Goal: Complete application form: Complete application form

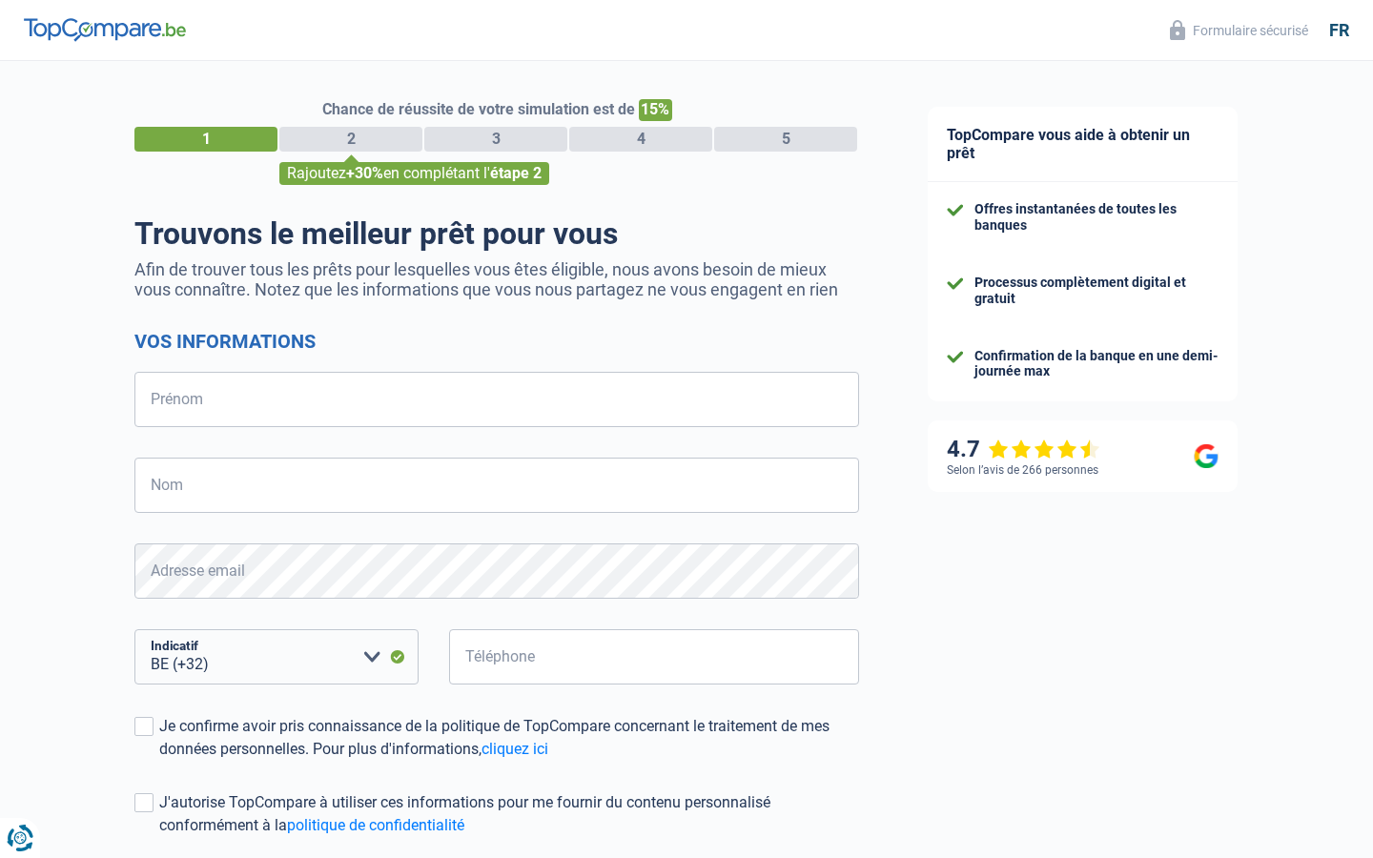
select select "32"
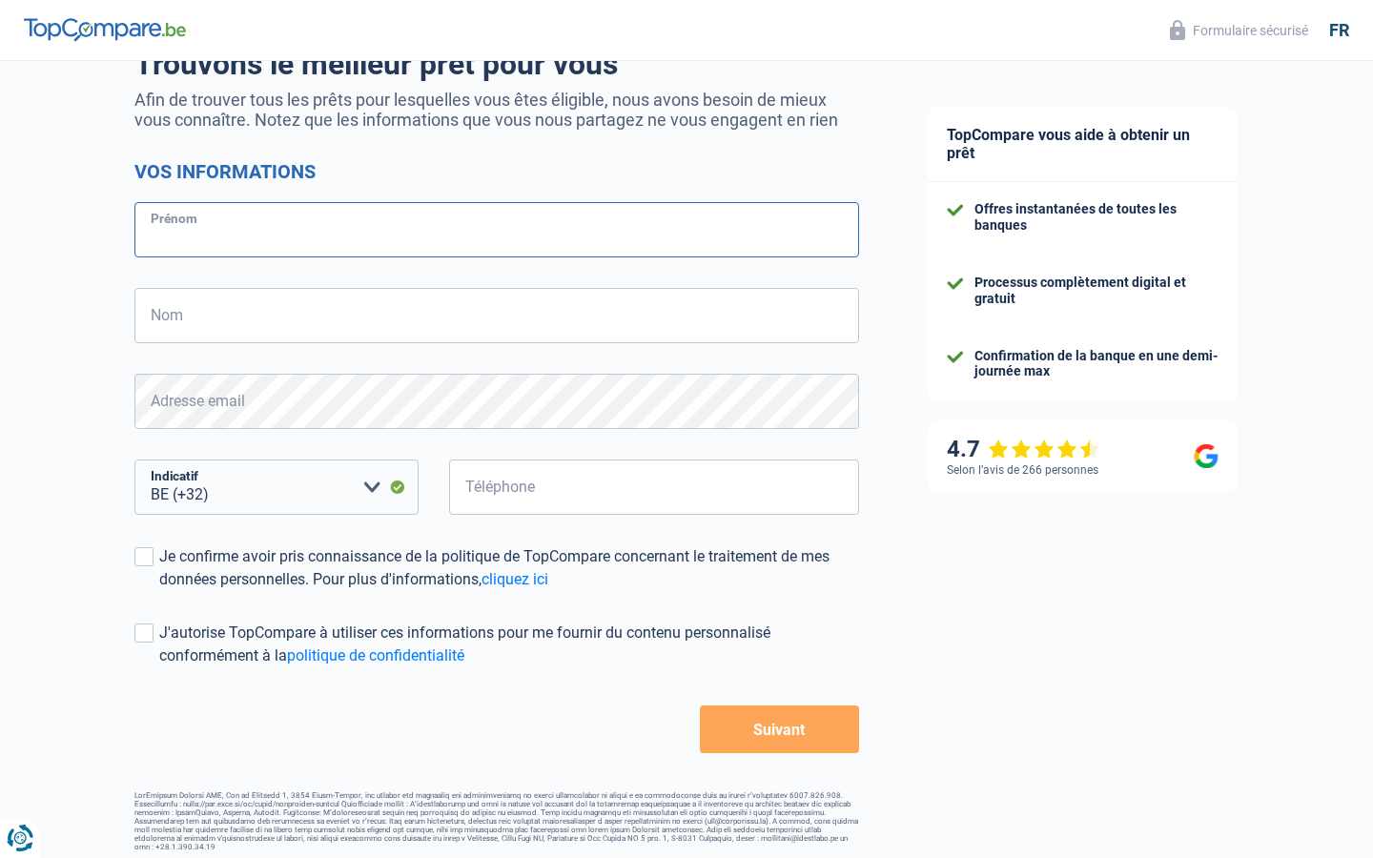
click at [497, 230] on input "Prénom" at bounding box center [496, 229] width 725 height 55
type input "Eva Wal"
click at [497, 230] on input "Prénom" at bounding box center [496, 229] width 725 height 55
type input "Johannes"
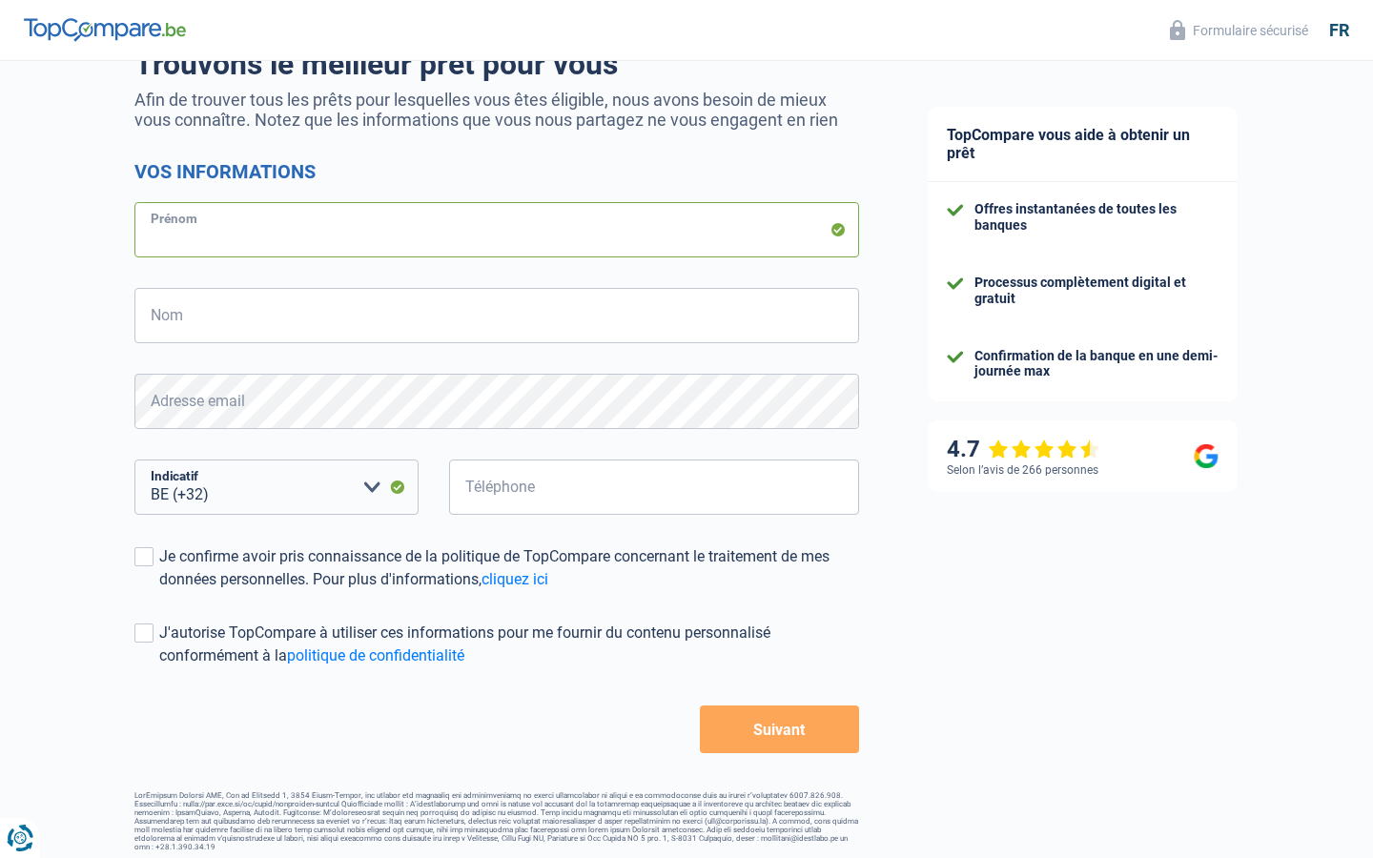
click at [497, 230] on input "Prénom" at bounding box center [496, 229] width 725 height 55
type input "Regional"
click at [497, 230] on input "Prénom" at bounding box center [496, 229] width 725 height 55
click at [497, 316] on input "Nom" at bounding box center [496, 315] width 725 height 55
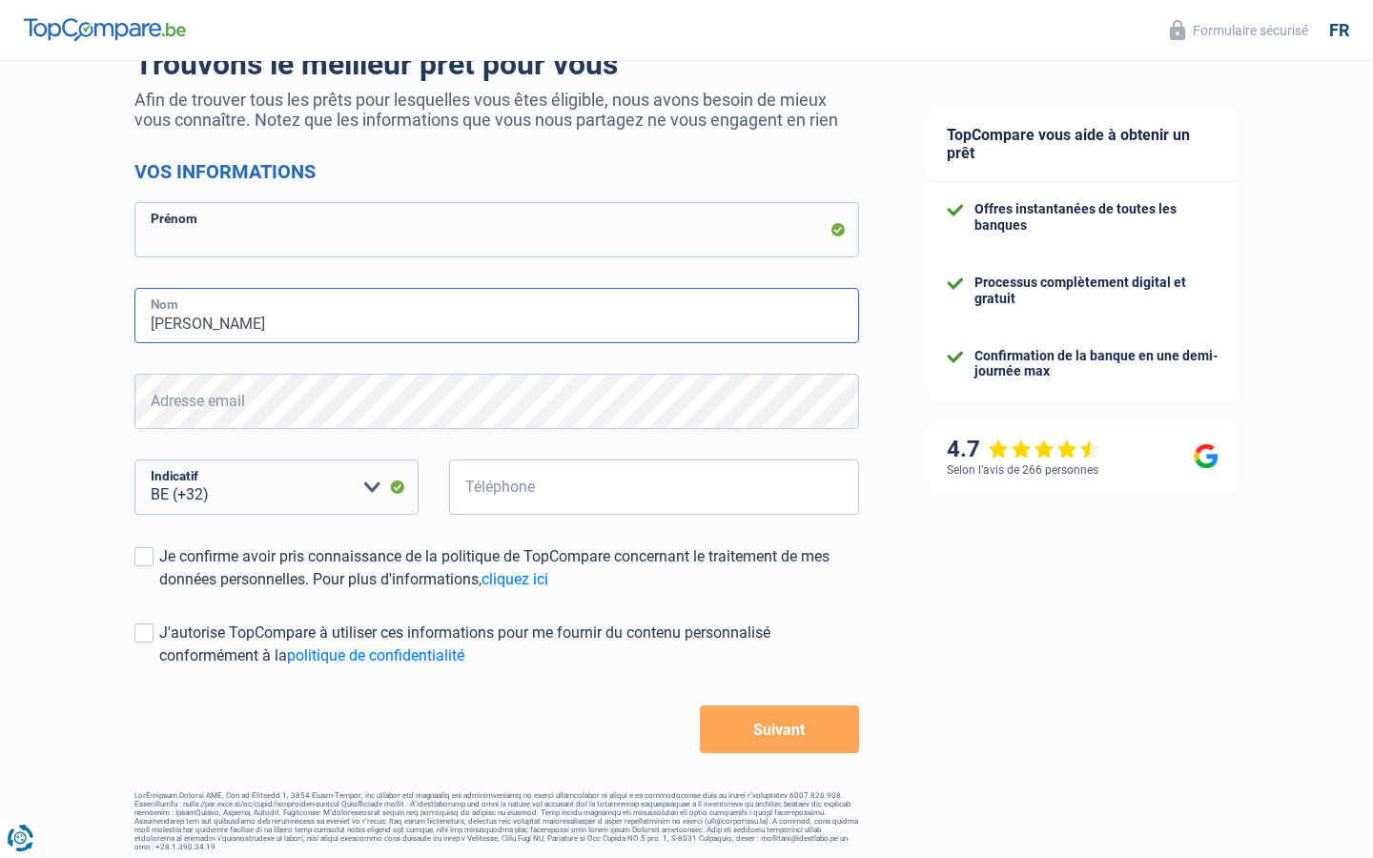
type input "Johannes Wal"
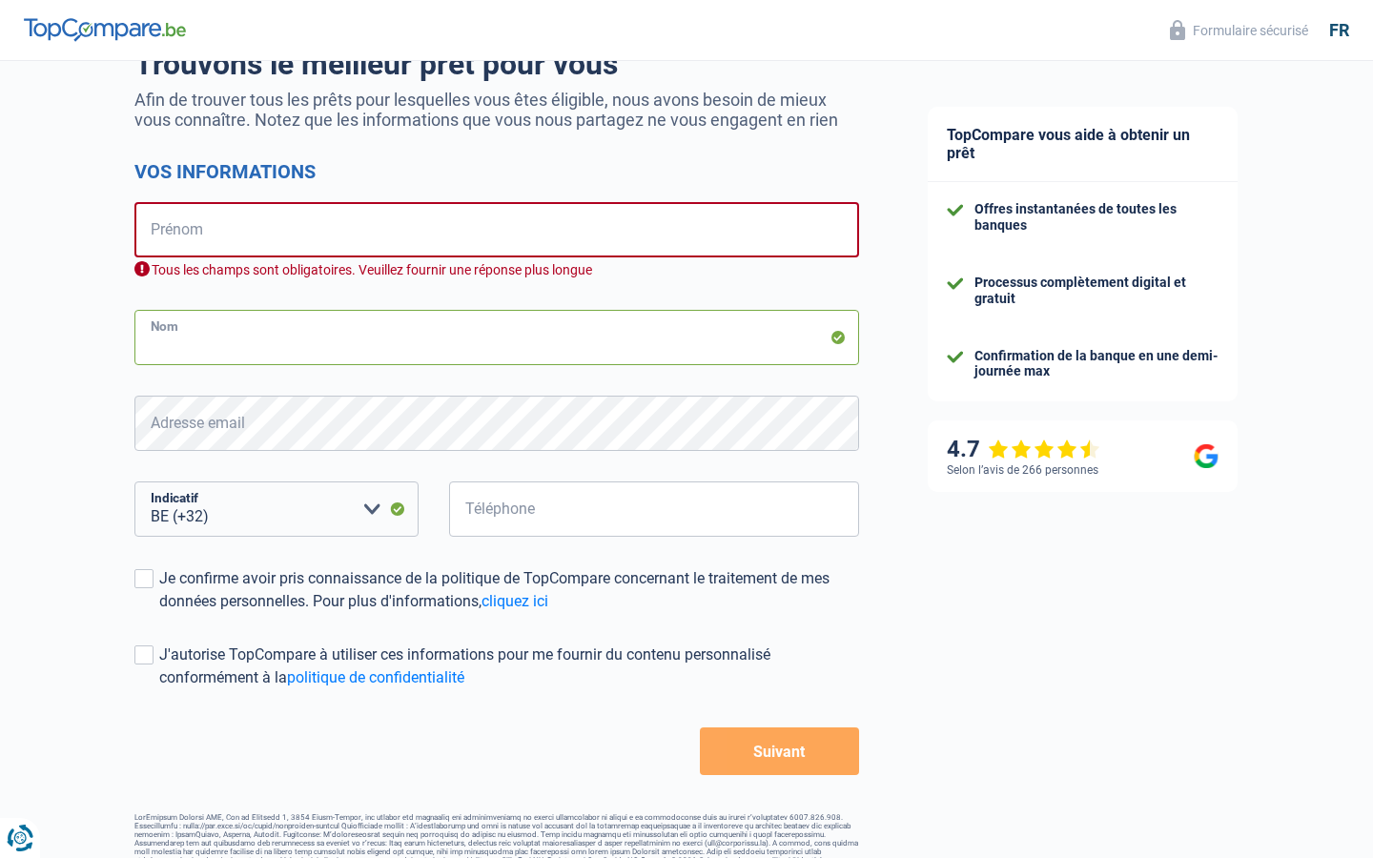
click at [497, 338] on input "Nom" at bounding box center [496, 337] width 725 height 55
type input "Janssen"
click at [497, 338] on input "Nom" at bounding box center [496, 337] width 725 height 55
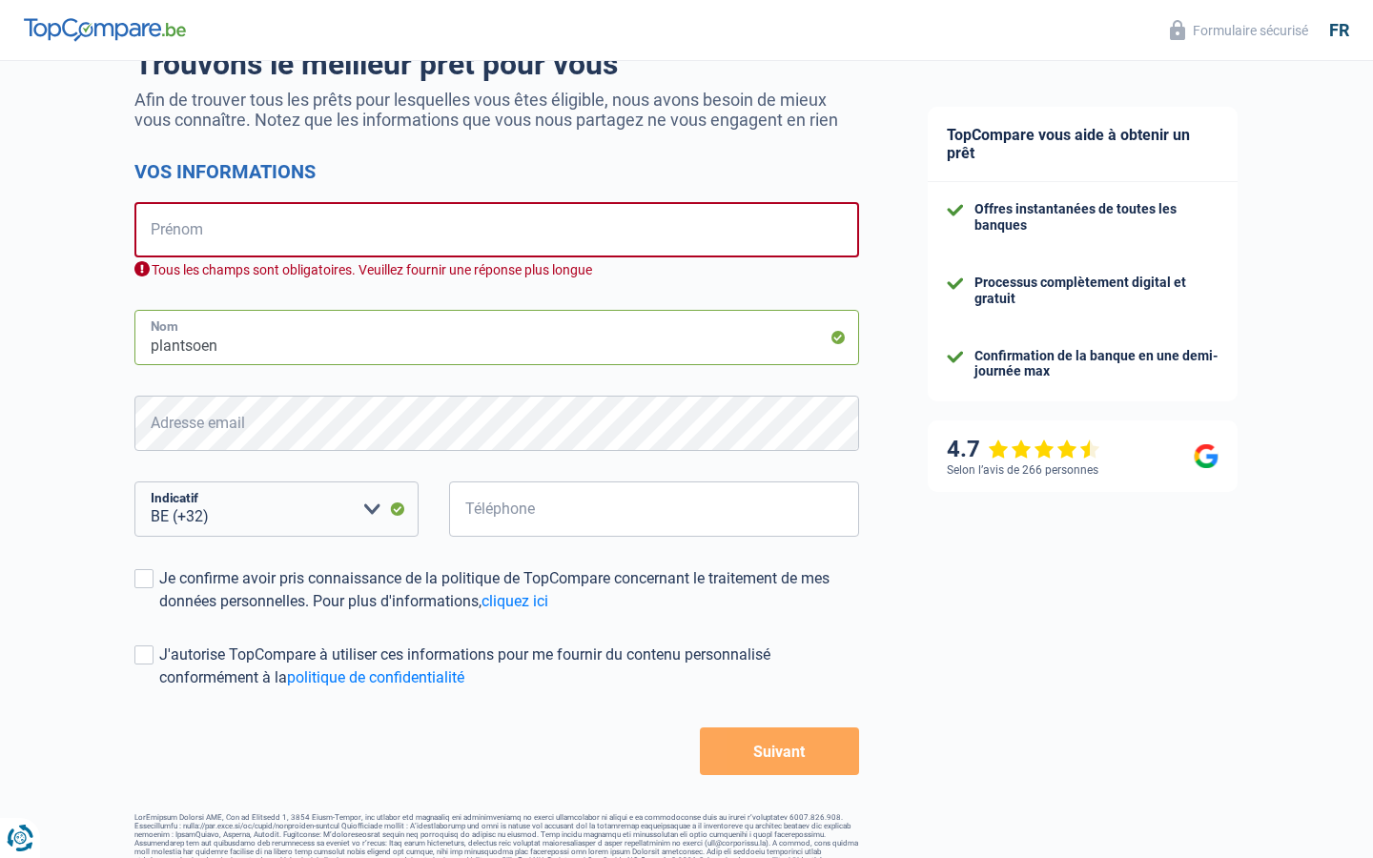
type input "plantsoen"
click at [497, 338] on input "Nom" at bounding box center [496, 337] width 725 height 55
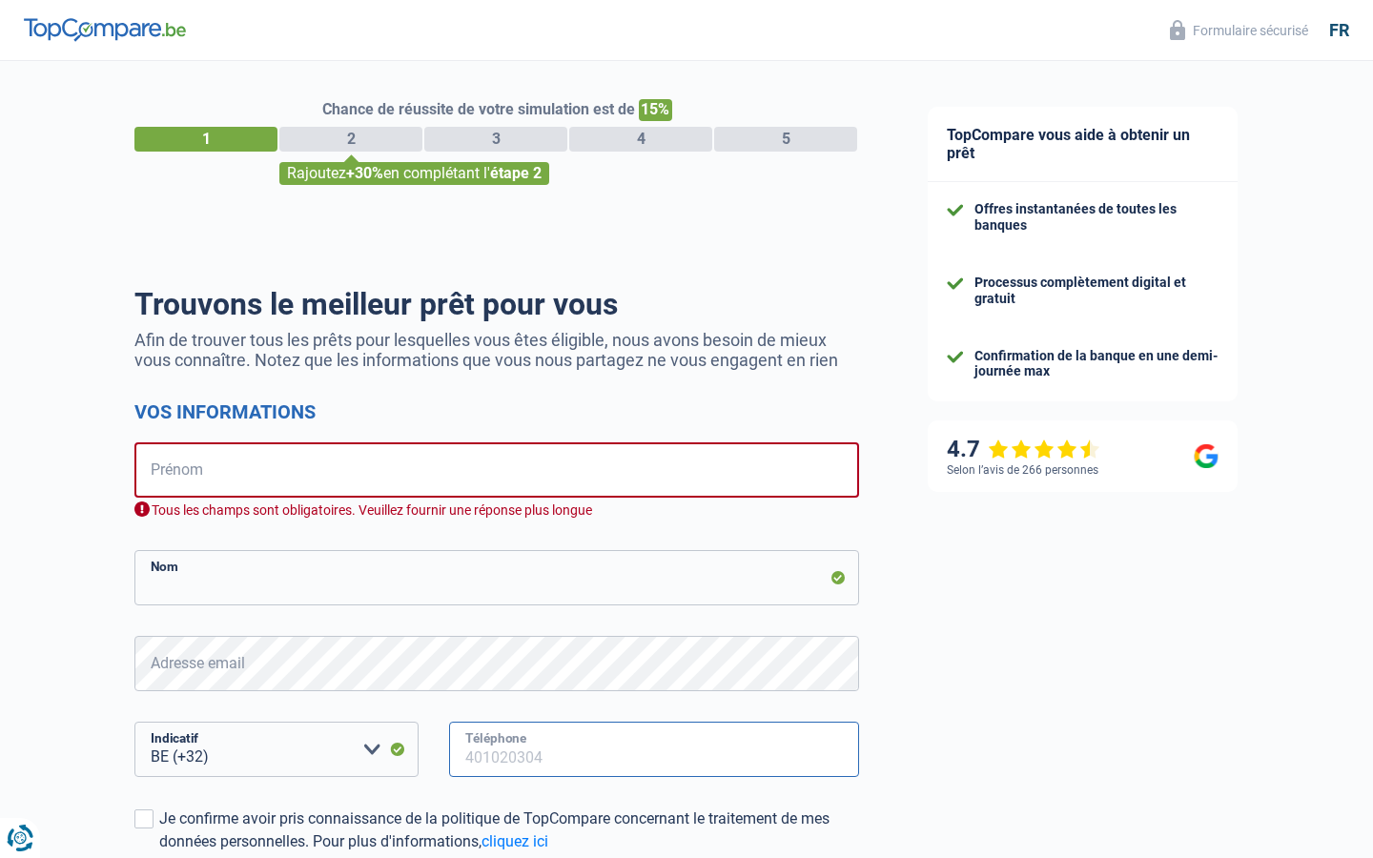
click at [654, 750] on input "Téléphone" at bounding box center [654, 749] width 410 height 55
type input "664264"
click at [654, 771] on input "Téléphone" at bounding box center [654, 749] width 410 height 55
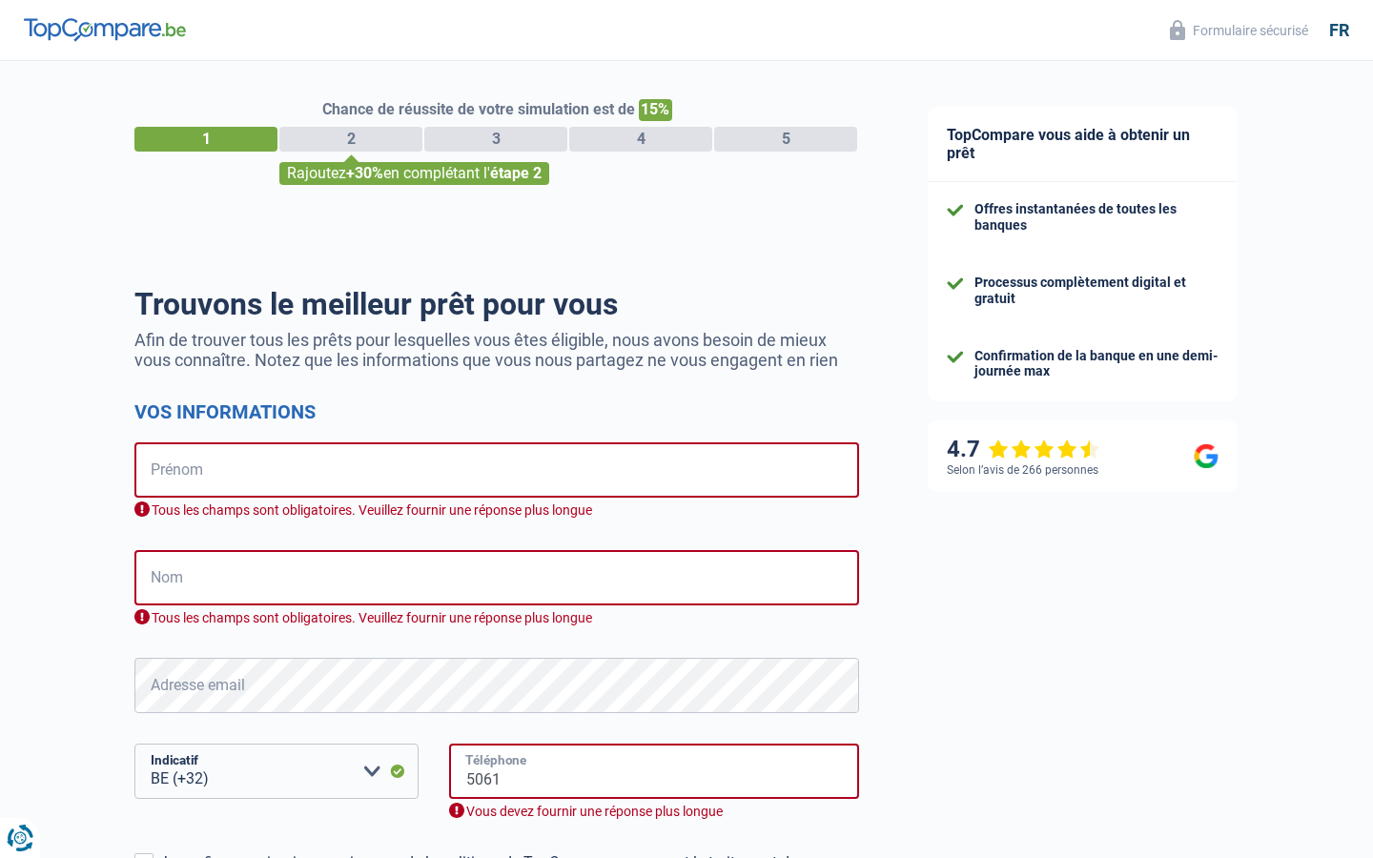
type input "5061"
click at [654, 771] on input "Téléphone" at bounding box center [654, 771] width 410 height 55
type input "65784749"
click at [654, 771] on input "Téléphone" at bounding box center [654, 771] width 410 height 55
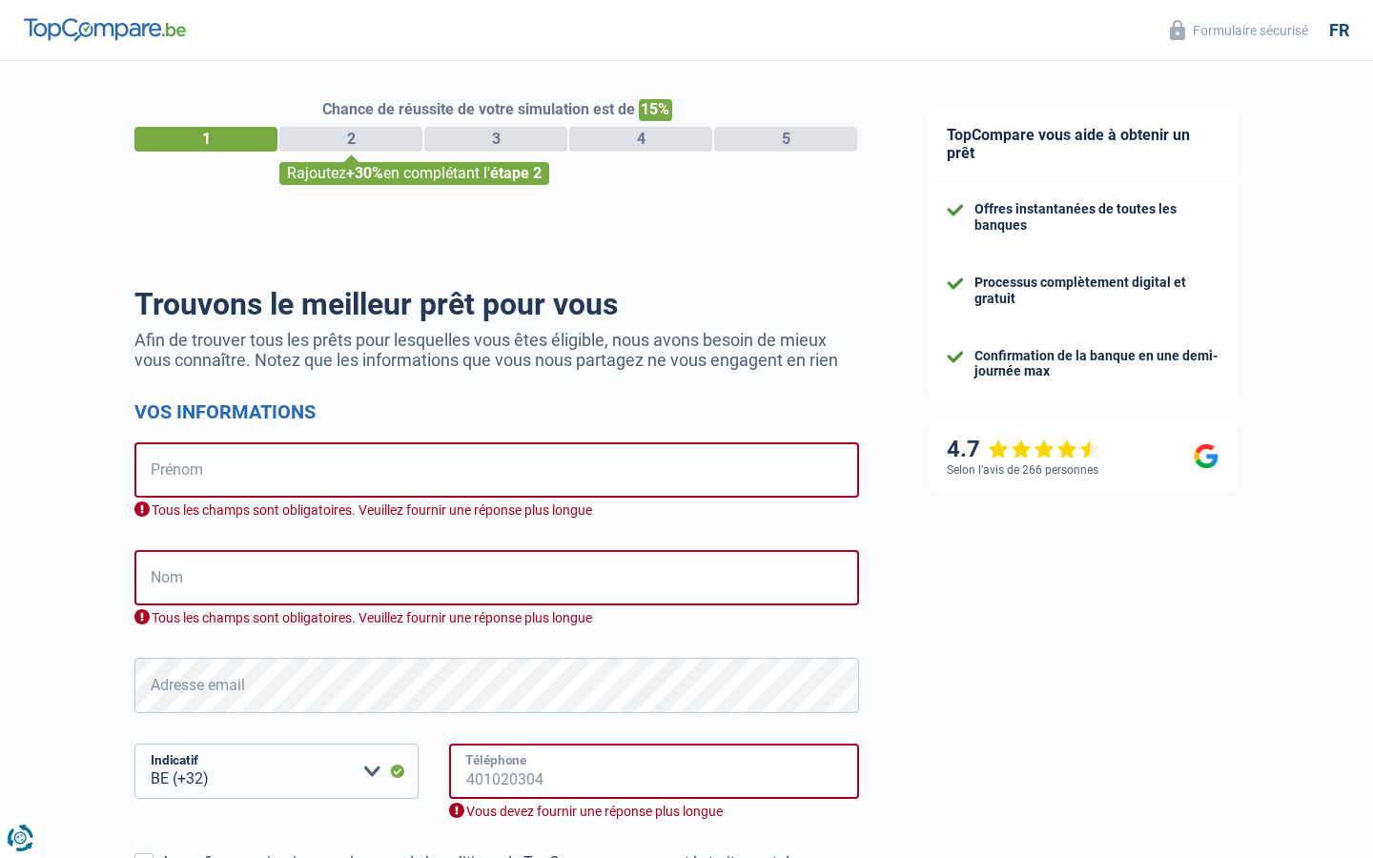
click at [654, 771] on input "Téléphone" at bounding box center [654, 771] width 410 height 55
type input "741026810"
click at [654, 771] on input "Téléphone" at bounding box center [654, 771] width 410 height 55
type input "741026810"
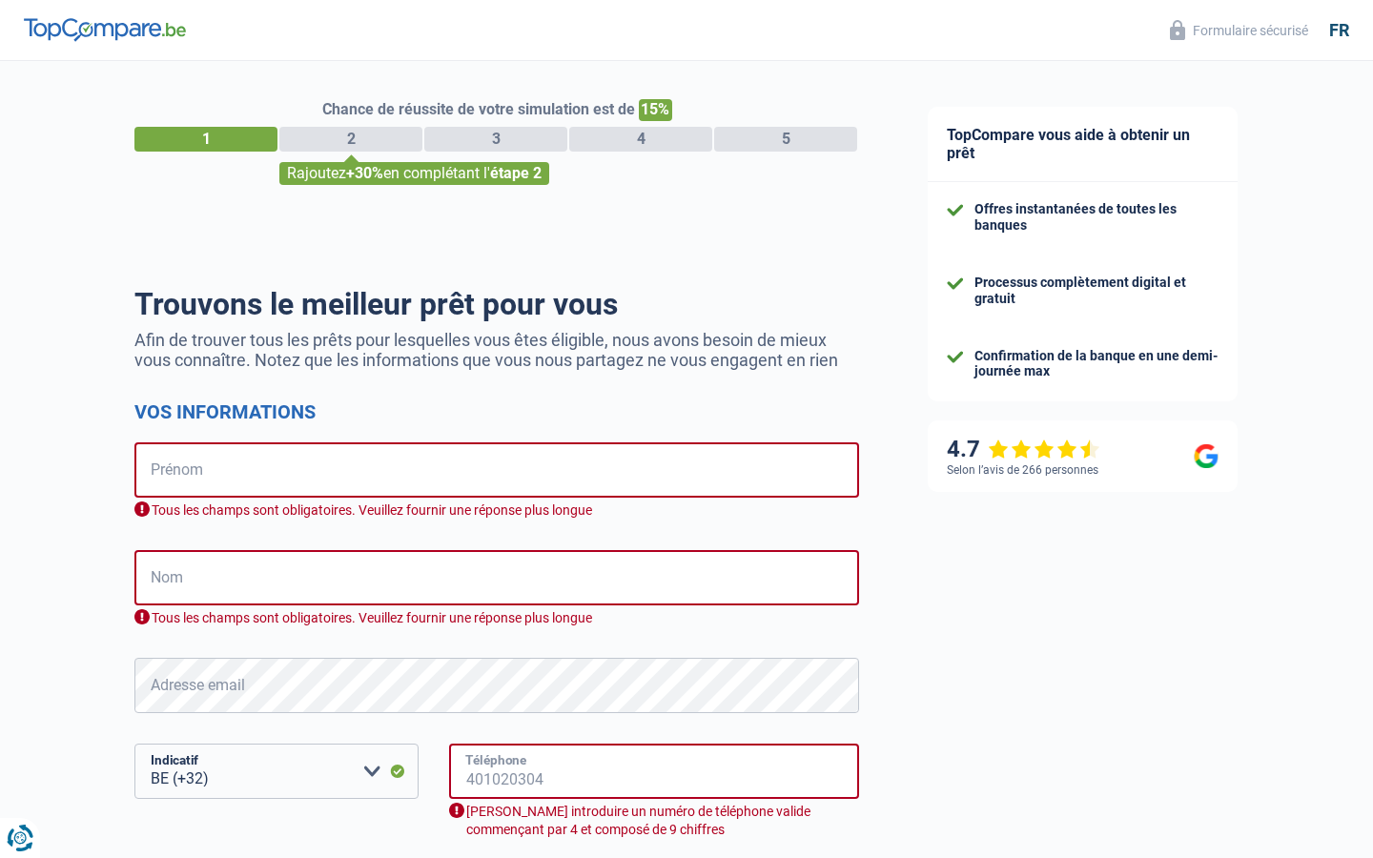
click at [654, 771] on input "Téléphone" at bounding box center [654, 771] width 410 height 55
type input "741026810"
click at [654, 771] on input "Téléphone" at bounding box center [654, 771] width 410 height 55
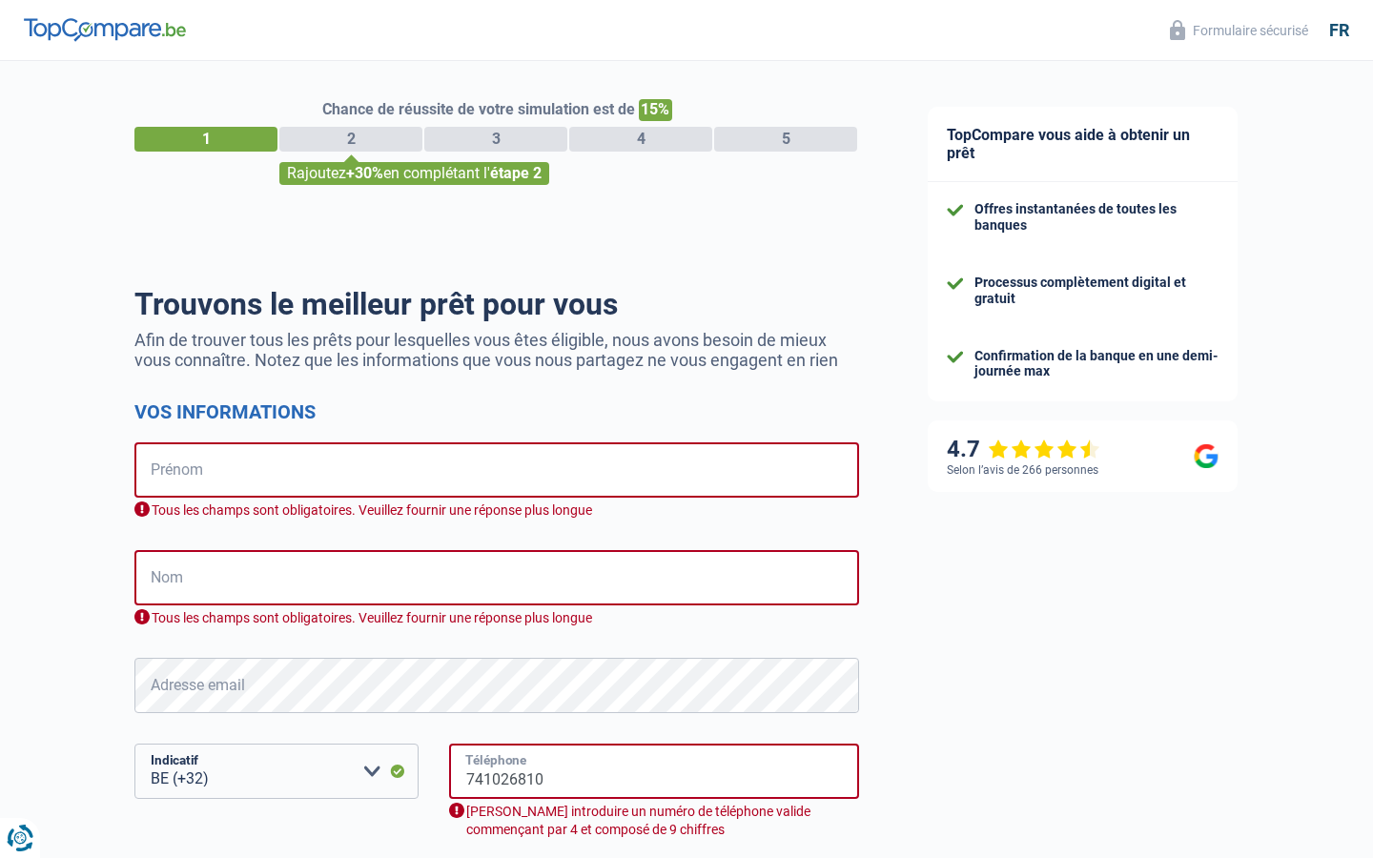
type input "741026810"
click at [654, 771] on input "Téléphone" at bounding box center [654, 771] width 410 height 55
type input "559052166"
click at [654, 771] on input "Téléphone" at bounding box center [654, 771] width 410 height 55
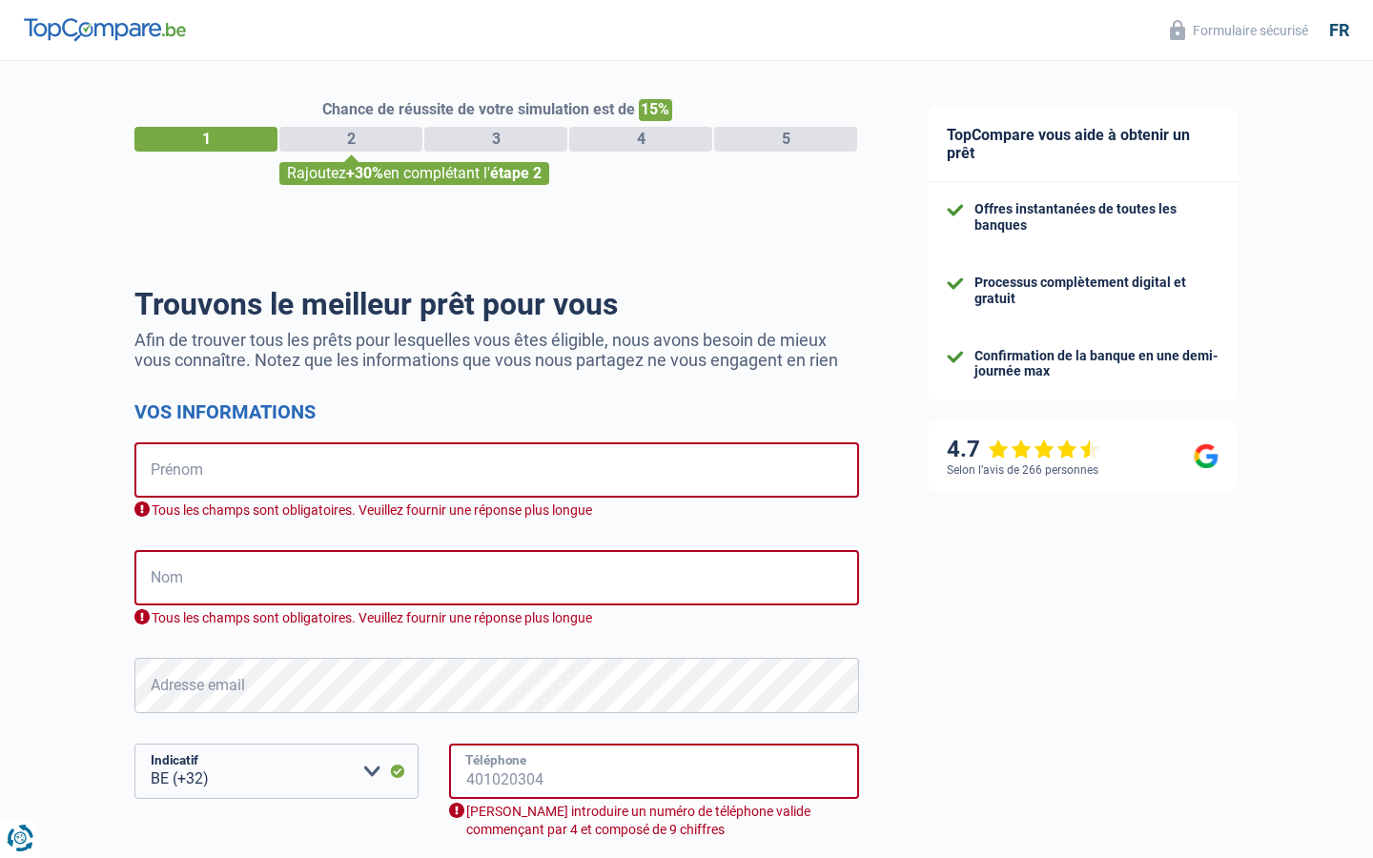
click at [654, 771] on input "Téléphone" at bounding box center [654, 771] width 410 height 55
type input "954"
click at [654, 771] on input "Téléphone" at bounding box center [654, 771] width 410 height 55
type input "217907640"
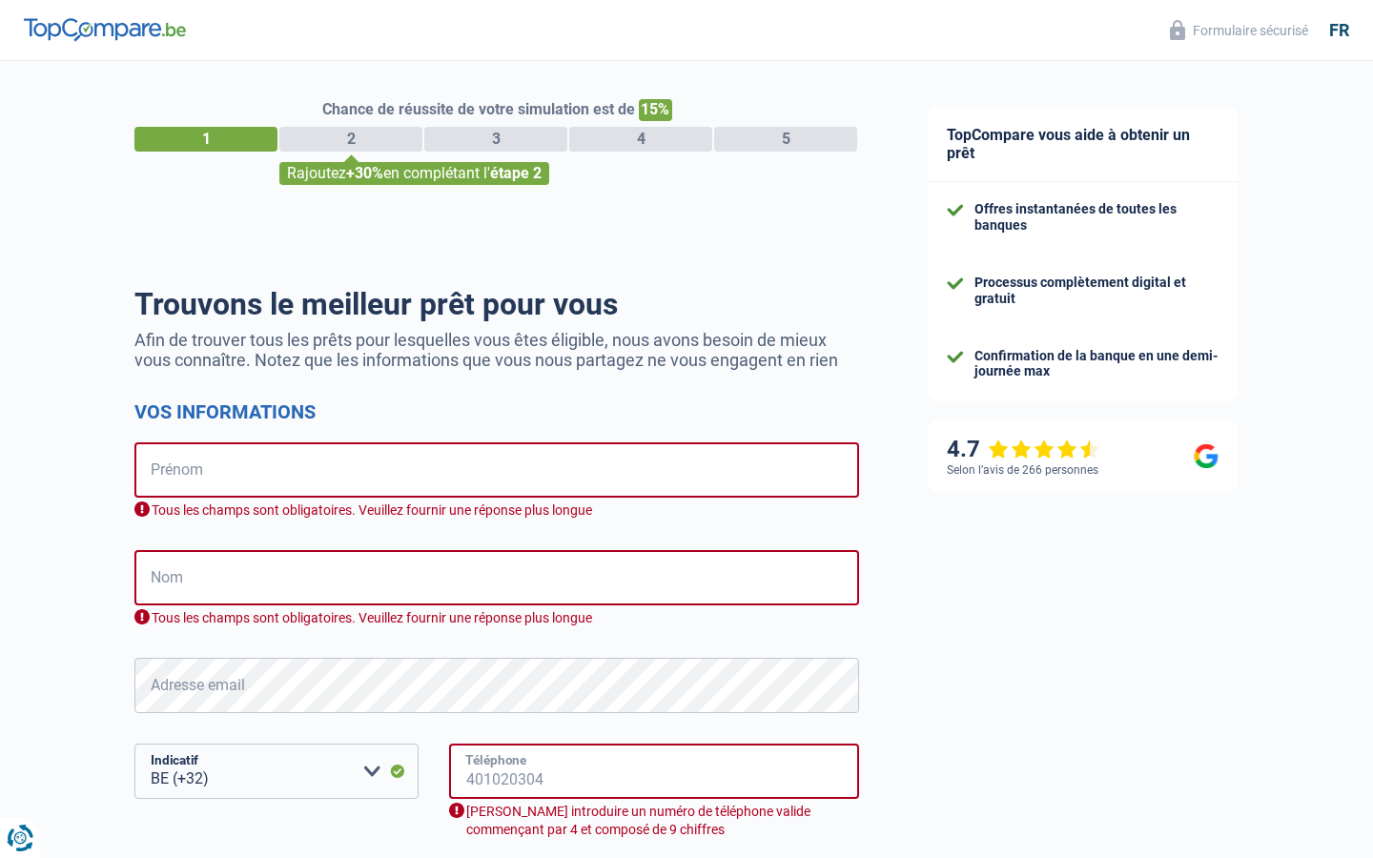
click at [654, 771] on input "Téléphone" at bounding box center [654, 771] width 410 height 55
type input "129757583"
click at [654, 771] on input "Téléphone" at bounding box center [654, 771] width 410 height 55
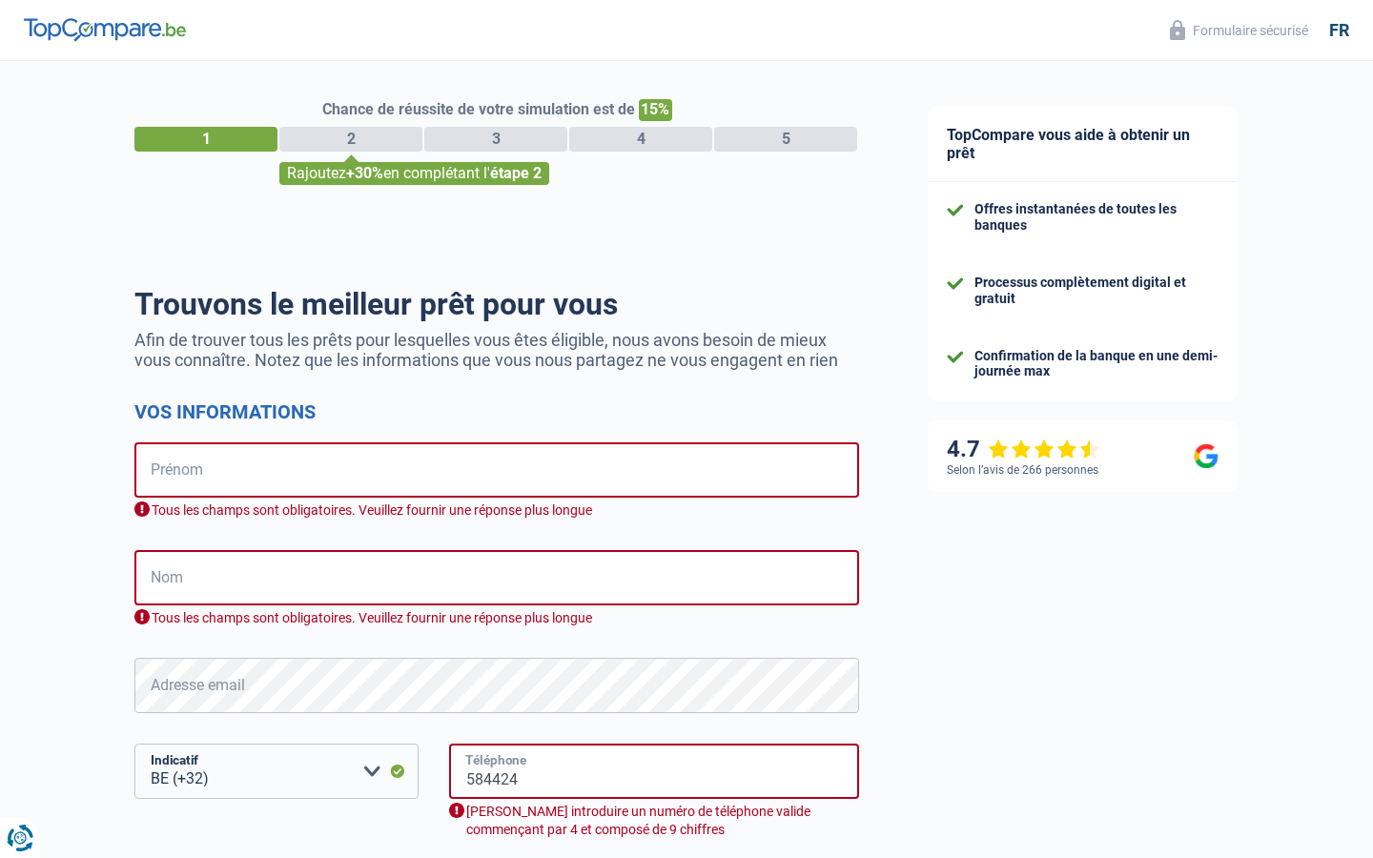
type input "584424"
click at [654, 771] on input "Téléphone" at bounding box center [654, 771] width 410 height 55
type input "57312759"
click at [654, 771] on input "Téléphone" at bounding box center [654, 771] width 410 height 55
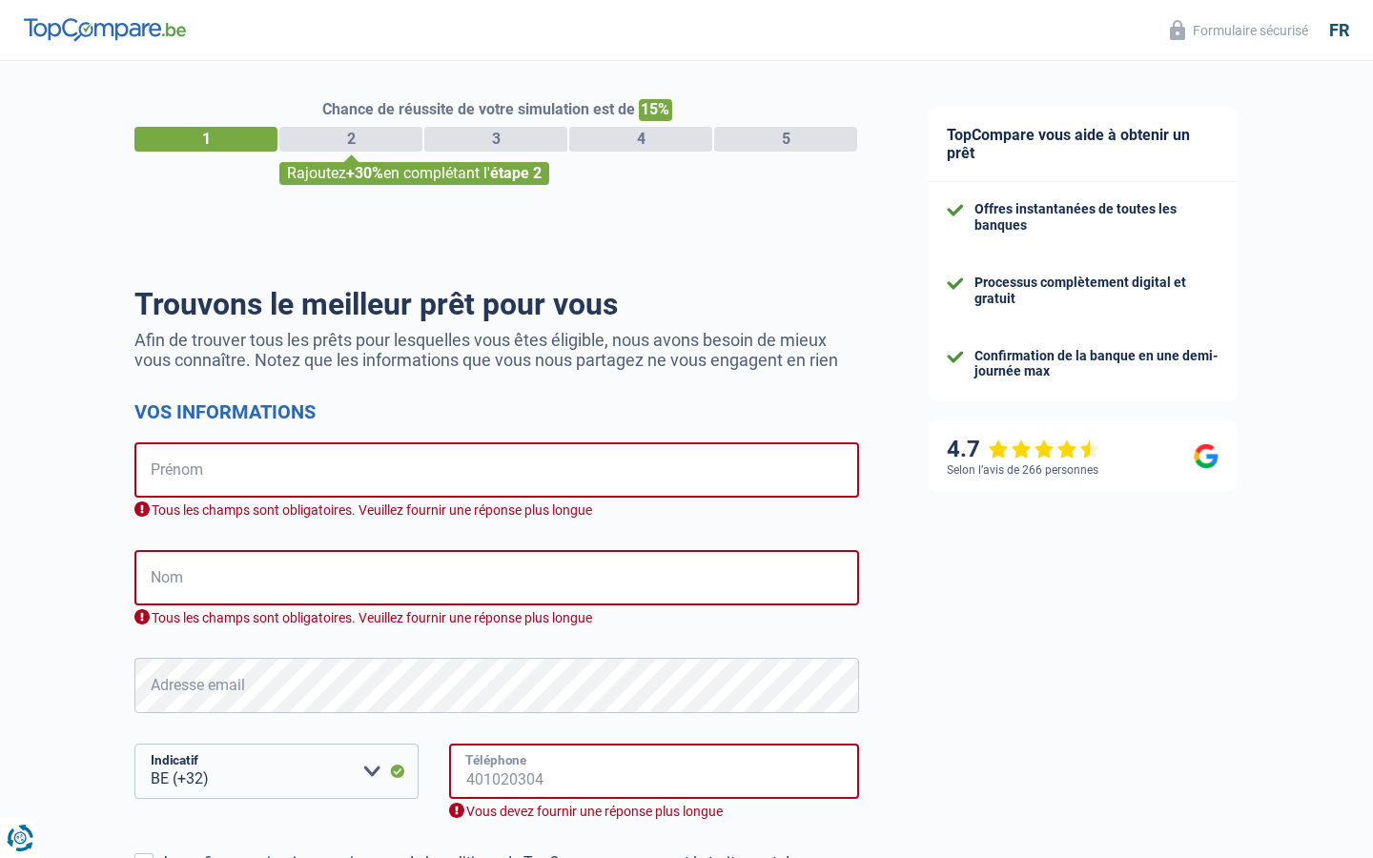
click at [654, 771] on input "Téléphone" at bounding box center [654, 771] width 410 height 55
type input "57745"
click at [654, 771] on input "Téléphone" at bounding box center [654, 771] width 410 height 55
type input "460477799"
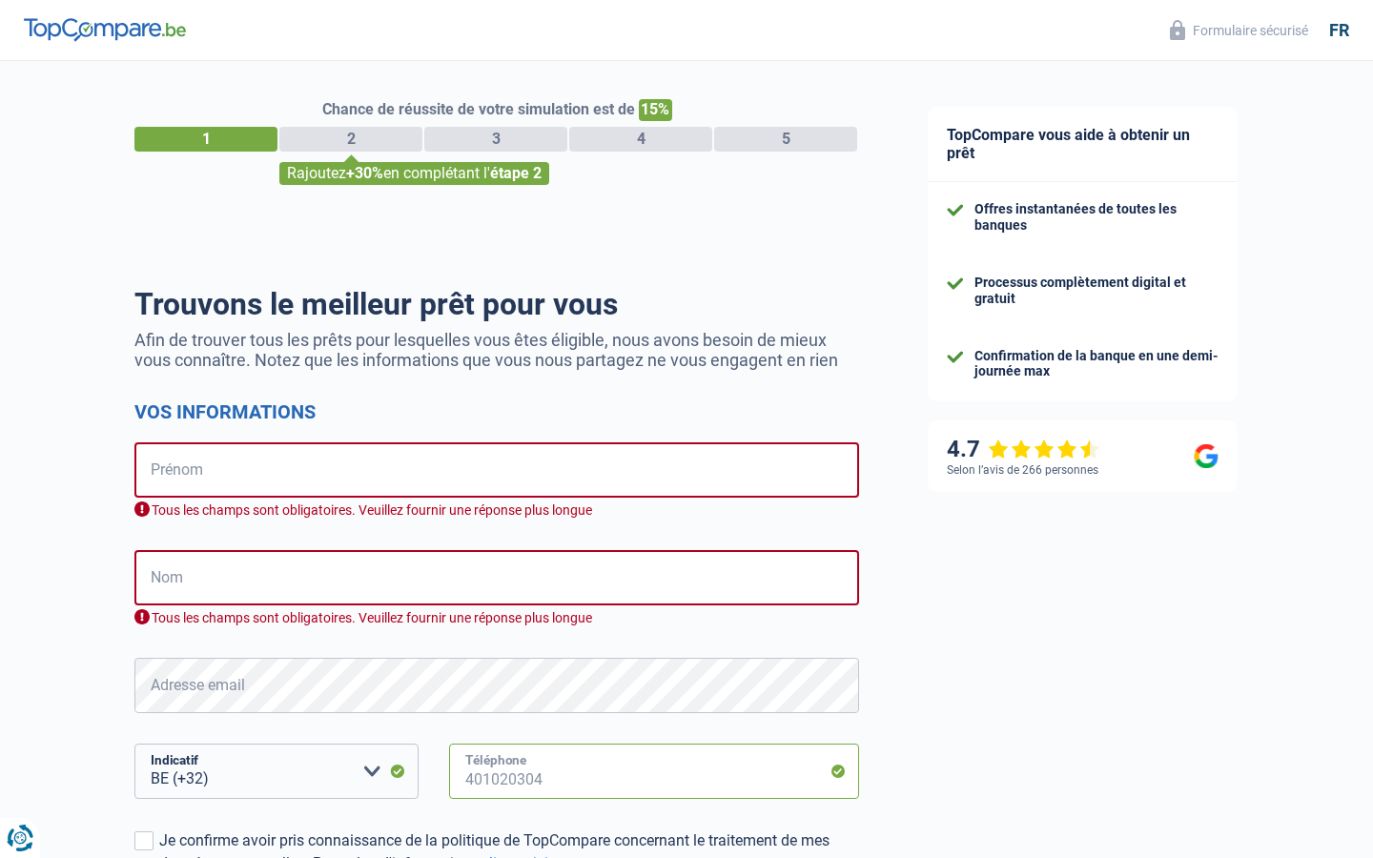
click at [654, 771] on input "Téléphone" at bounding box center [654, 771] width 410 height 55
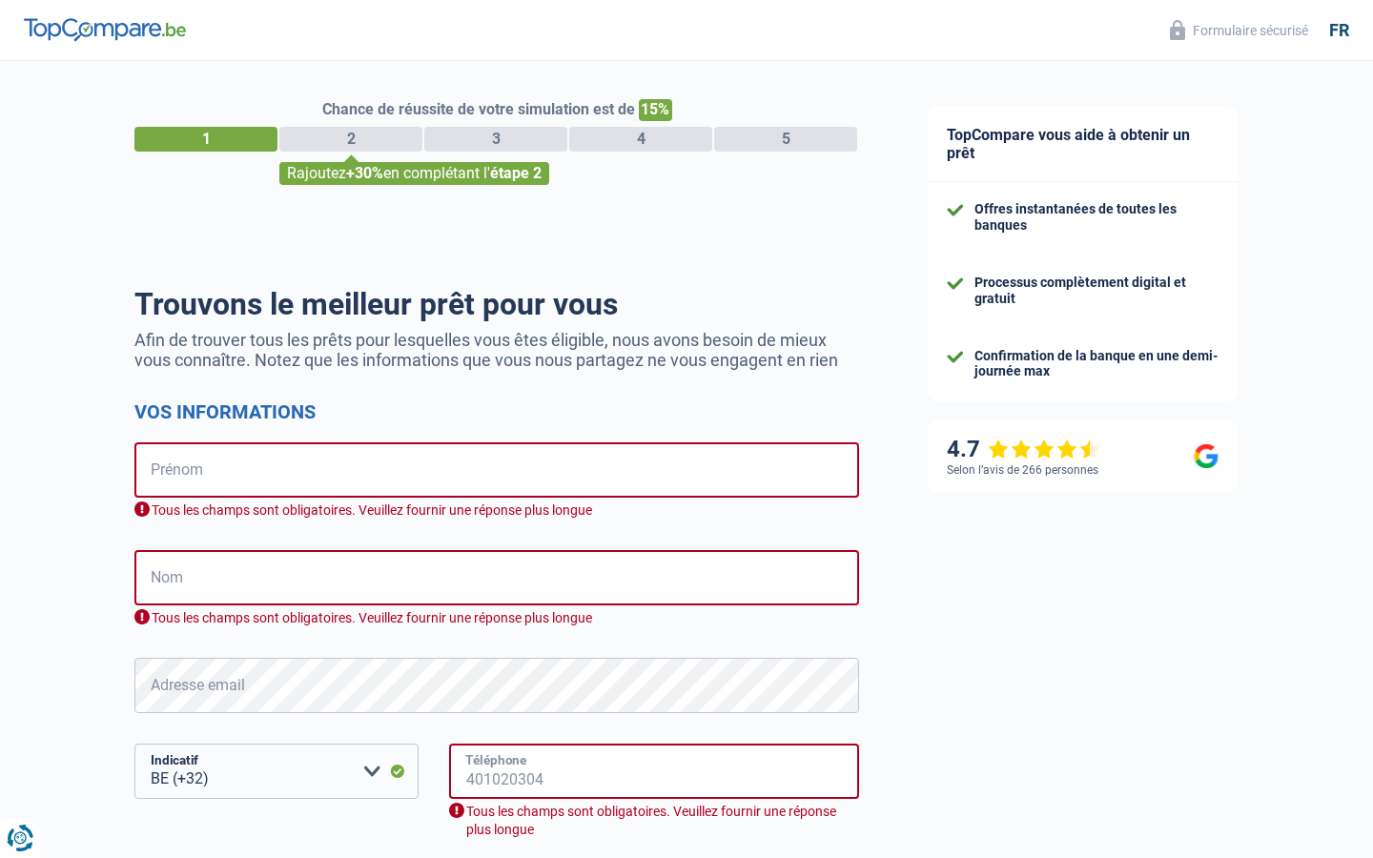
click at [654, 771] on input "Téléphone" at bounding box center [654, 771] width 410 height 55
select select "32"
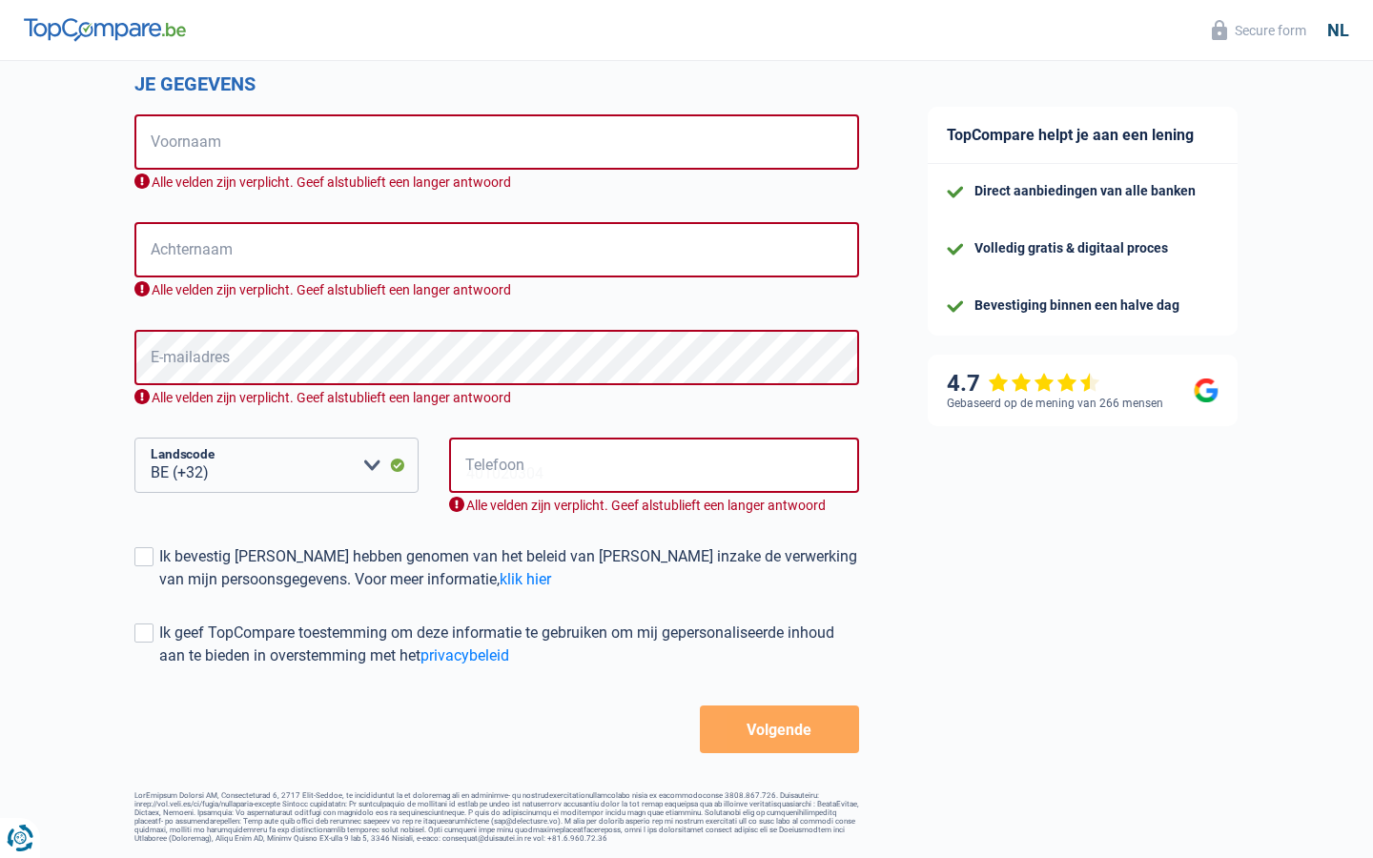
scroll to position [257, 0]
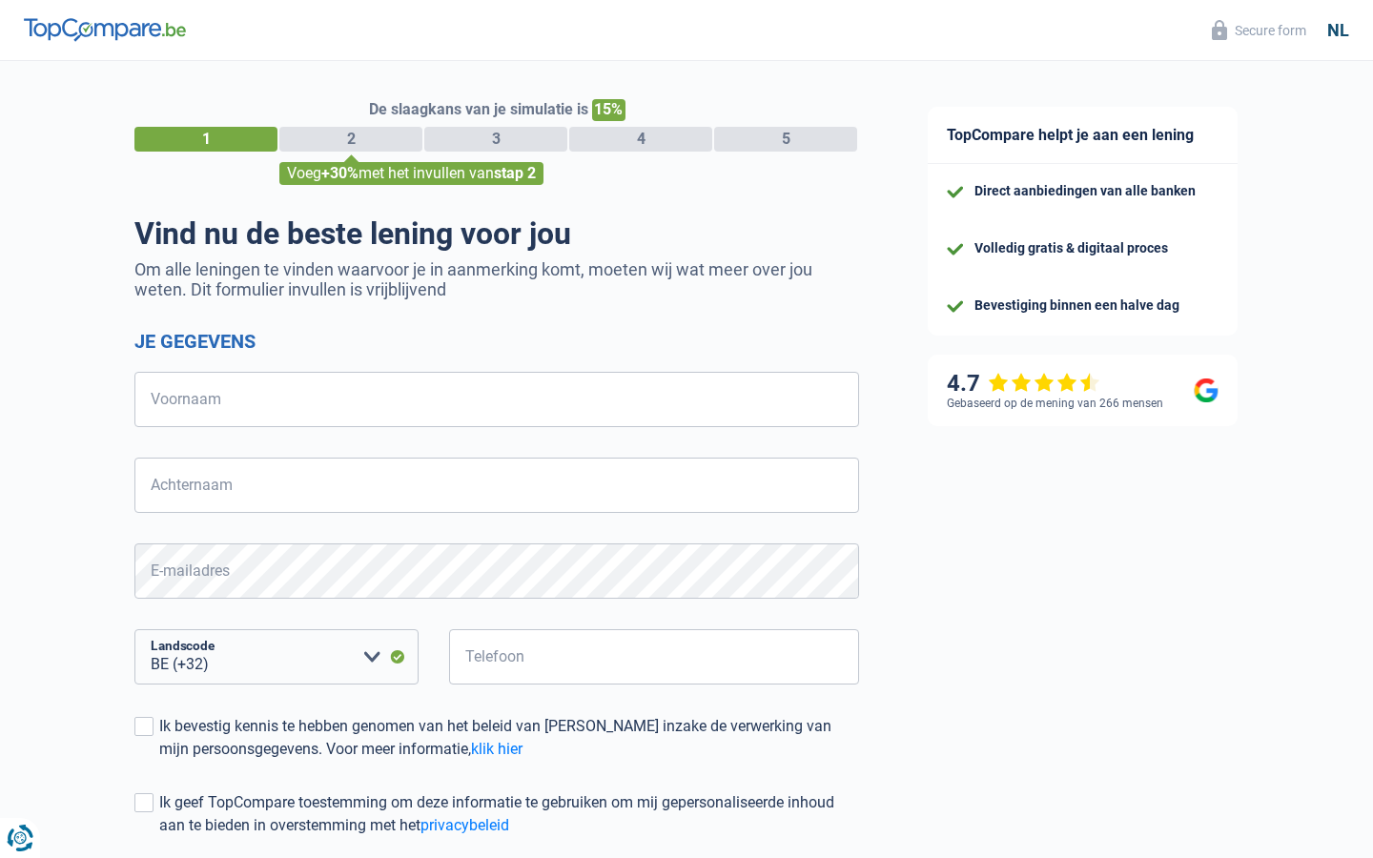
select select "32"
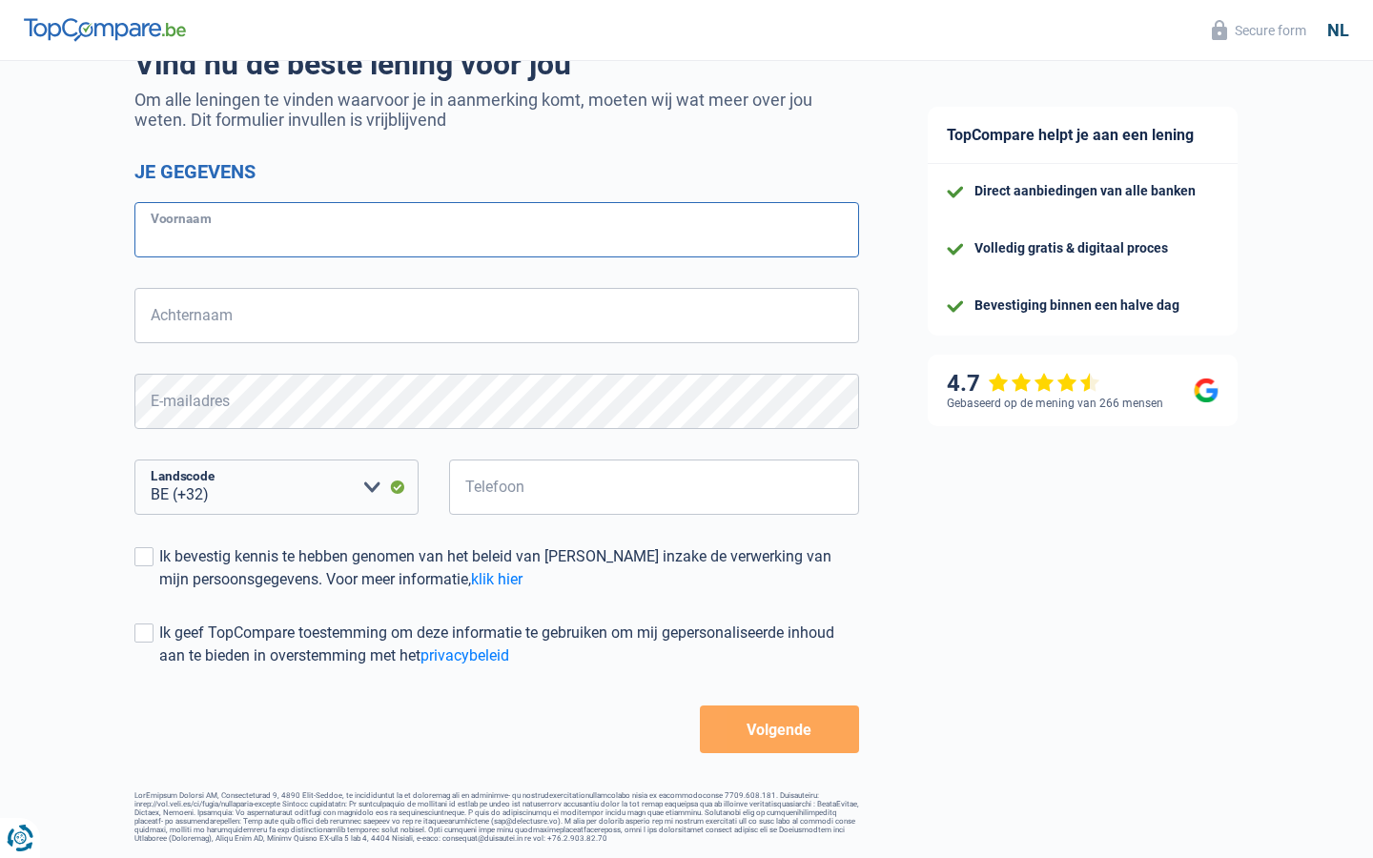
click at [497, 230] on input "Voornaam" at bounding box center [496, 229] width 725 height 55
type input "[PERSON_NAME]"
click at [497, 230] on input "Voornaam" at bounding box center [496, 229] width 725 height 55
type input "monitor"
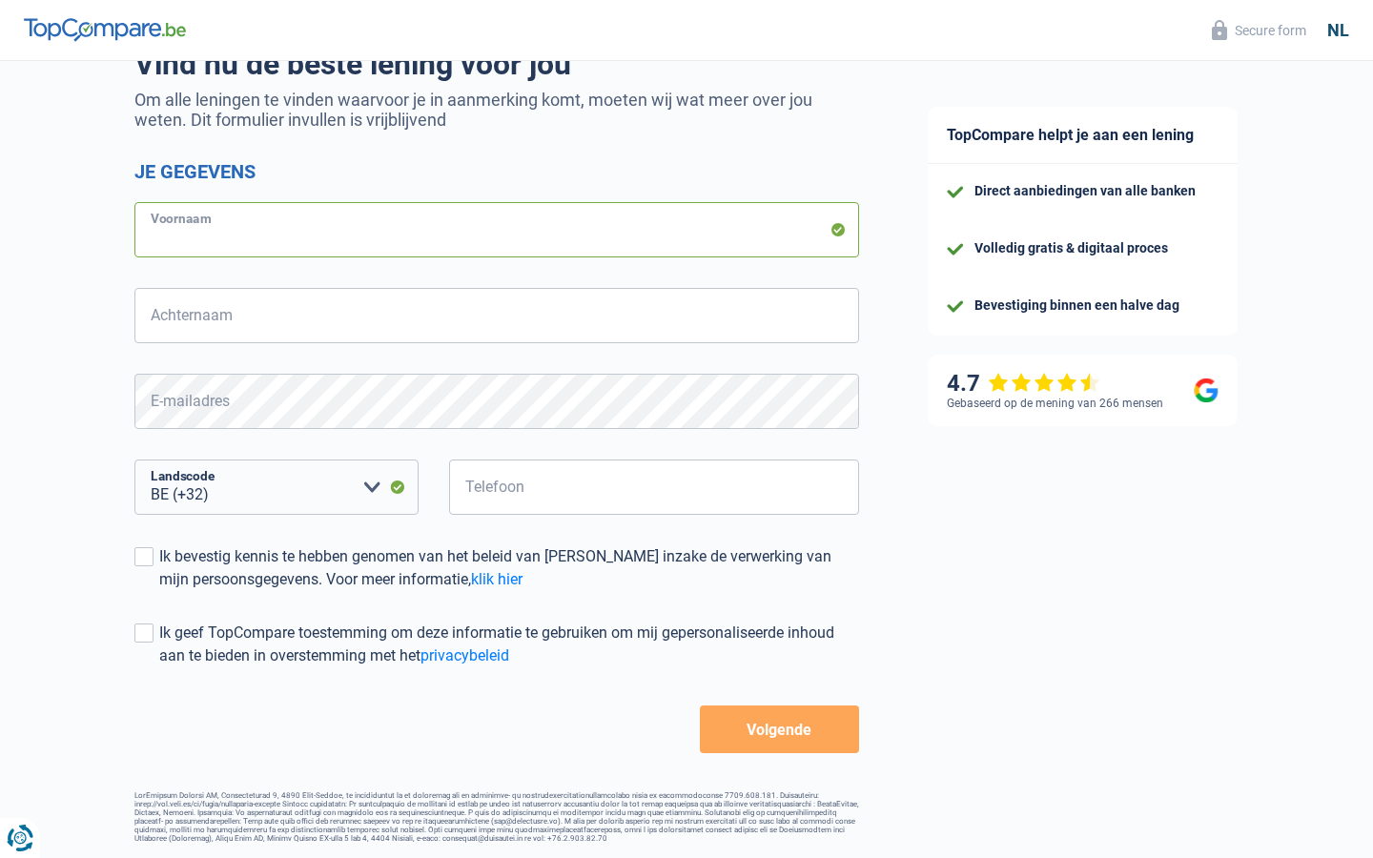
click at [497, 230] on input "Voornaam" at bounding box center [496, 229] width 725 height 55
click at [497, 316] on input "Achternaam" at bounding box center [496, 315] width 725 height 55
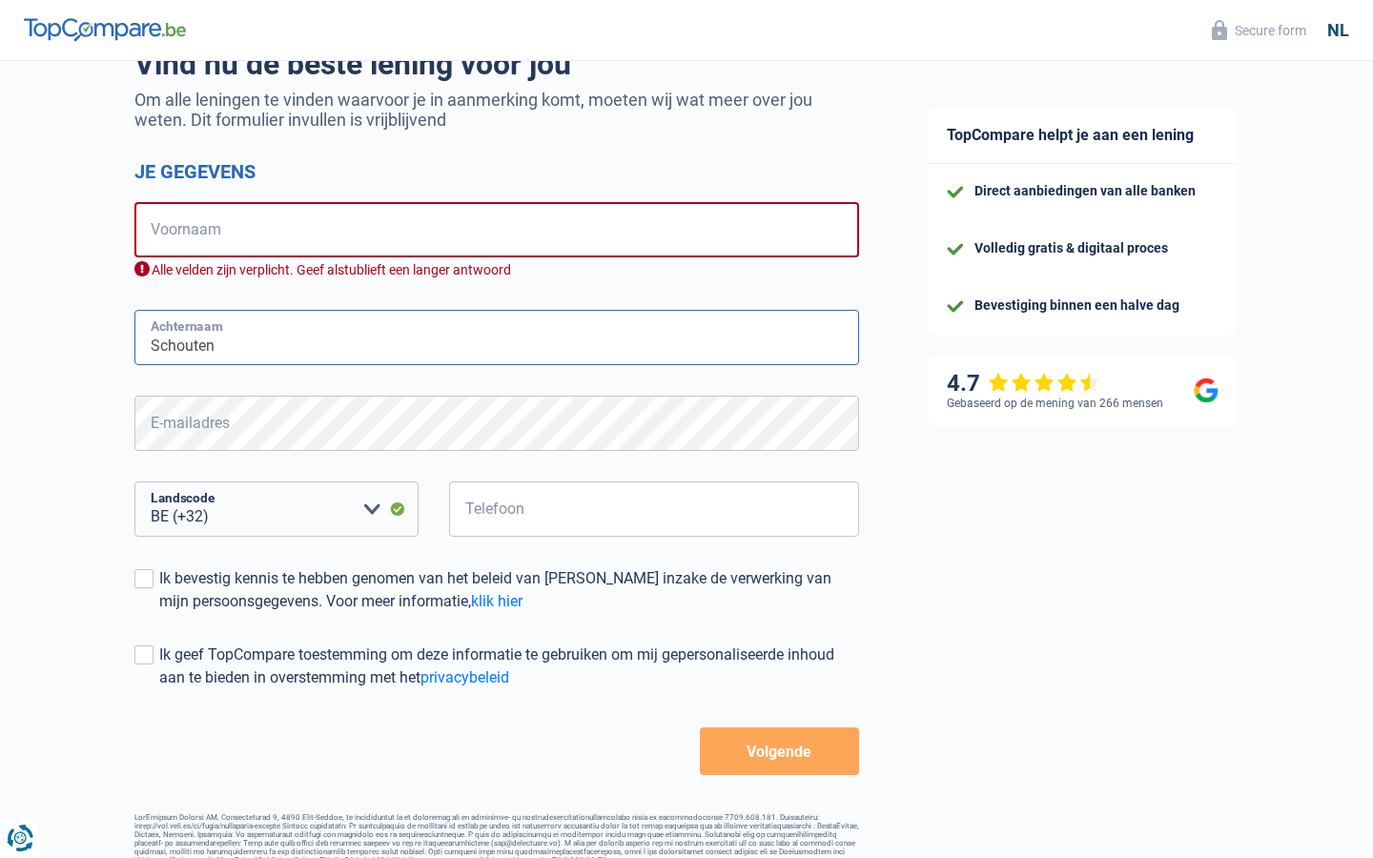
type input "Schouten"
click at [497, 338] on input "Achternaam" at bounding box center [496, 337] width 725 height 55
type input "platforms"
click at [497, 338] on input "Achternaam" at bounding box center [496, 337] width 725 height 55
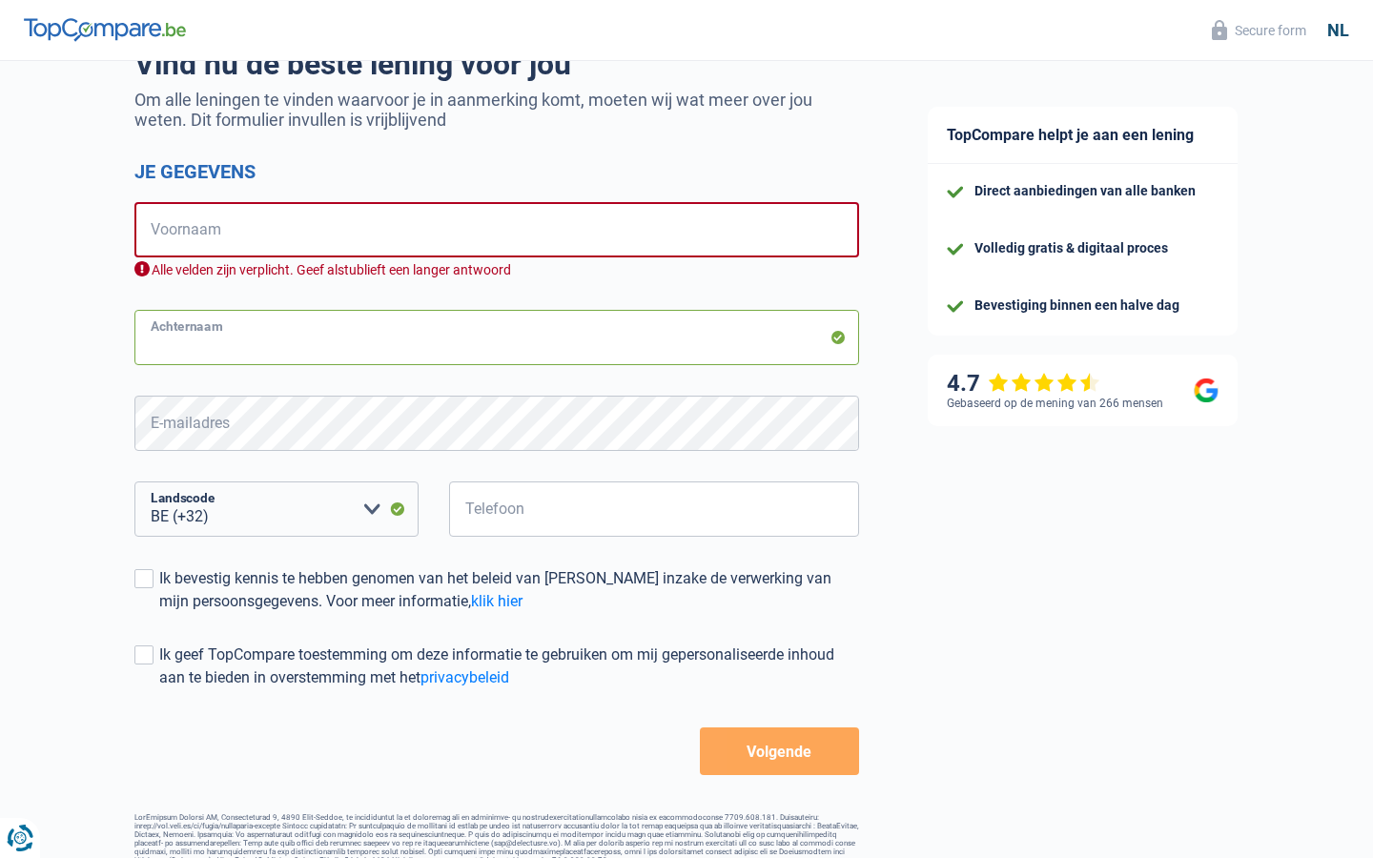
scroll to position [0, 0]
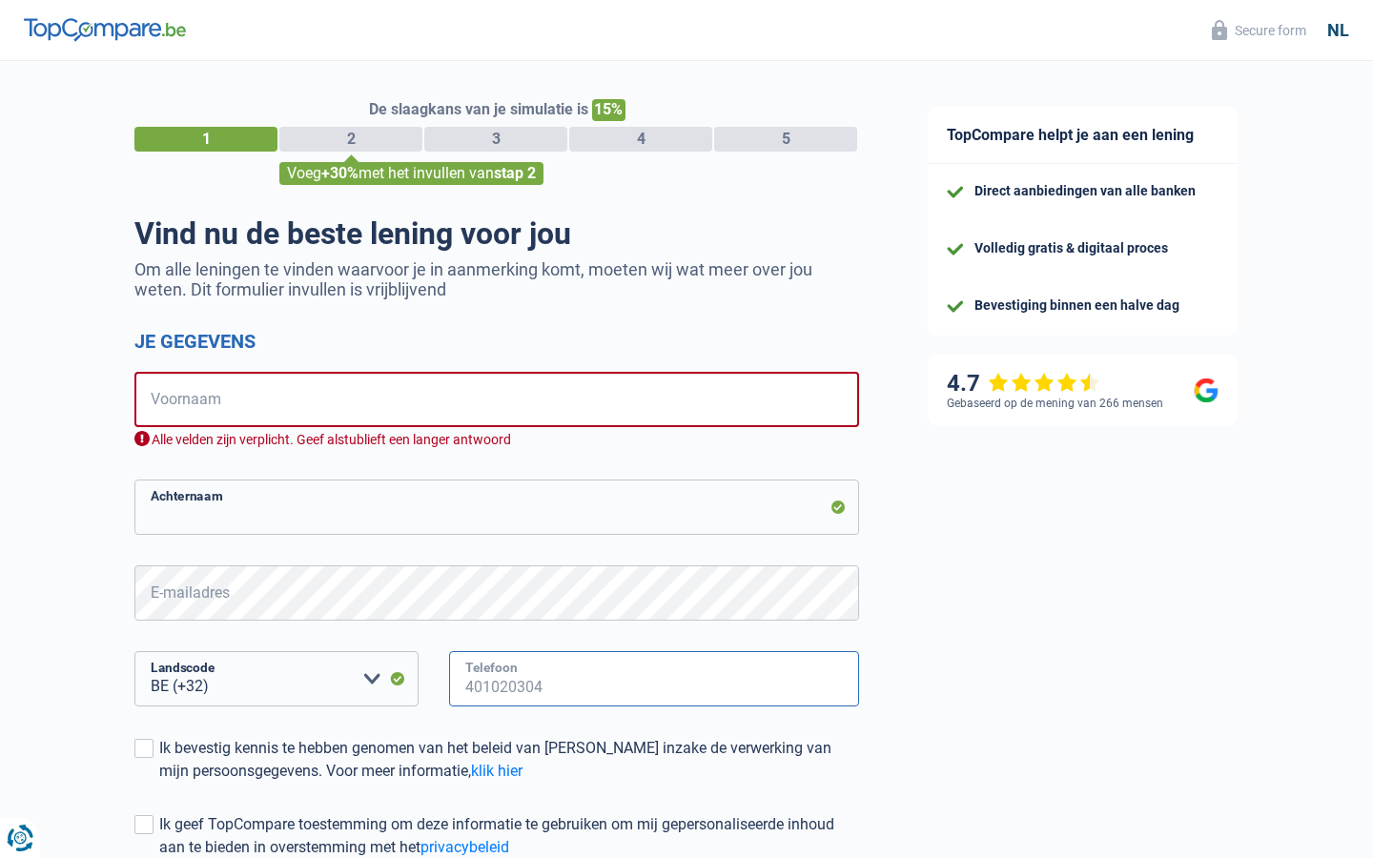
click at [654, 679] on input "Telefoon" at bounding box center [654, 678] width 410 height 55
type input "501634"
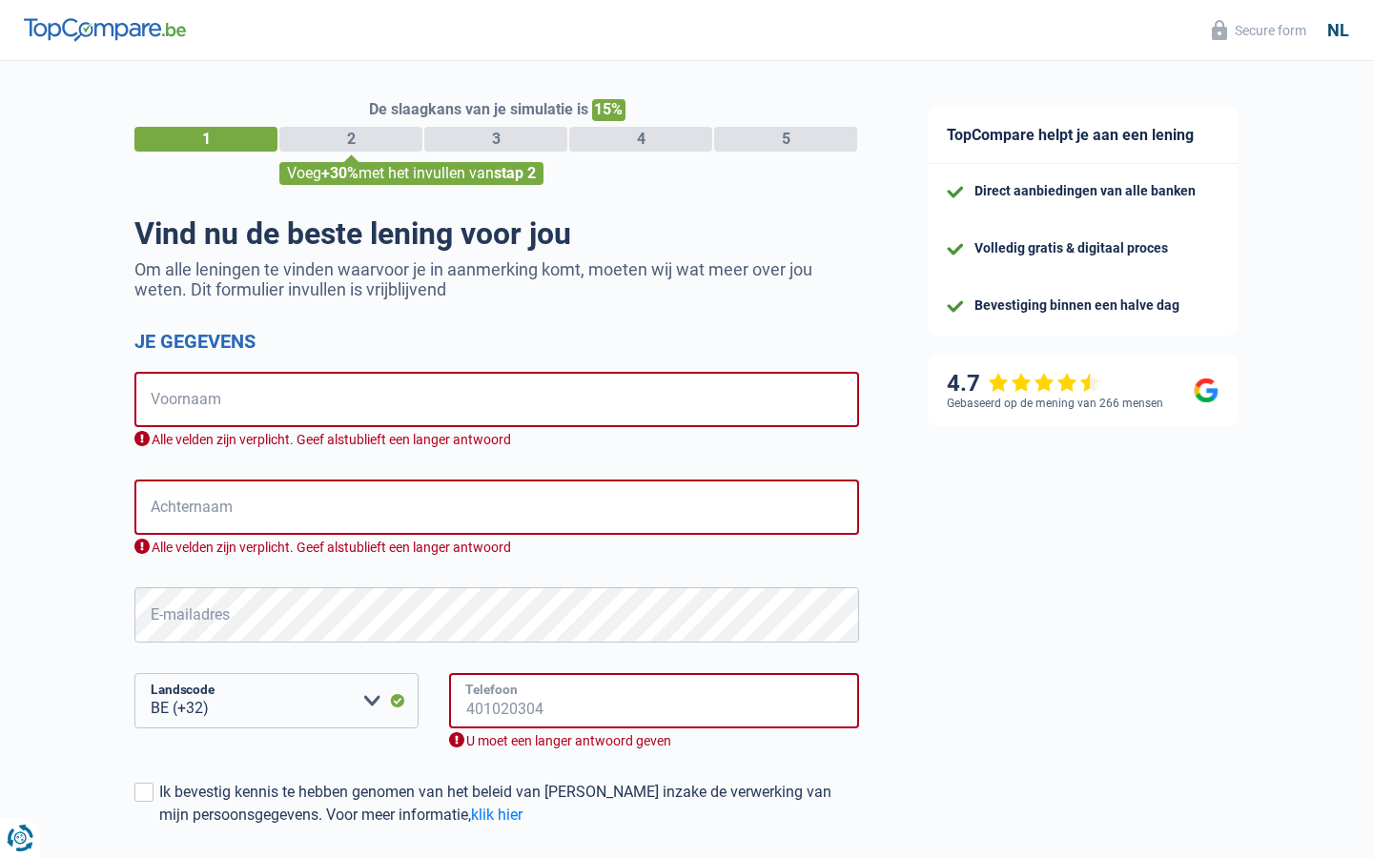
click at [654, 701] on input "Telefoon" at bounding box center [654, 700] width 410 height 55
type input "3292"
click at [654, 701] on input "Telefoon" at bounding box center [654, 700] width 410 height 55
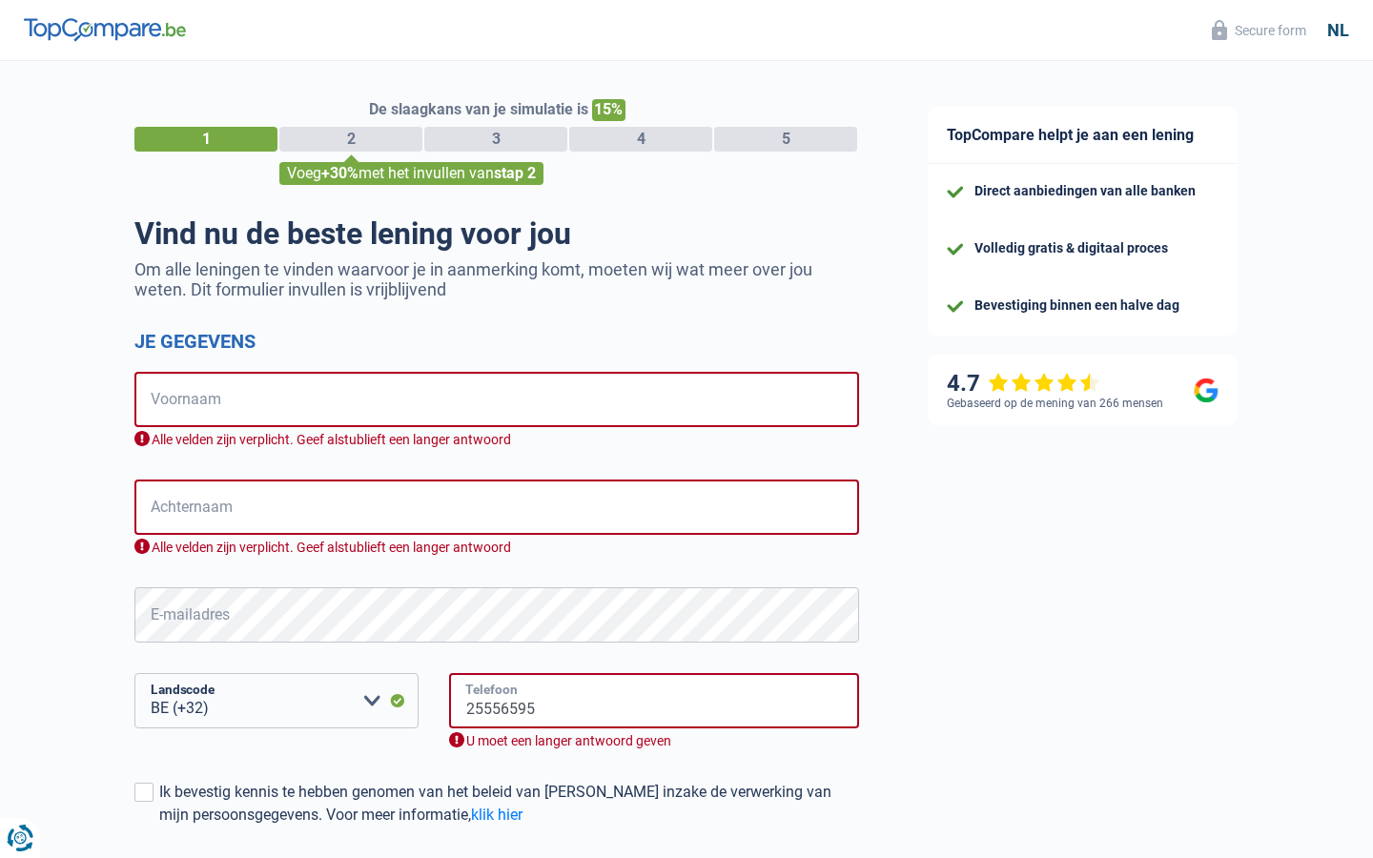
type input "25556595"
click at [654, 701] on input "Telefoon" at bounding box center [654, 700] width 410 height 55
type input "741026810"
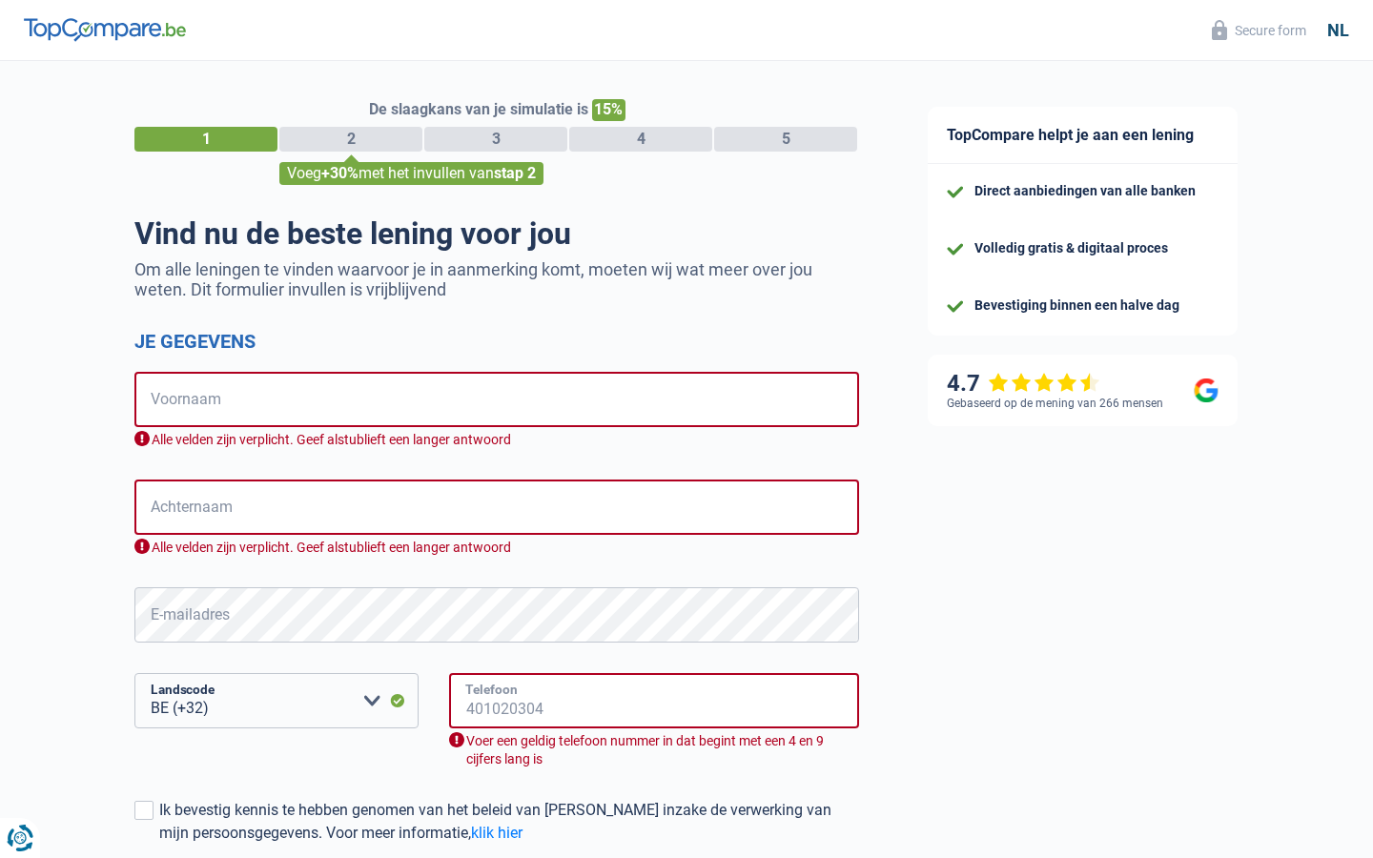
click at [654, 701] on input "Telefoon" at bounding box center [654, 700] width 410 height 55
type input "741026810"
click at [654, 701] on input "Telefoon" at bounding box center [654, 700] width 410 height 55
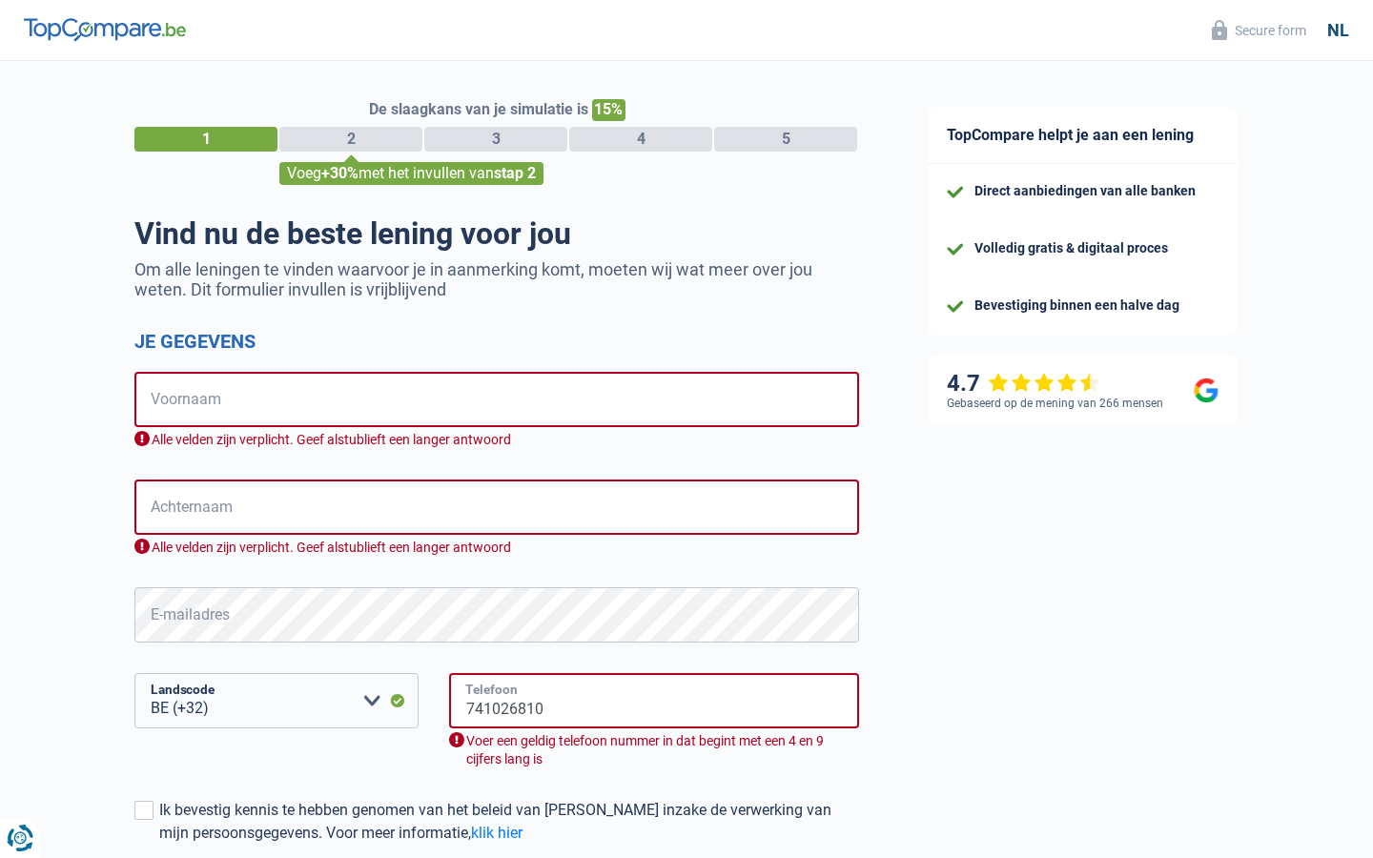
type input "741026810"
click at [654, 701] on input "Telefoon" at bounding box center [654, 700] width 410 height 55
type input "741026810"
click at [654, 701] on input "Telefoon" at bounding box center [654, 700] width 410 height 55
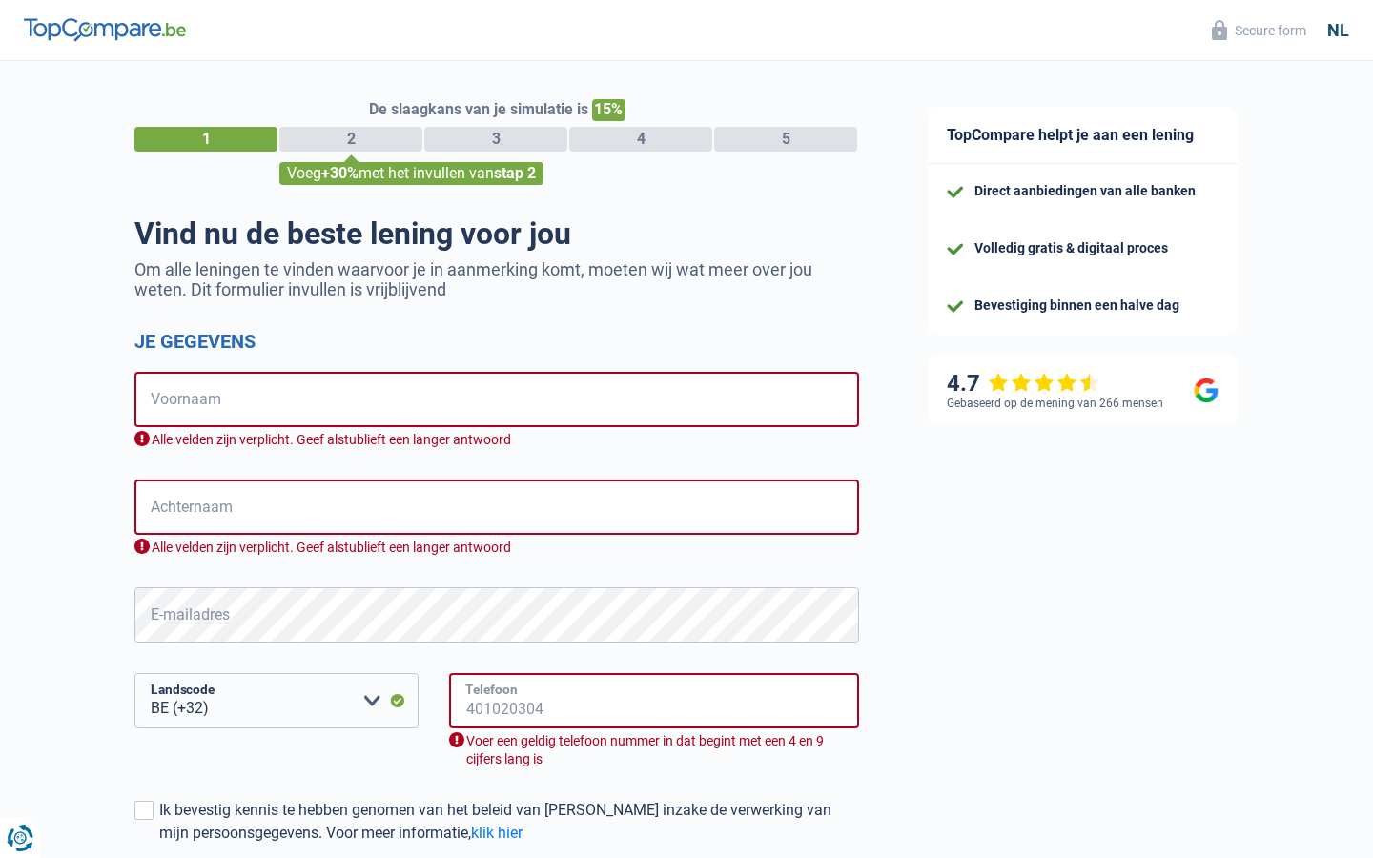
click at [654, 701] on input "Telefoon" at bounding box center [654, 700] width 410 height 55
type input "402400713"
click at [654, 701] on input "Telefoon" at bounding box center [654, 700] width 410 height 55
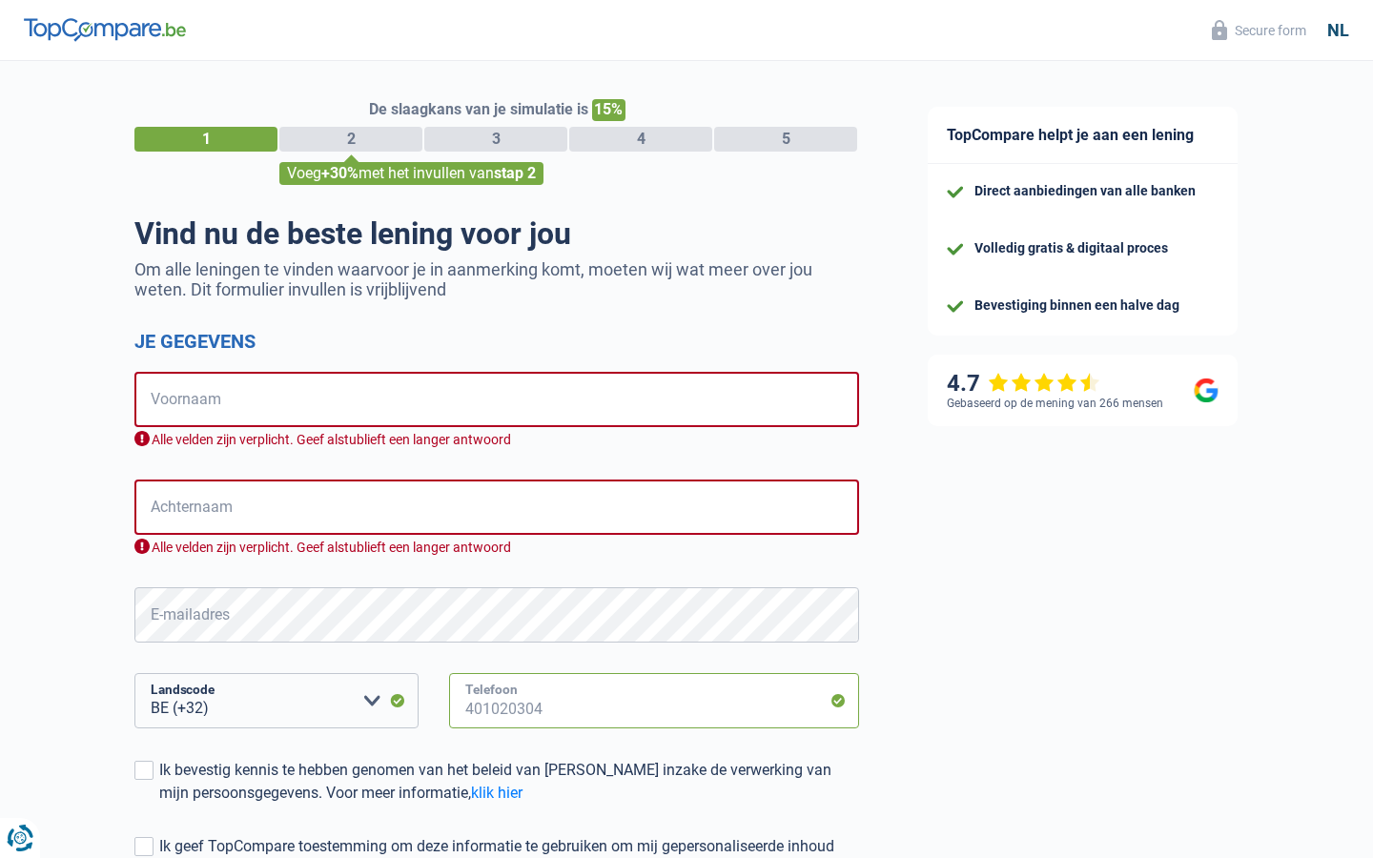
click at [654, 701] on input "Telefoon" at bounding box center [654, 700] width 410 height 55
type input "954"
click at [654, 701] on input "Telefoon" at bounding box center [654, 700] width 410 height 55
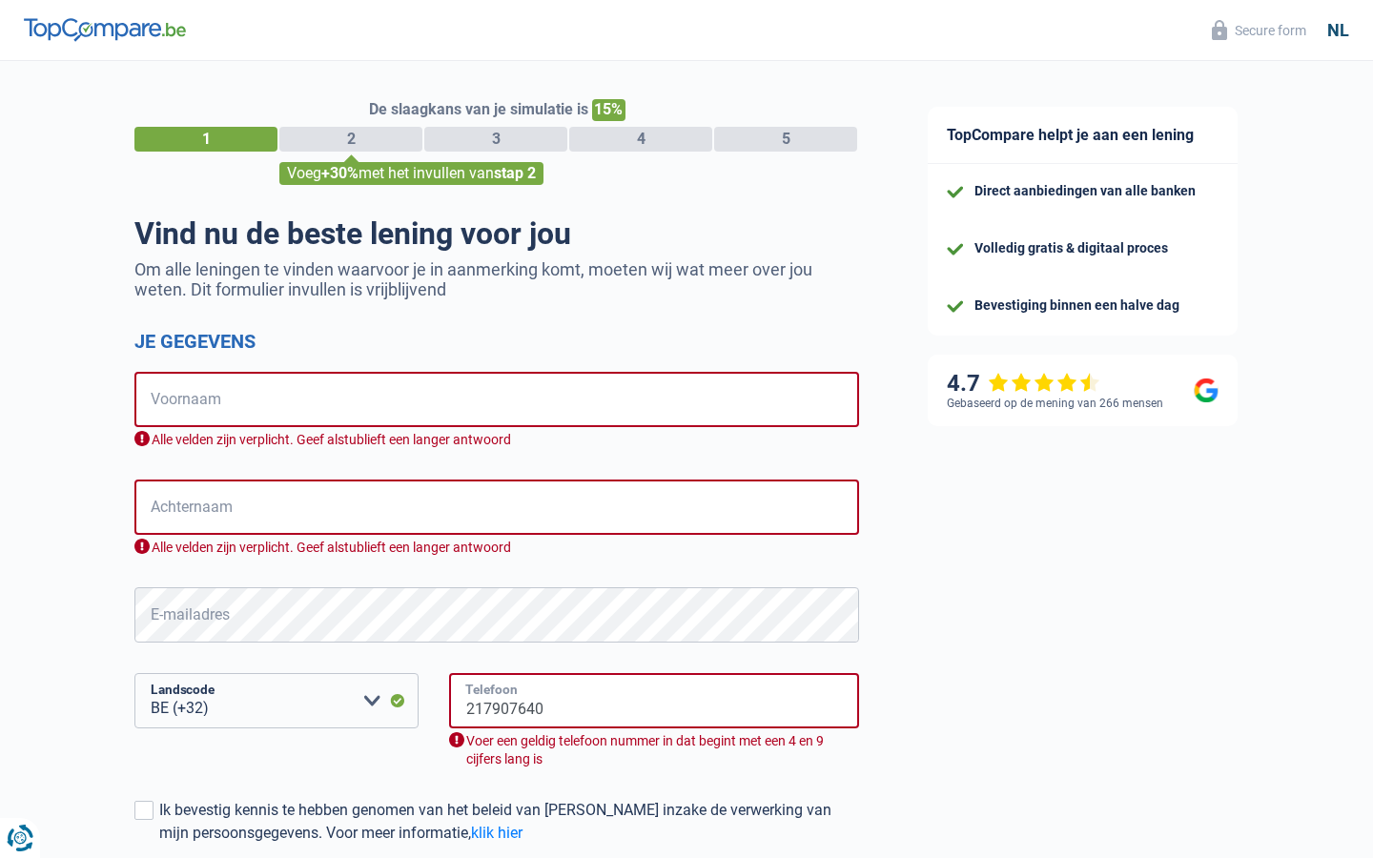
type input "217907640"
click at [654, 701] on input "Telefoon" at bounding box center [654, 700] width 410 height 55
type input "129757583"
click at [654, 701] on input "Telefoon" at bounding box center [654, 700] width 410 height 55
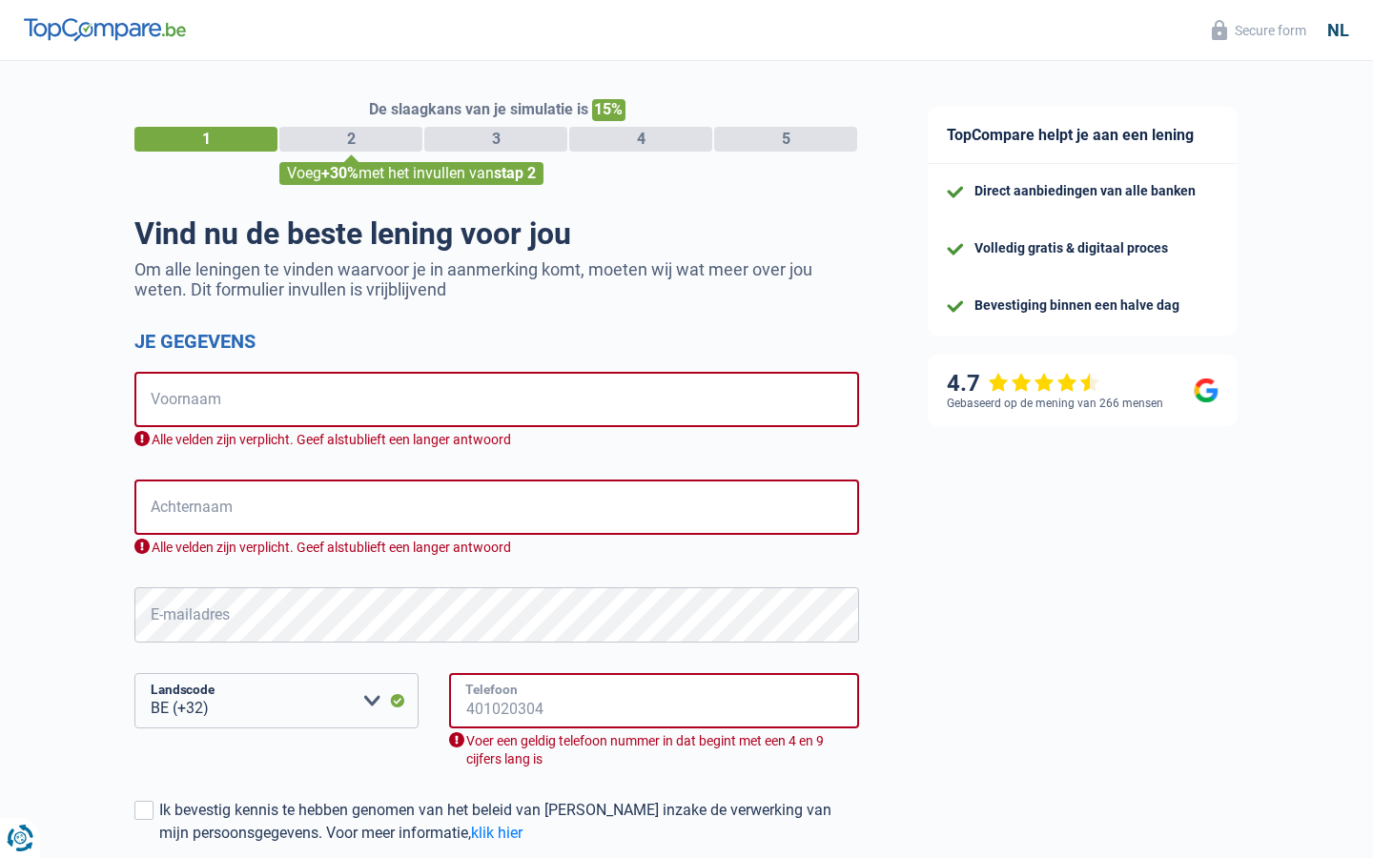
click at [654, 701] on input "Telefoon" at bounding box center [654, 700] width 410 height 55
type input "584424"
click at [654, 701] on input "Telefoon" at bounding box center [654, 700] width 410 height 55
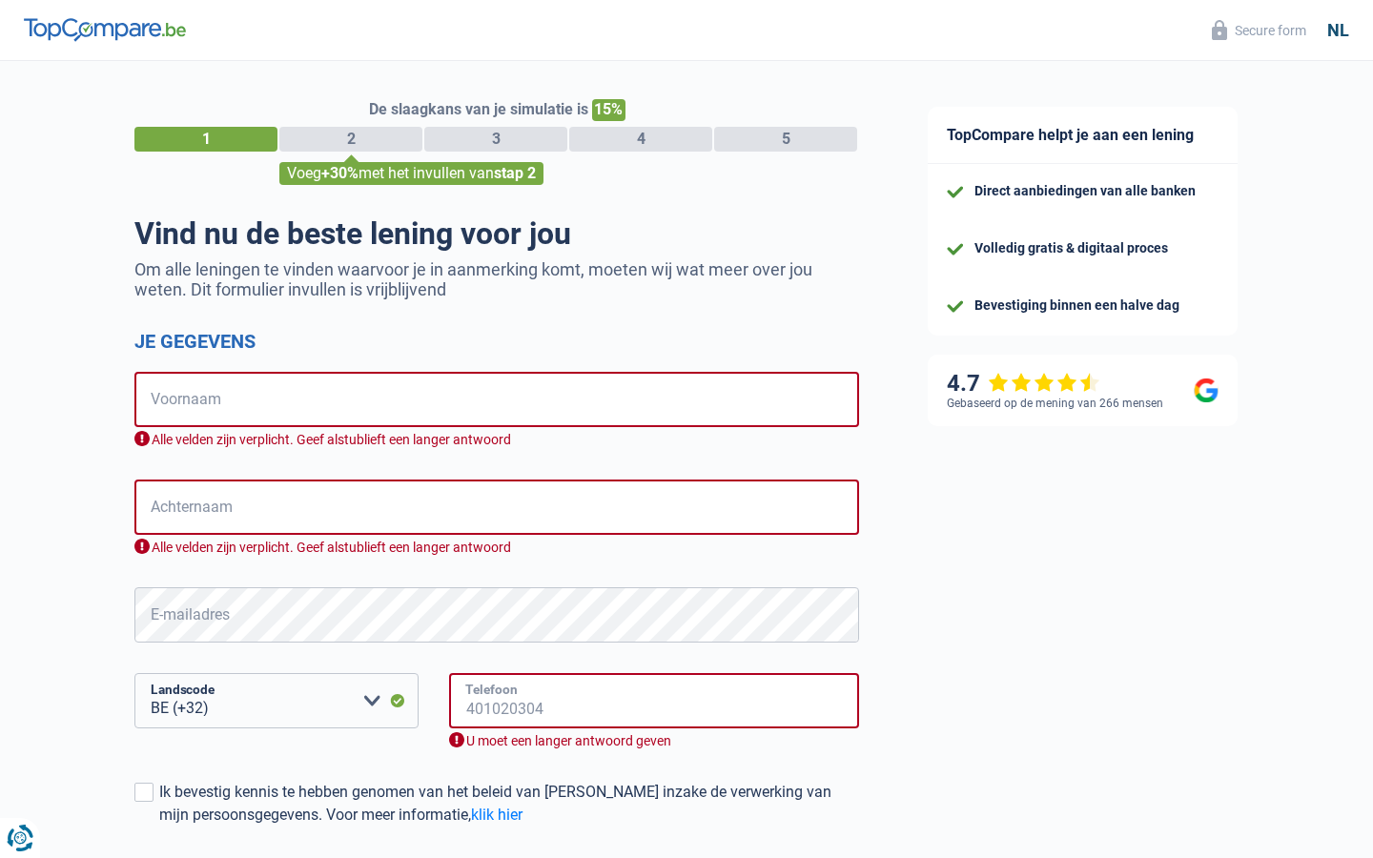
click at [654, 701] on input "Telefoon" at bounding box center [654, 700] width 410 height 55
type input "57312759"
click at [654, 701] on input "Telefoon" at bounding box center [654, 700] width 410 height 55
type input "99538"
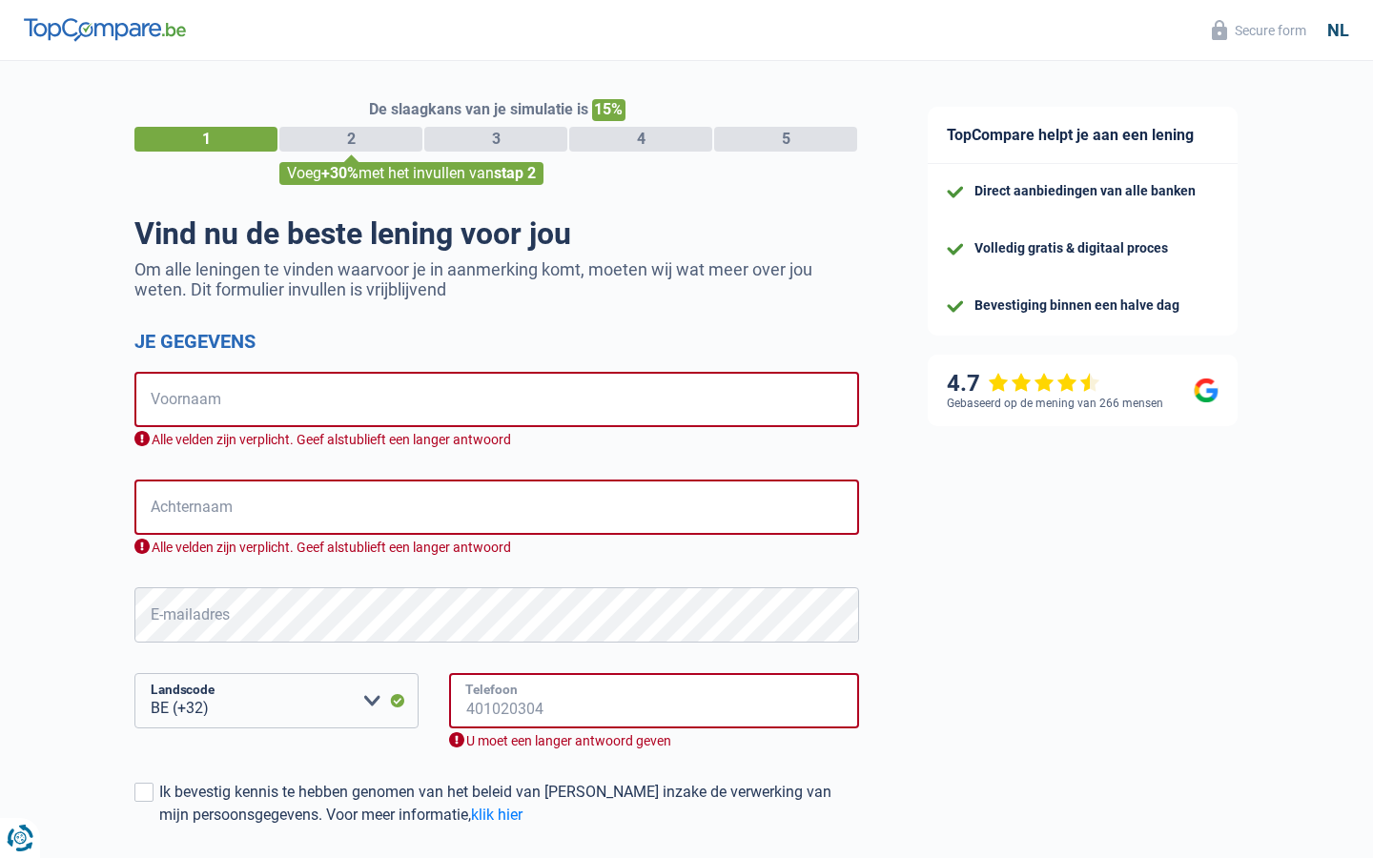
click at [654, 701] on input "Telefoon" at bounding box center [654, 700] width 410 height 55
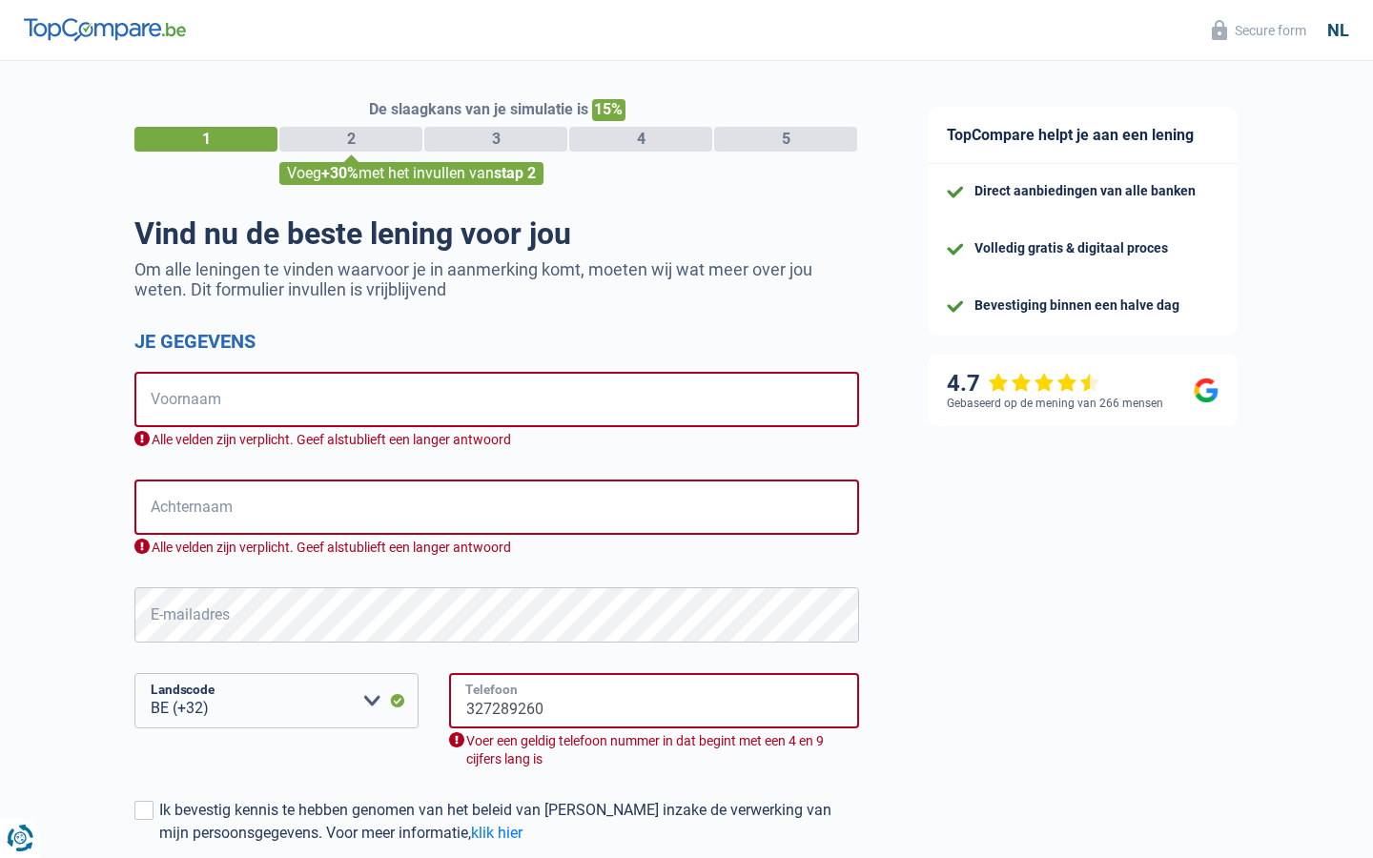
type input "327289260"
click at [654, 701] on input "Telefoon" at bounding box center [654, 700] width 410 height 55
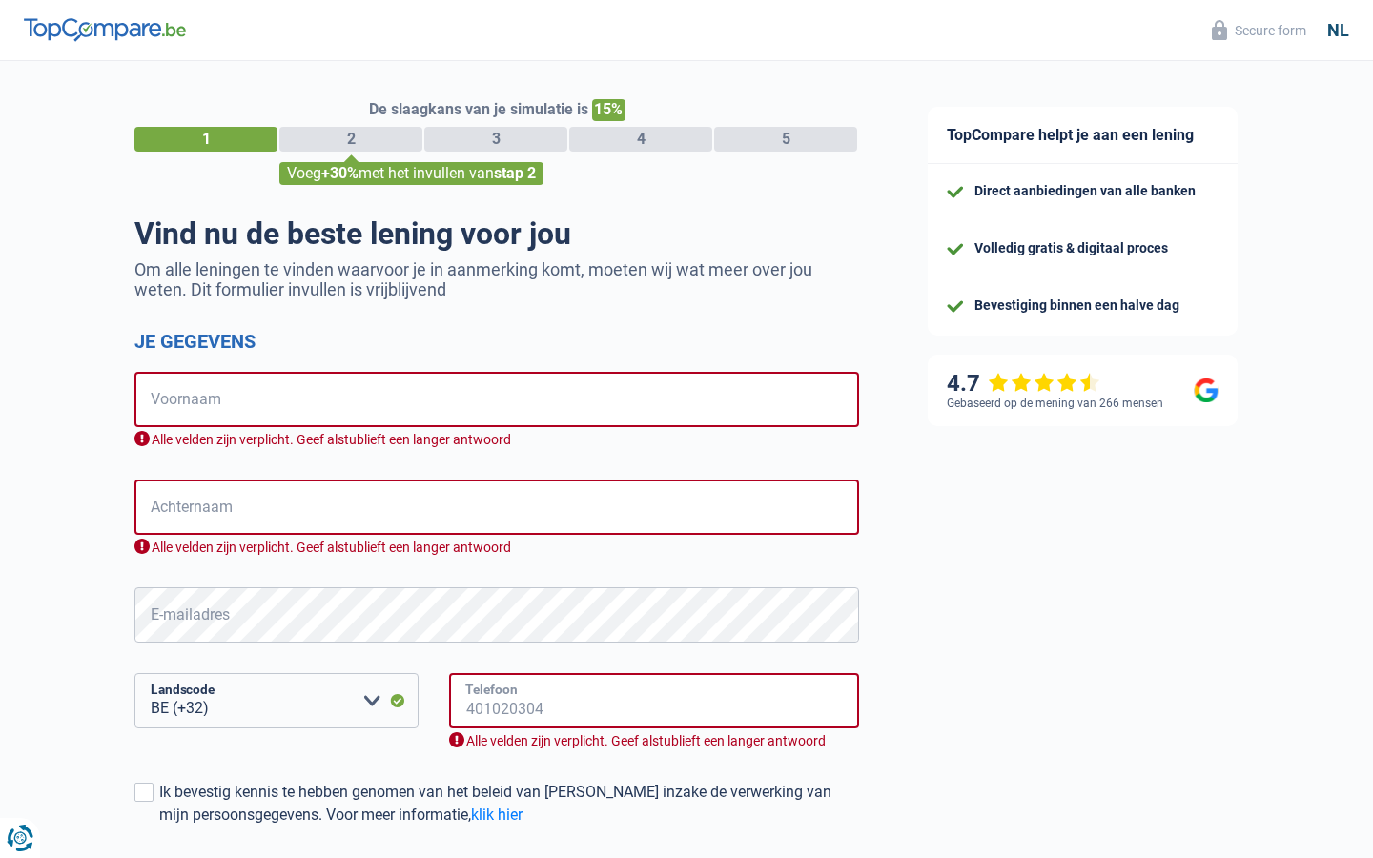
click at [654, 701] on input "Telefoon" at bounding box center [654, 700] width 410 height 55
select select "32"
click at [497, 400] on input "Voornaam" at bounding box center [496, 399] width 725 height 55
type input "[PERSON_NAME]"
click at [497, 485] on input "Achternaam" at bounding box center [496, 507] width 725 height 55
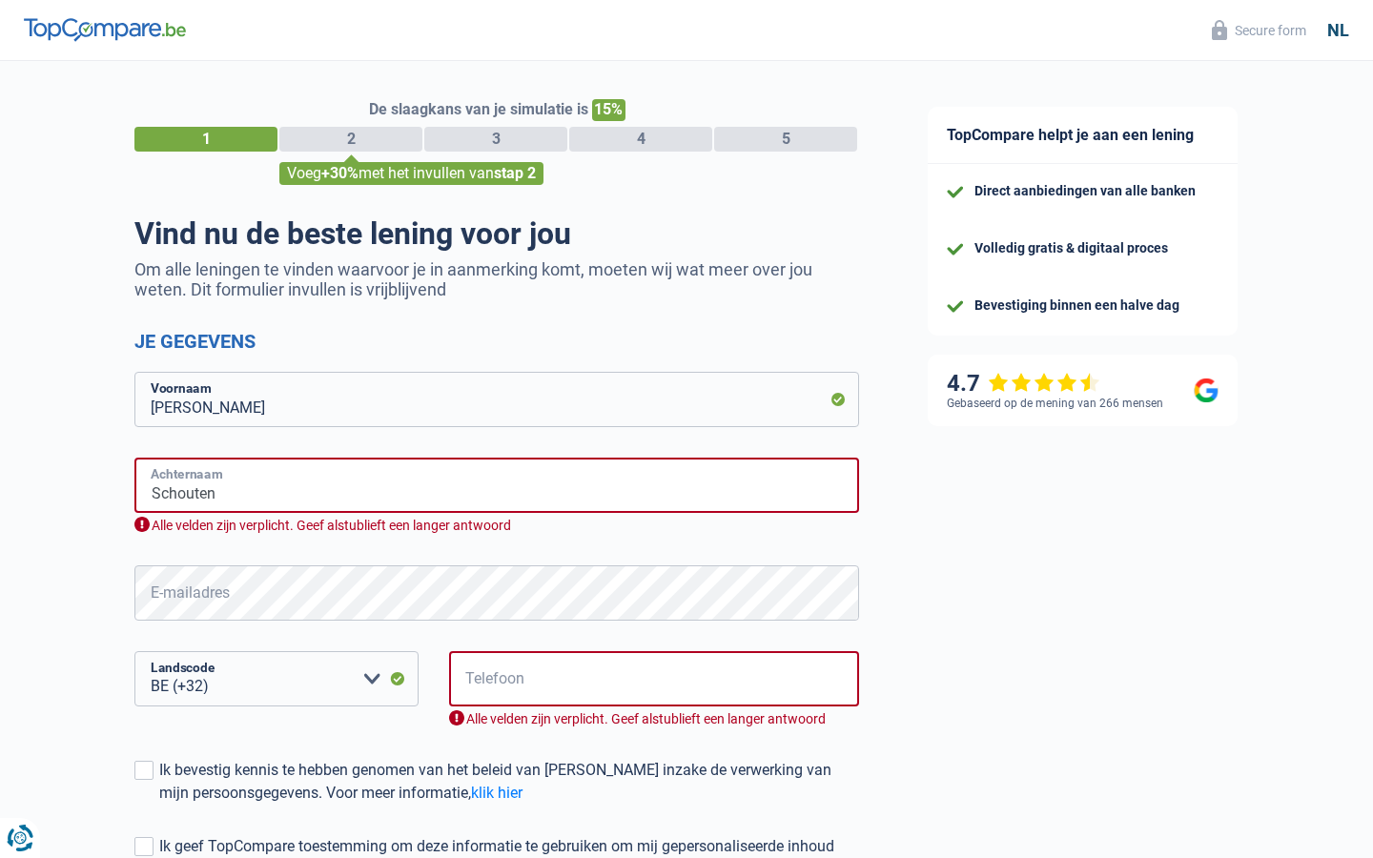
type input "Schouten"
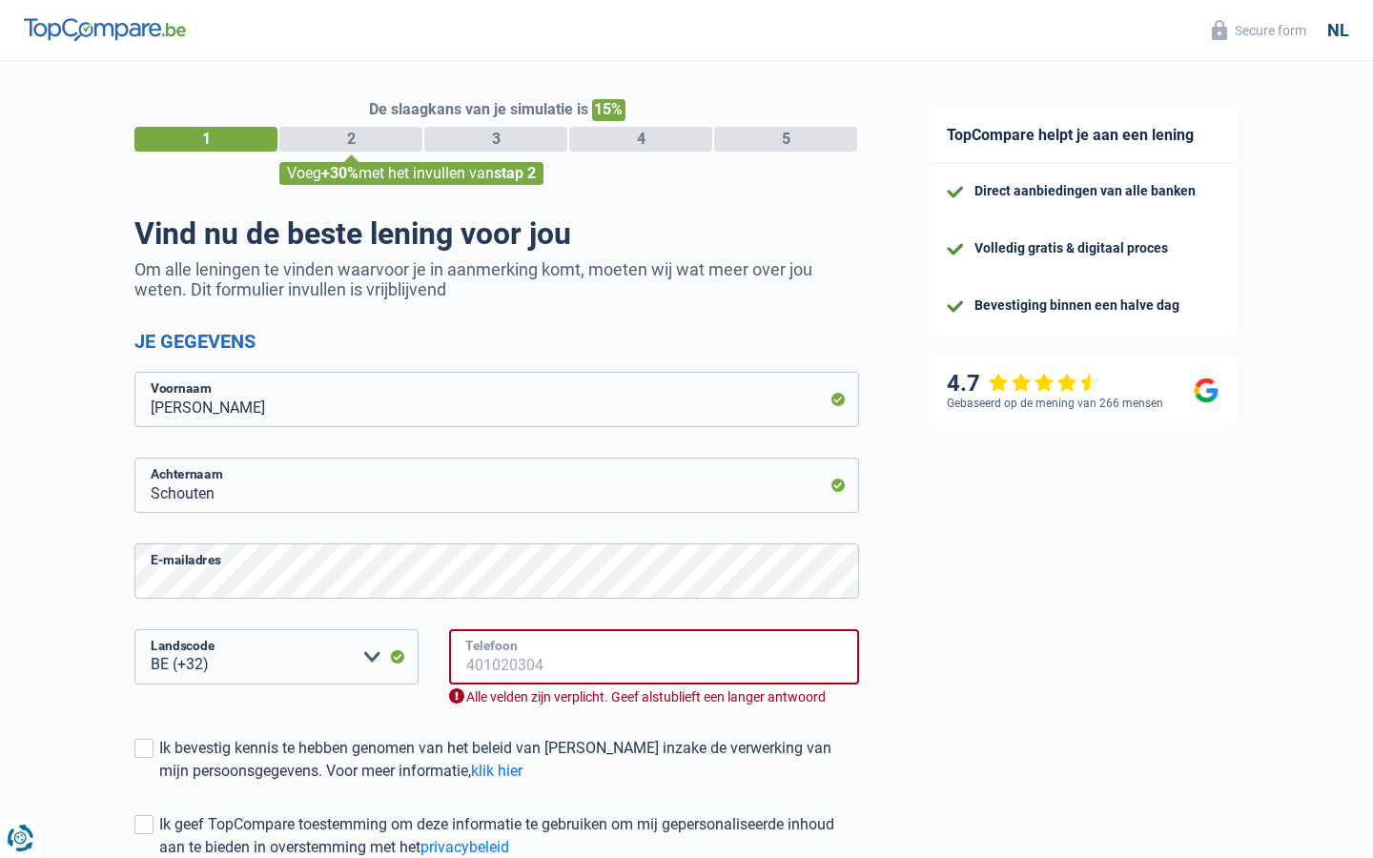
click at [654, 657] on input "Telefoon" at bounding box center [654, 656] width 410 height 55
type input "402400713"
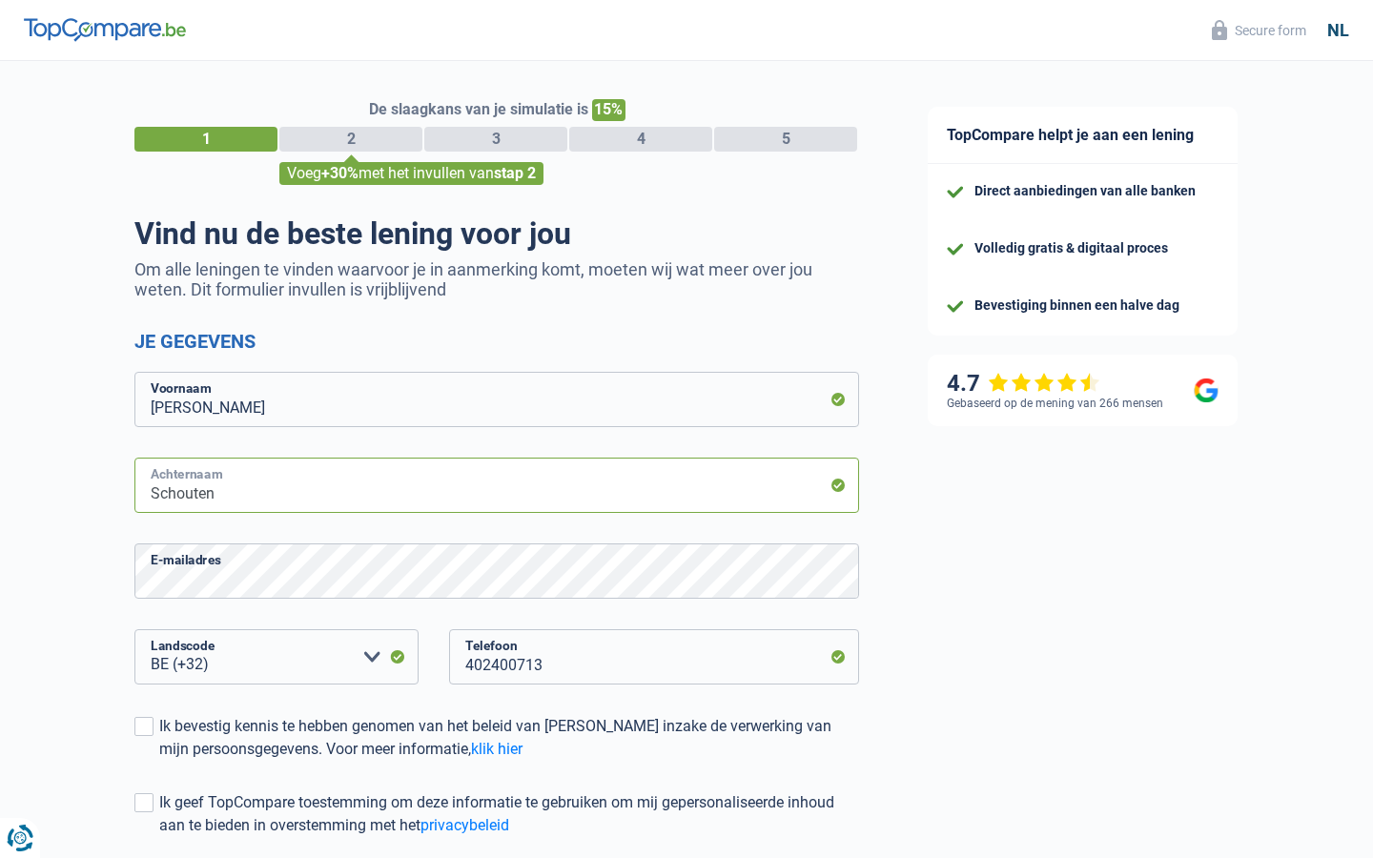
scroll to position [170, 0]
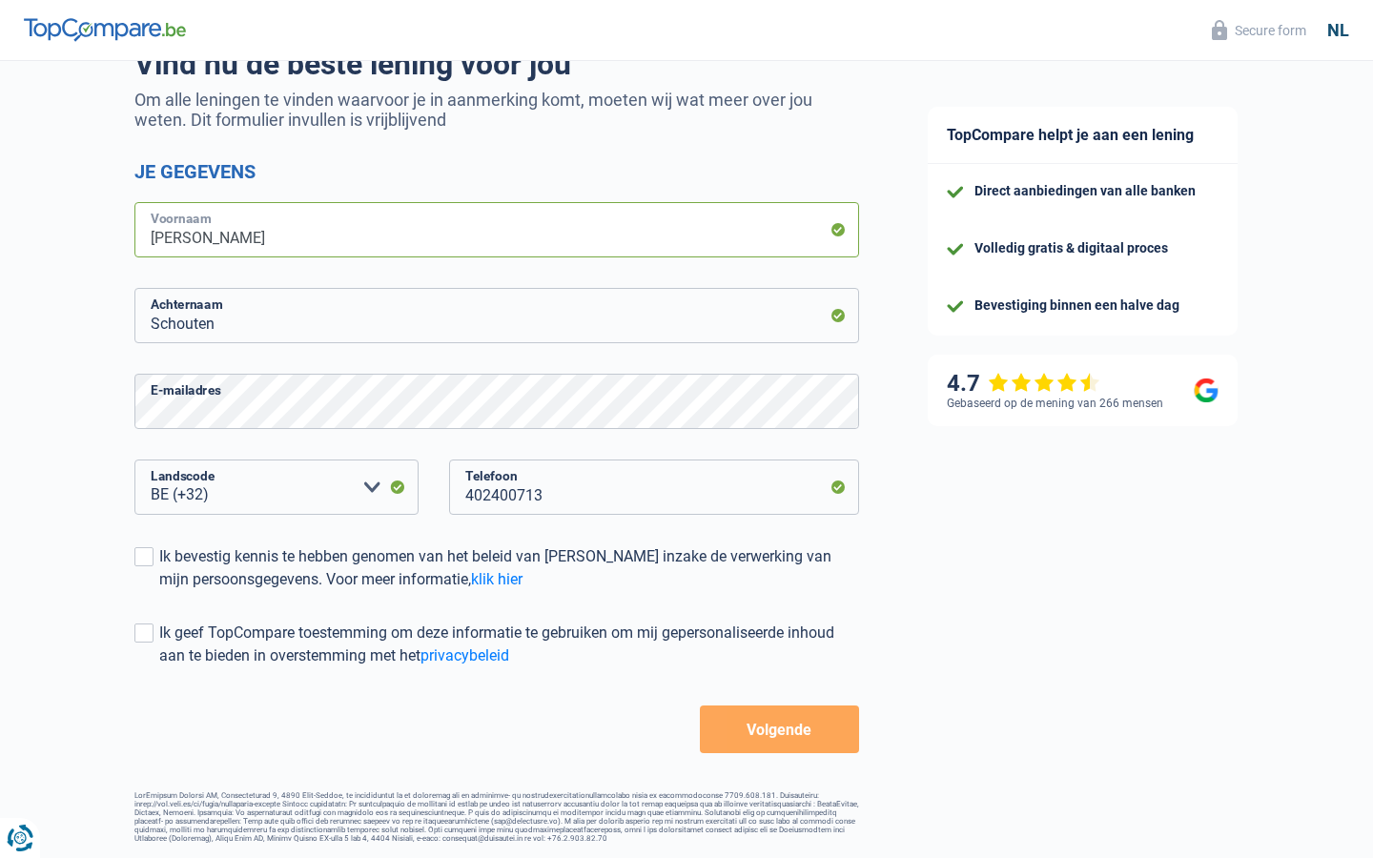
click at [497, 230] on input "[PERSON_NAME]" at bounding box center [496, 229] width 725 height 55
type input "L"
type input "[PERSON_NAME]"
click at [497, 316] on input "Schouten" at bounding box center [496, 315] width 725 height 55
type input "S"
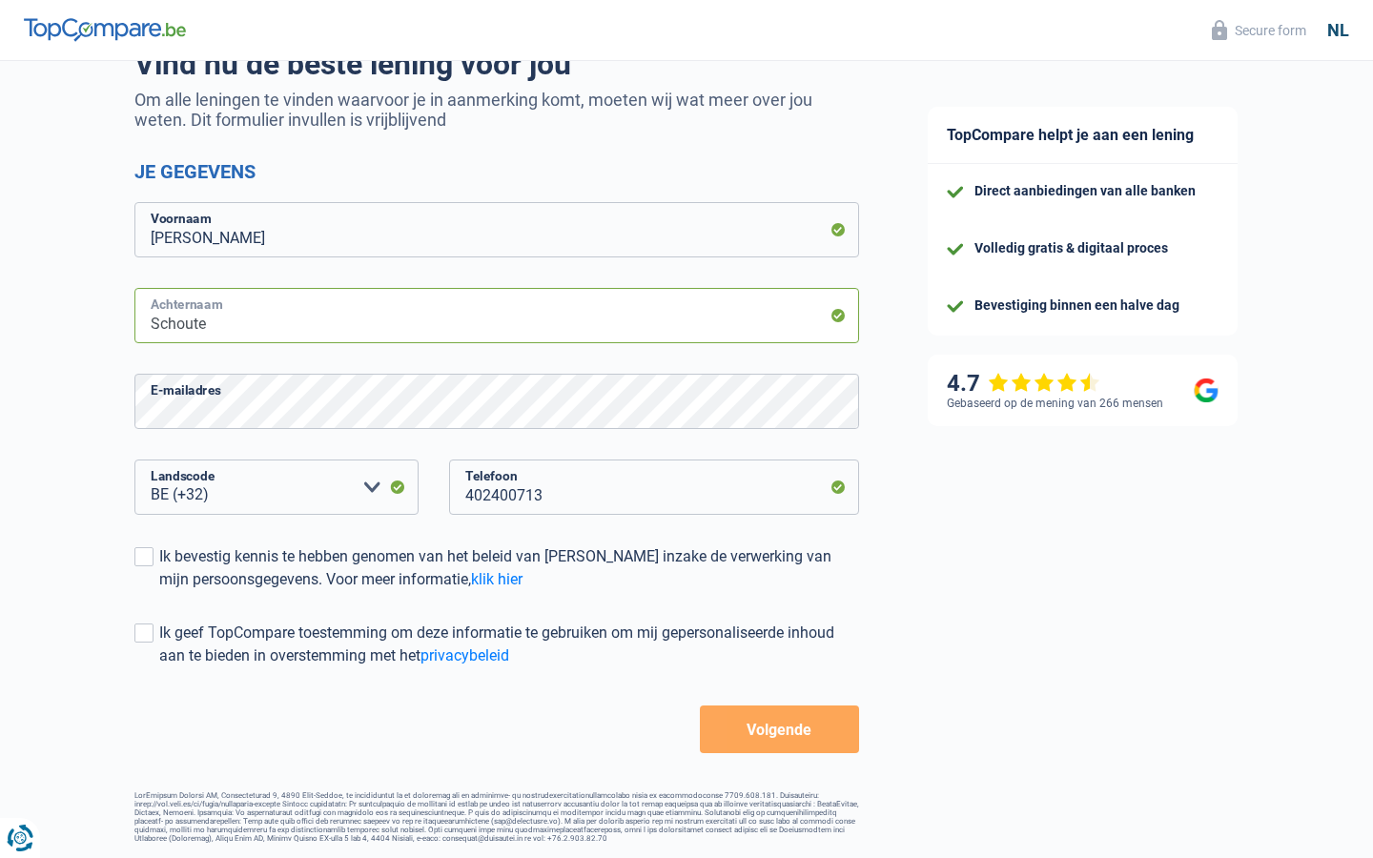
type input "Schouten"
click at [654, 487] on input "402400713" at bounding box center [654, 487] width 410 height 55
type input "4"
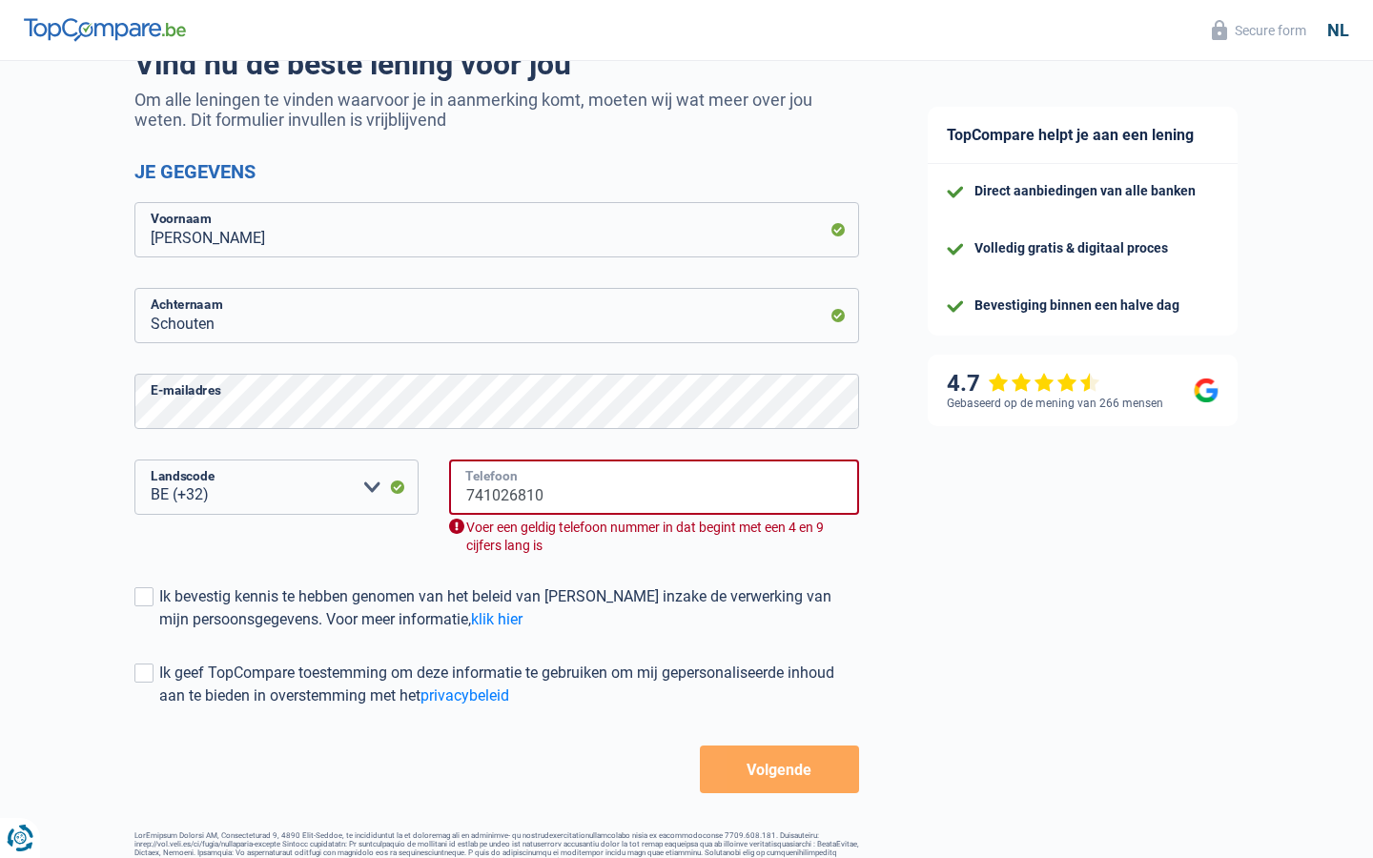
type input "741026810"
select select "352"
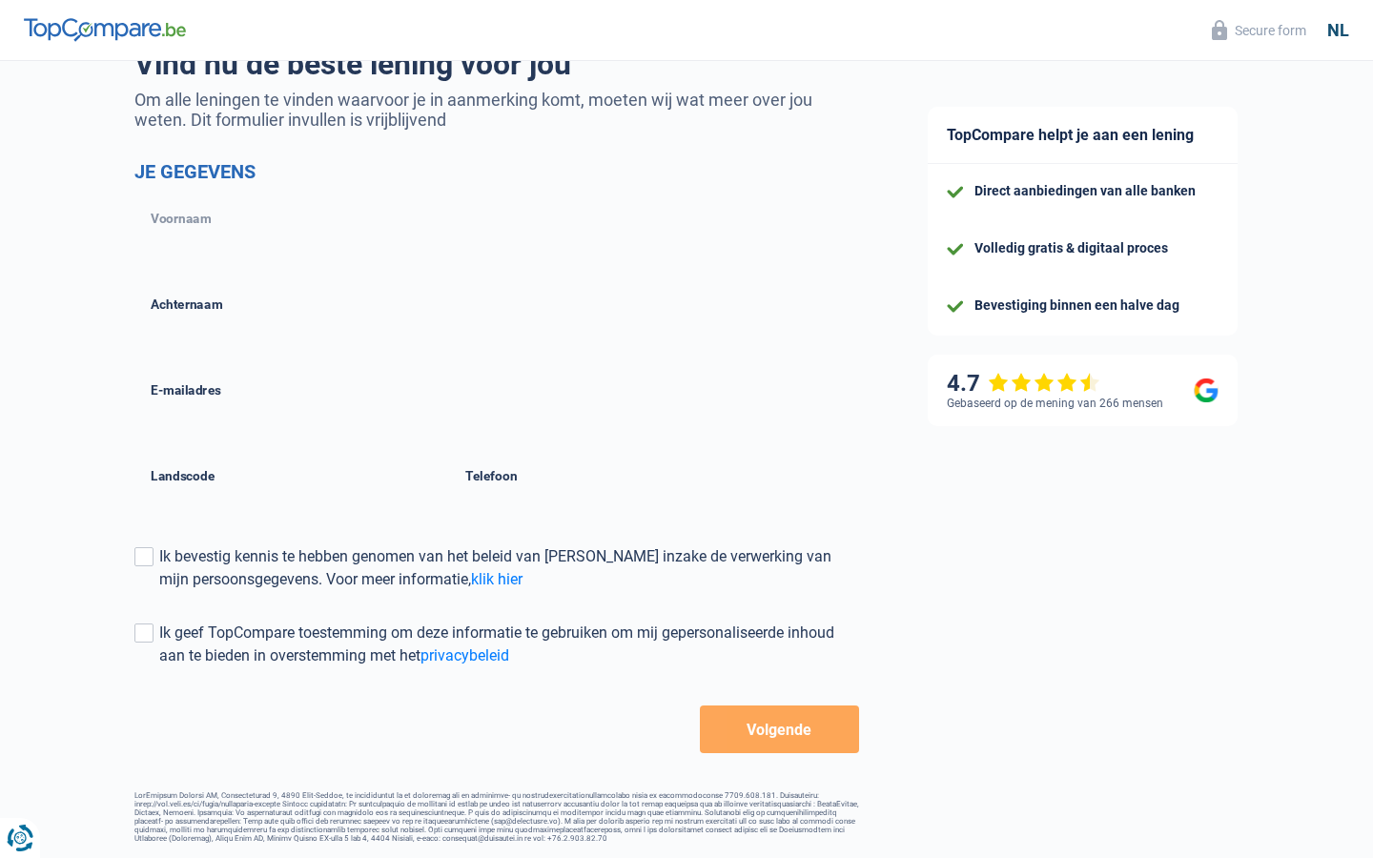
click at [497, 230] on input "[PERSON_NAME]" at bounding box center [496, 229] width 725 height 55
type input "L"
type input "[PERSON_NAME]"
click at [497, 230] on input "Voornaam" at bounding box center [496, 229] width 725 height 55
click at [497, 230] on input "[PERSON_NAME]" at bounding box center [496, 229] width 725 height 55
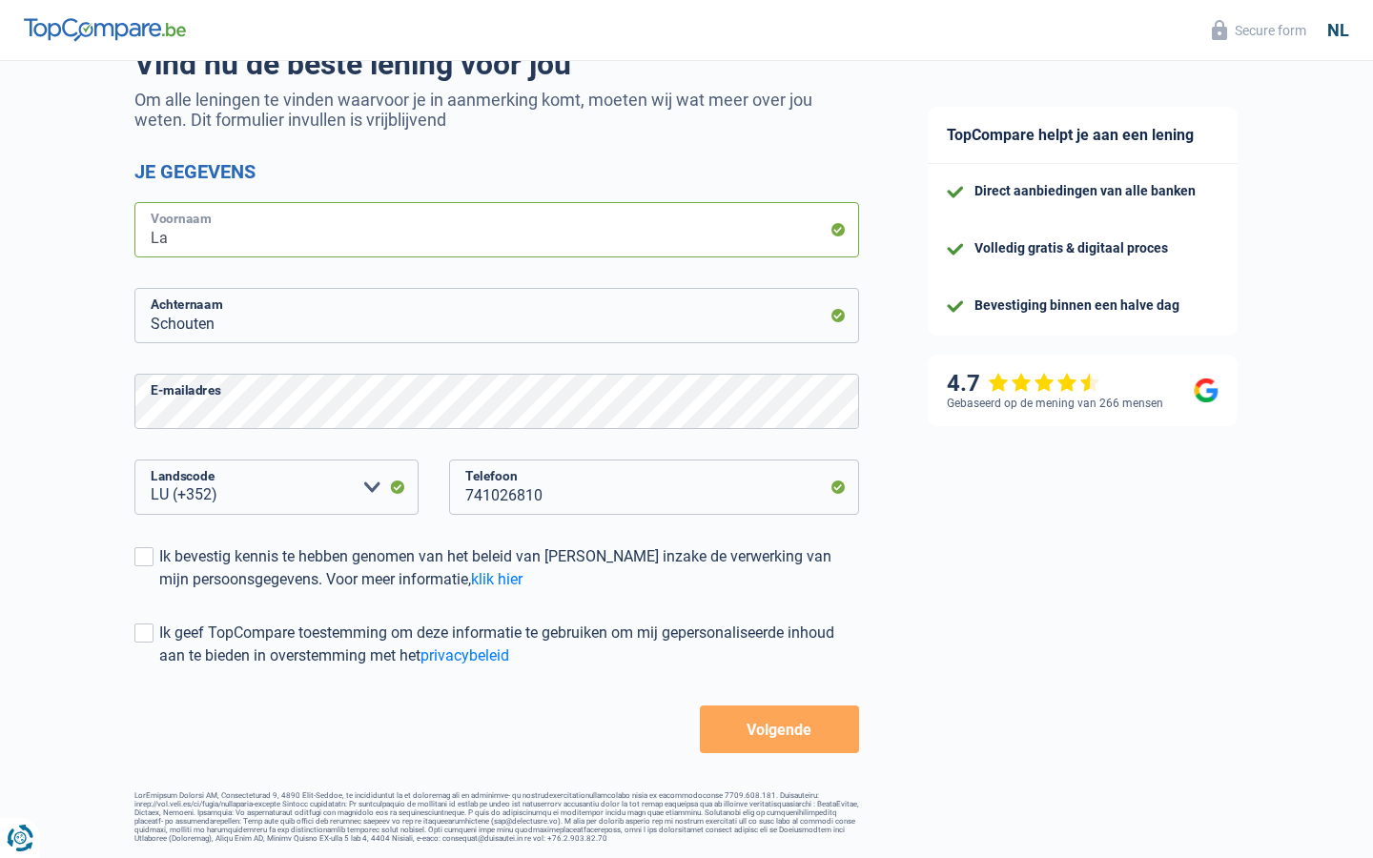
type input "L"
type input "Avon"
click at [497, 230] on input "Voornaam" at bounding box center [496, 229] width 725 height 55
type input "[PERSON_NAME]"
click at [497, 316] on input "Schouten" at bounding box center [496, 315] width 725 height 55
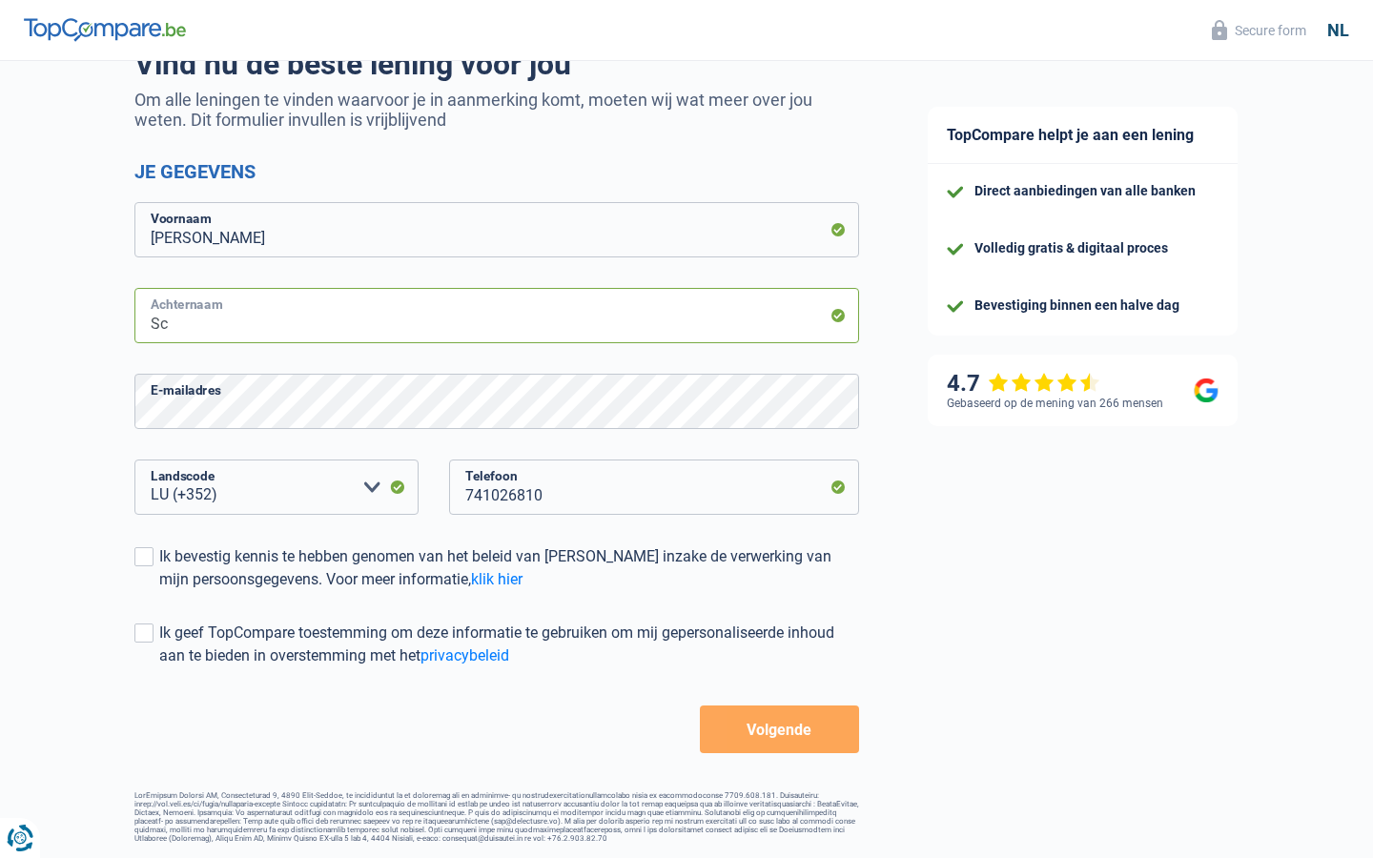
type input "S"
type input "Willems"
click at [497, 316] on input "Achternaam" at bounding box center [496, 315] width 725 height 55
click at [497, 316] on input "Schouten" at bounding box center [496, 315] width 725 height 55
type input "S"
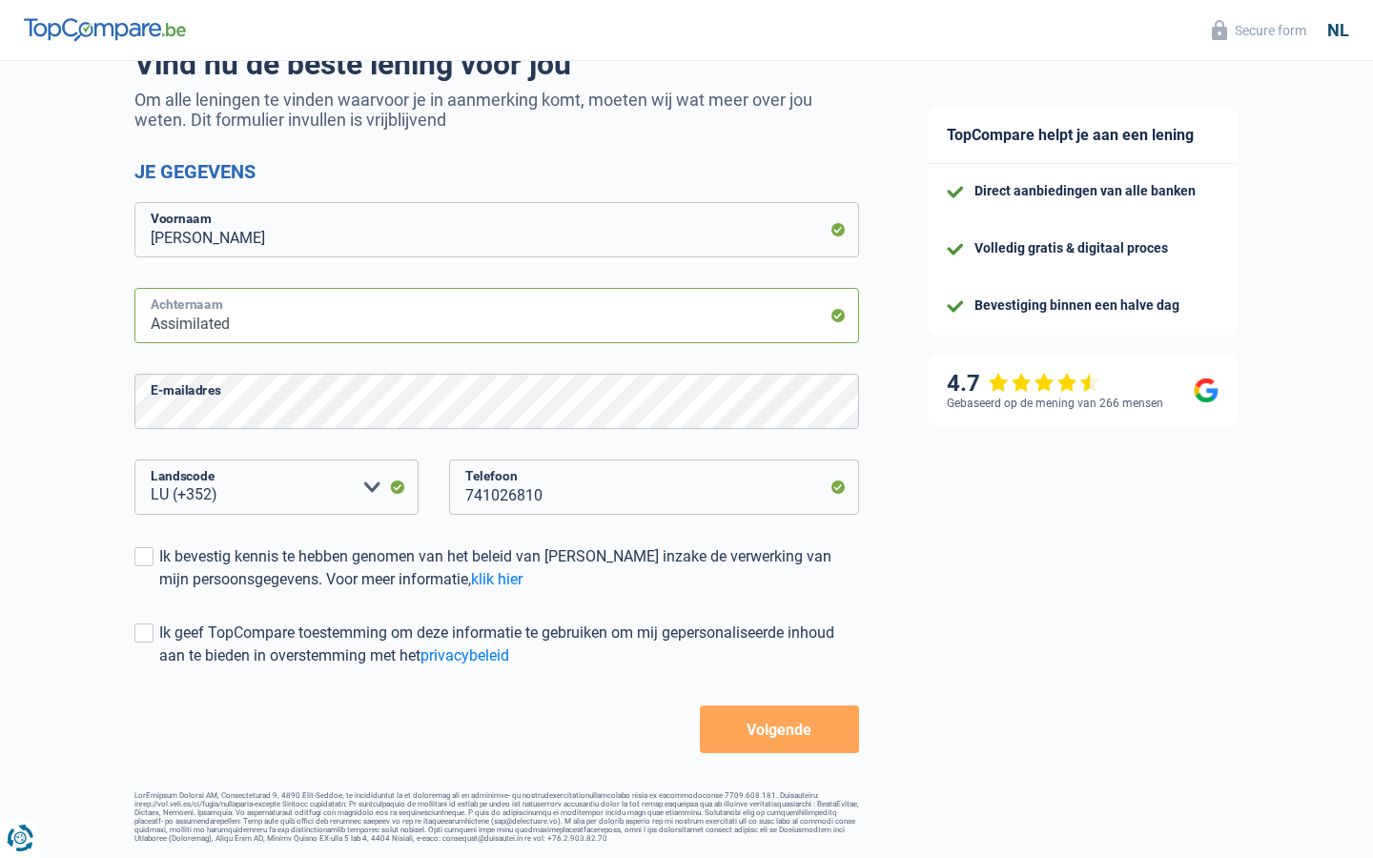
type input "Assimilated"
click at [497, 316] on input "Achternaam" at bounding box center [496, 315] width 725 height 55
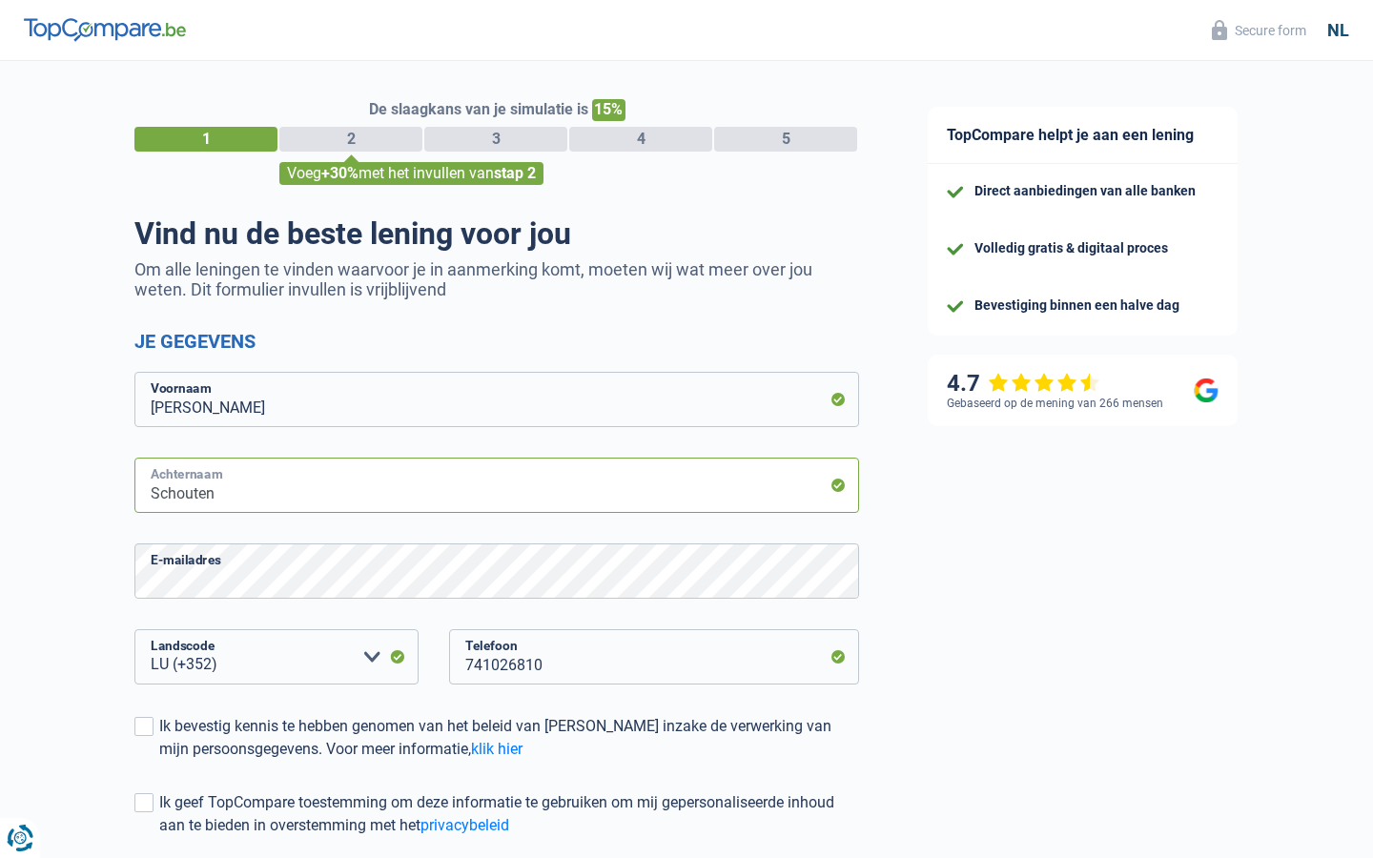
type input "Schouten"
click at [654, 655] on input "741026810" at bounding box center [654, 656] width 410 height 55
type input "7"
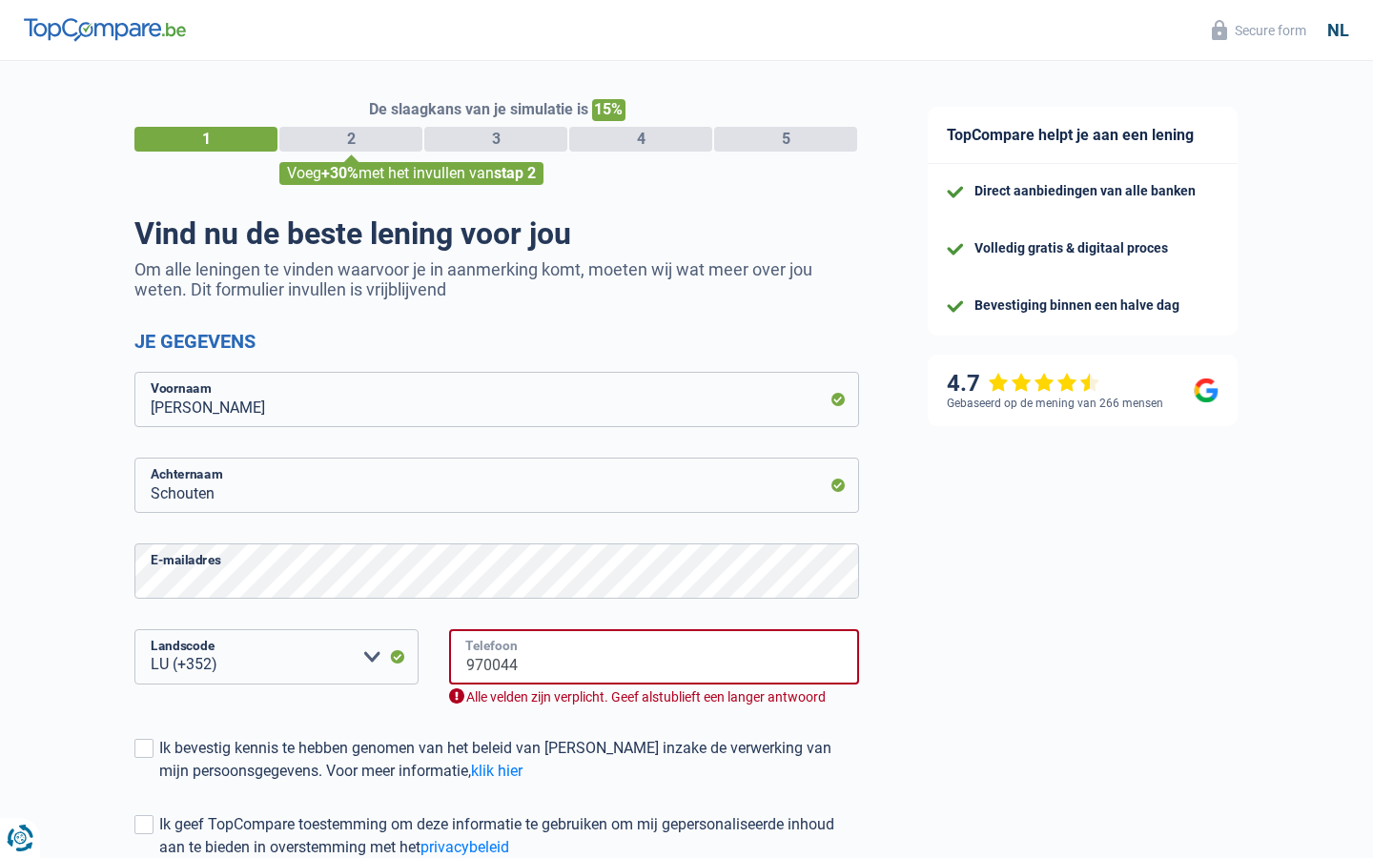
type input "970044"
click at [654, 657] on input "Telefoon" at bounding box center [654, 656] width 410 height 55
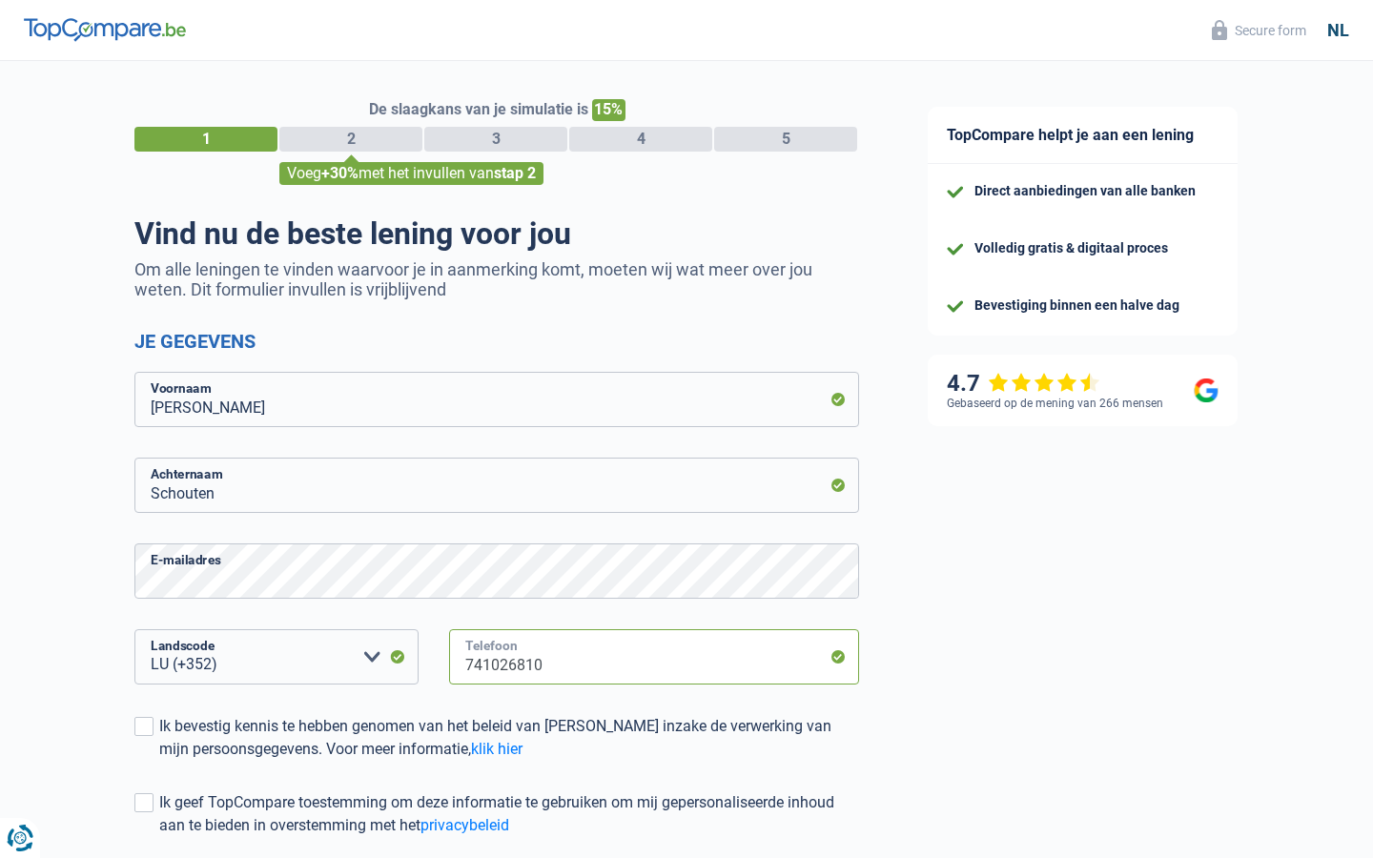
click at [654, 657] on input "741026810" at bounding box center [654, 656] width 410 height 55
type input "7"
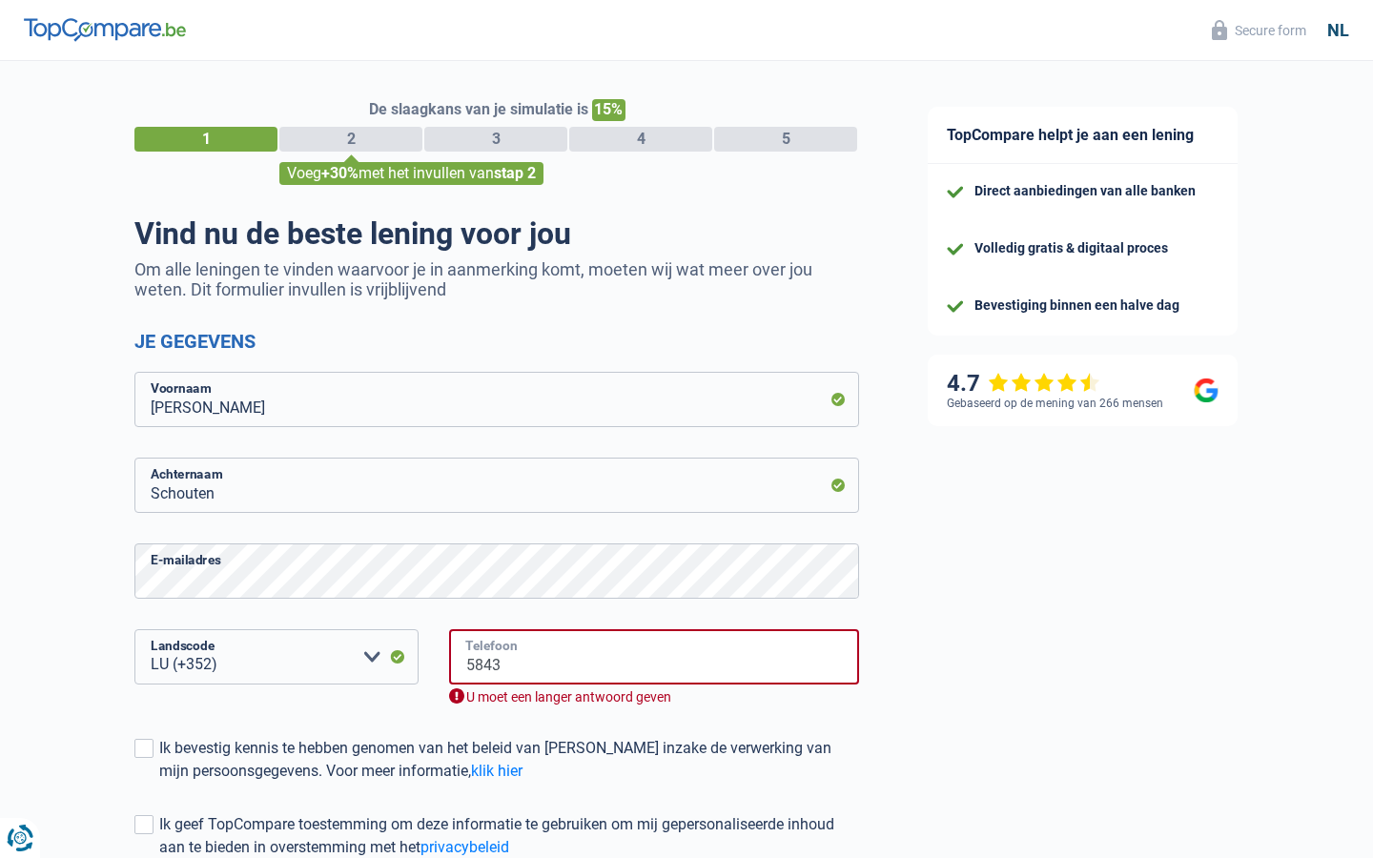
type input "5843"
click at [654, 657] on input "Telefoon" at bounding box center [654, 656] width 410 height 55
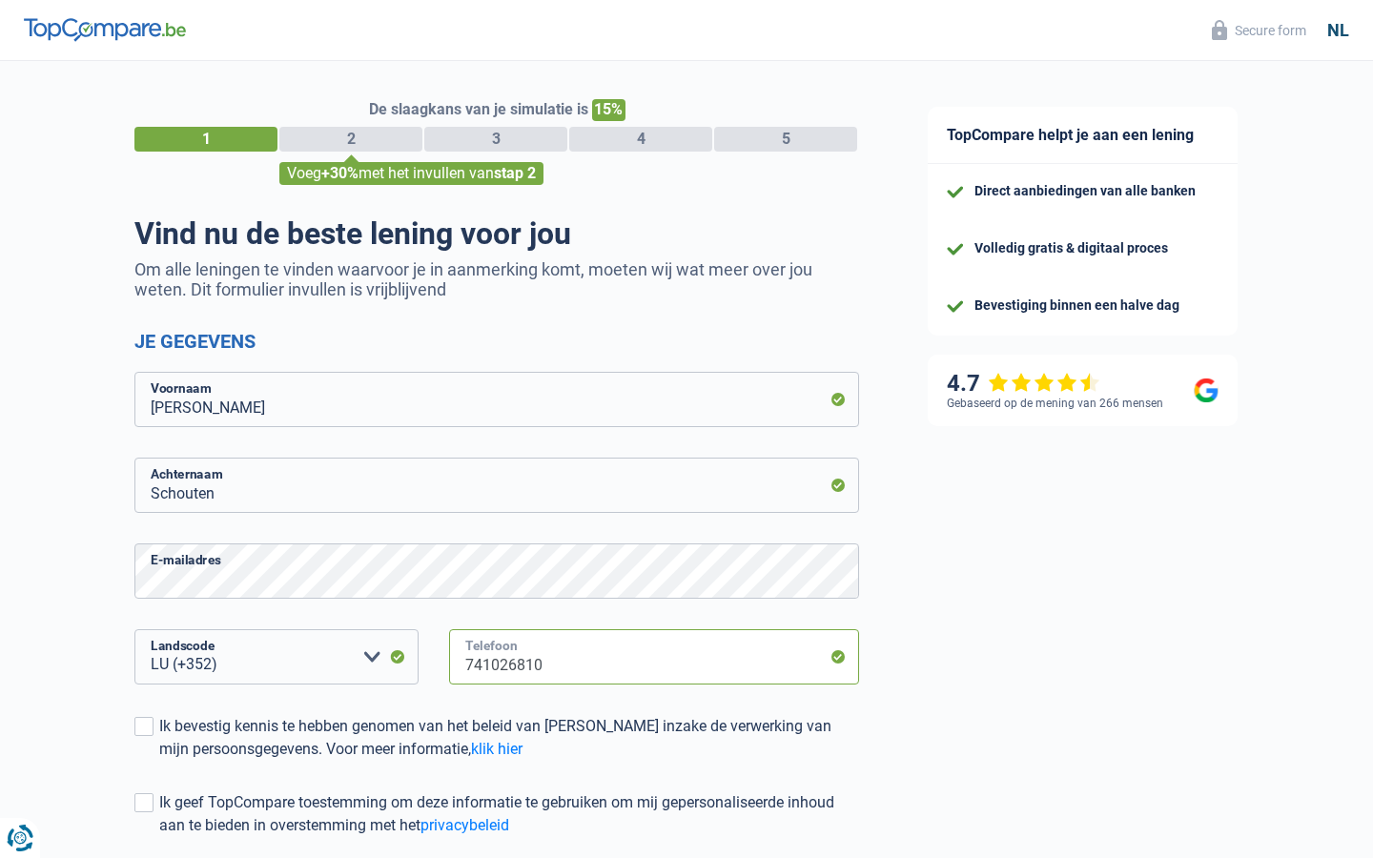
click at [654, 657] on input "741026810" at bounding box center [654, 656] width 410 height 55
type input "7"
type input "05458441"
click at [654, 657] on input "Telefoon" at bounding box center [654, 656] width 410 height 55
click at [654, 657] on input "741026810" at bounding box center [654, 656] width 410 height 55
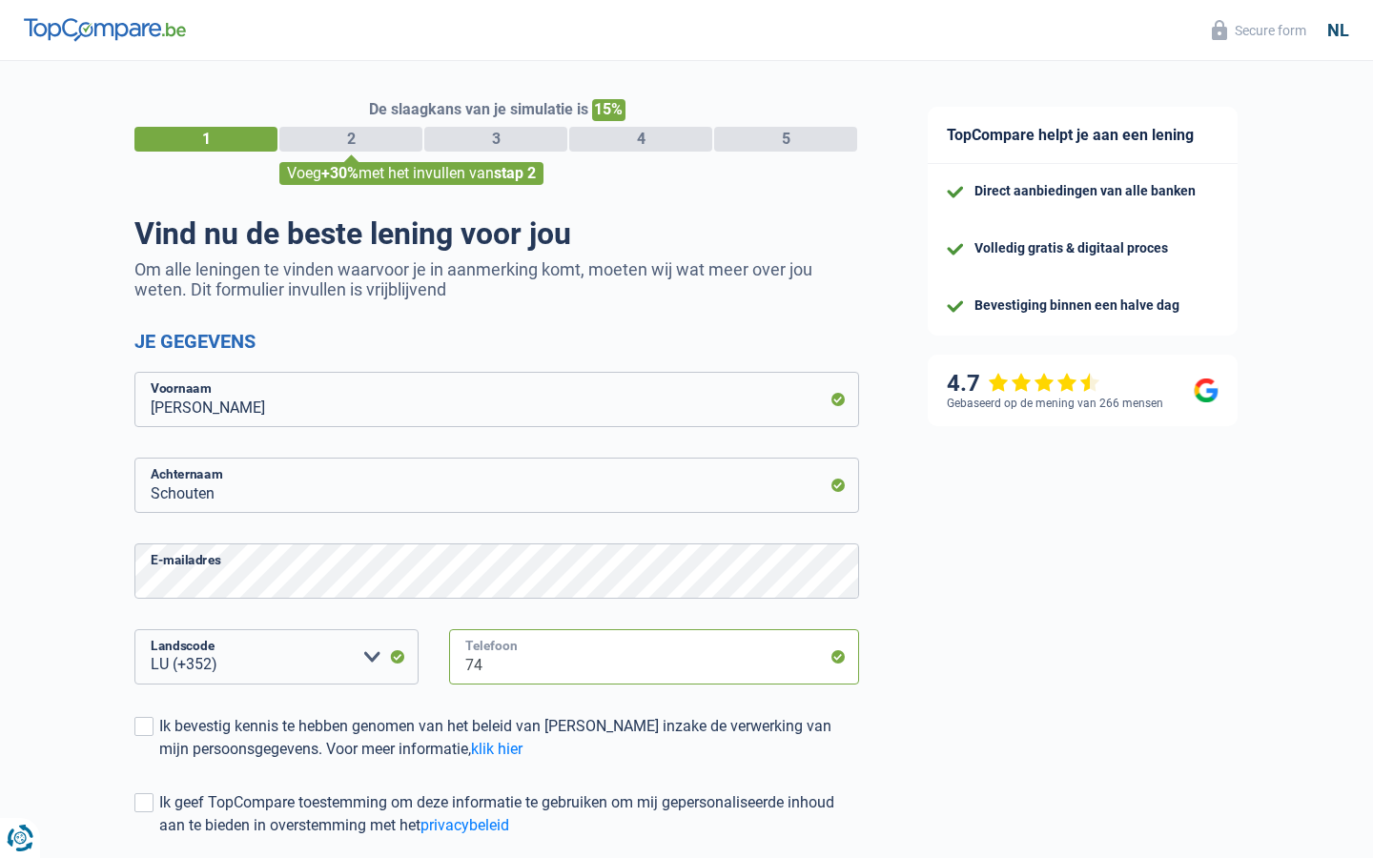
type input "7"
type input "741026810"
click at [654, 657] on input "Telefoon" at bounding box center [654, 656] width 410 height 55
click at [654, 657] on input "741026810" at bounding box center [654, 656] width 410 height 55
type input "7"
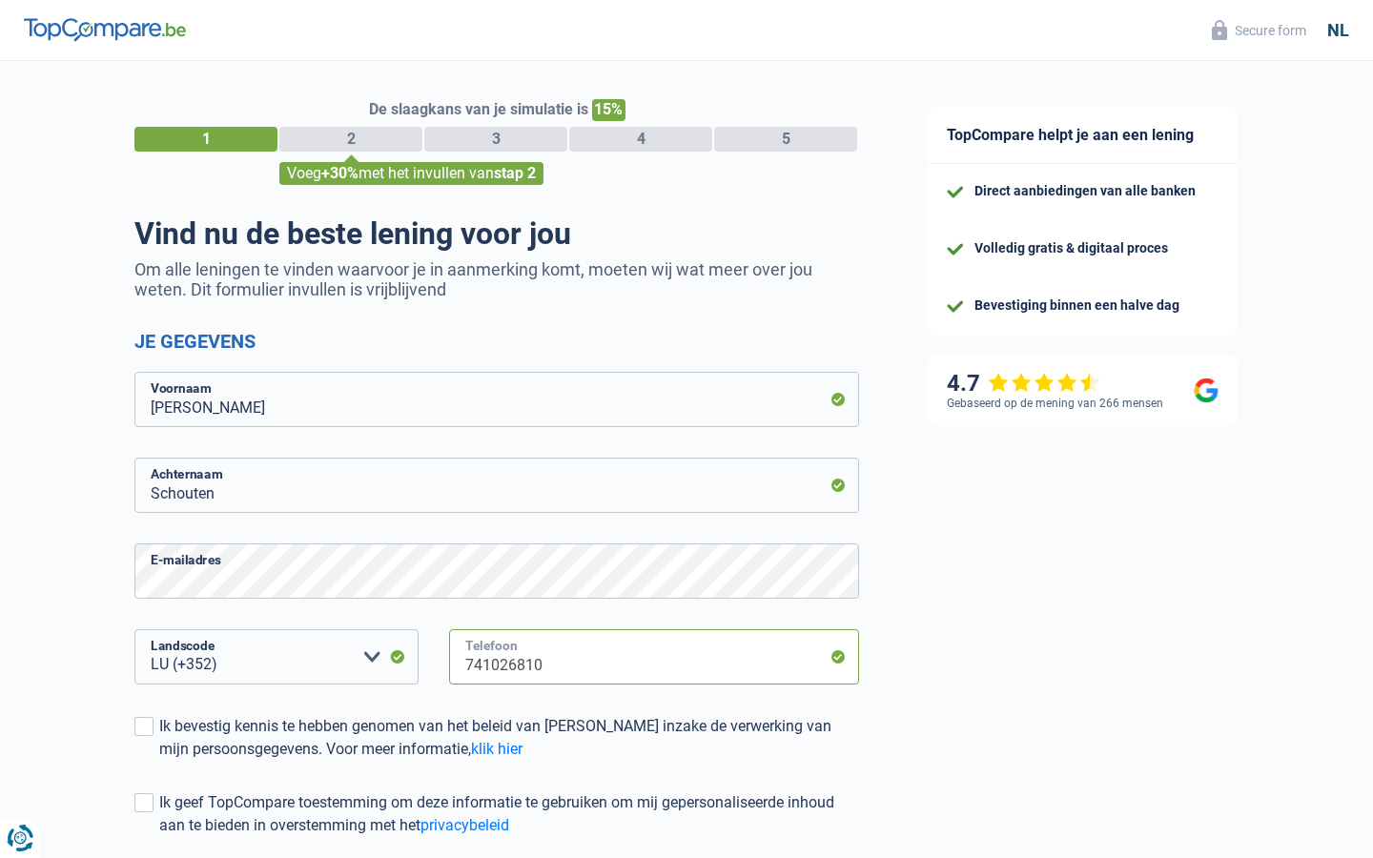
type input "741026810"
click at [654, 657] on input "Telefoon" at bounding box center [654, 656] width 410 height 55
click at [654, 657] on input "741026810" at bounding box center [654, 656] width 410 height 55
type input "7"
type input "741026810"
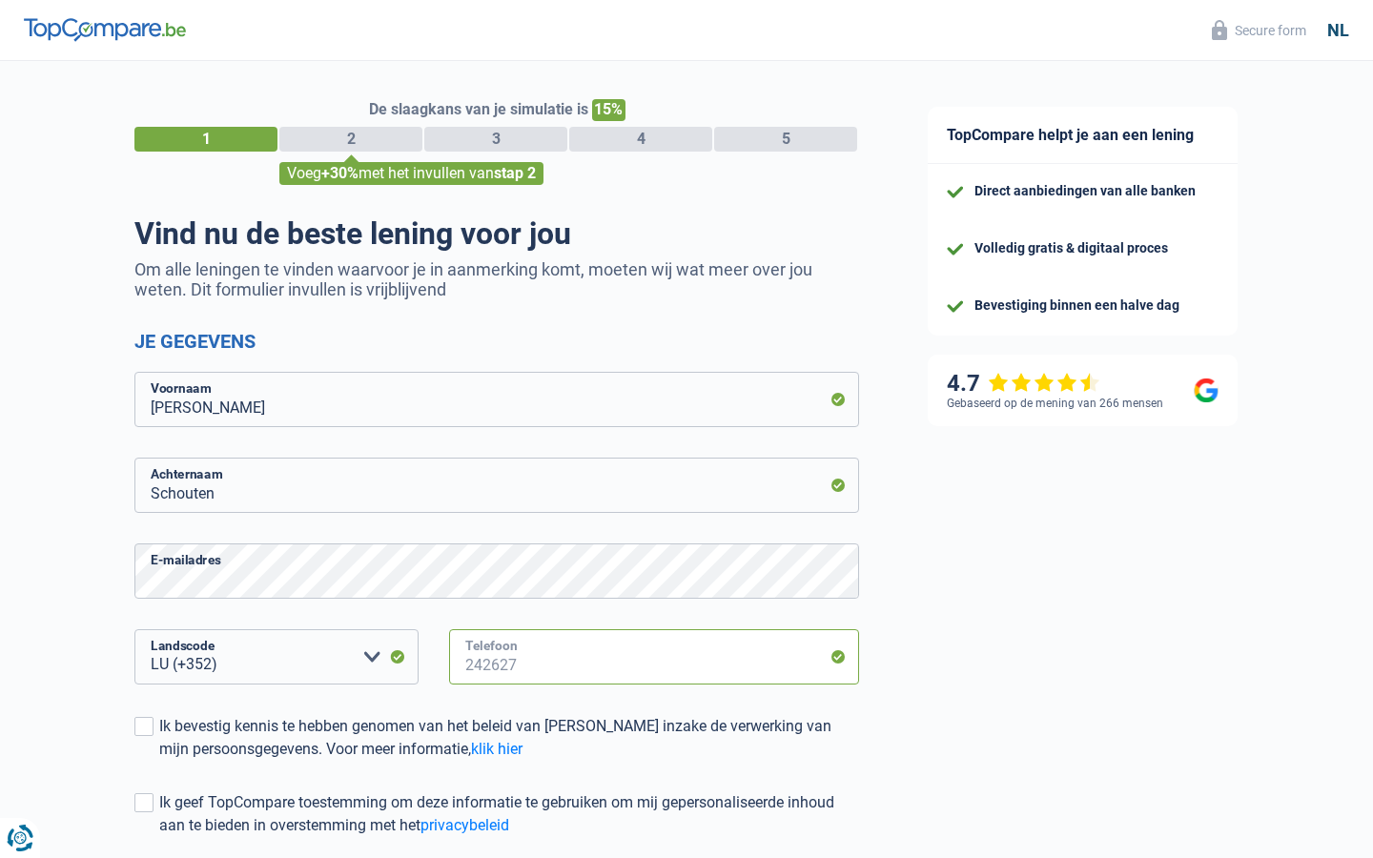
click at [654, 657] on input "Telefoon" at bounding box center [654, 656] width 410 height 55
click at [654, 657] on input "741026810" at bounding box center [654, 656] width 410 height 55
type input "7"
type input "741026810"
click at [654, 657] on input "Telefoon" at bounding box center [654, 656] width 410 height 55
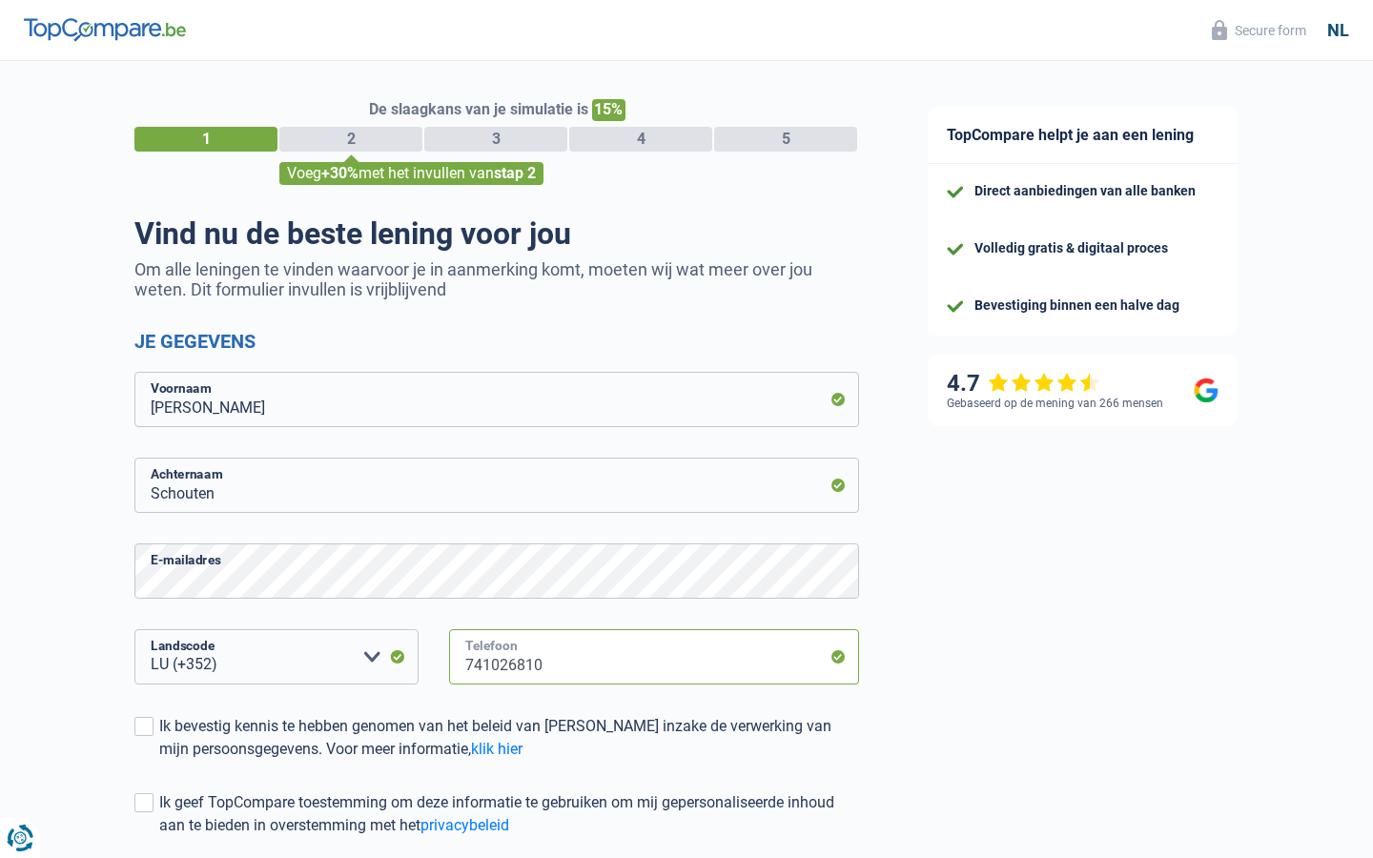
click at [654, 657] on input "741026810" at bounding box center [654, 656] width 410 height 55
type input "7"
type input "357374685"
click at [654, 657] on input "Telefoon" at bounding box center [654, 656] width 410 height 55
click at [654, 657] on input "741026810" at bounding box center [654, 656] width 410 height 55
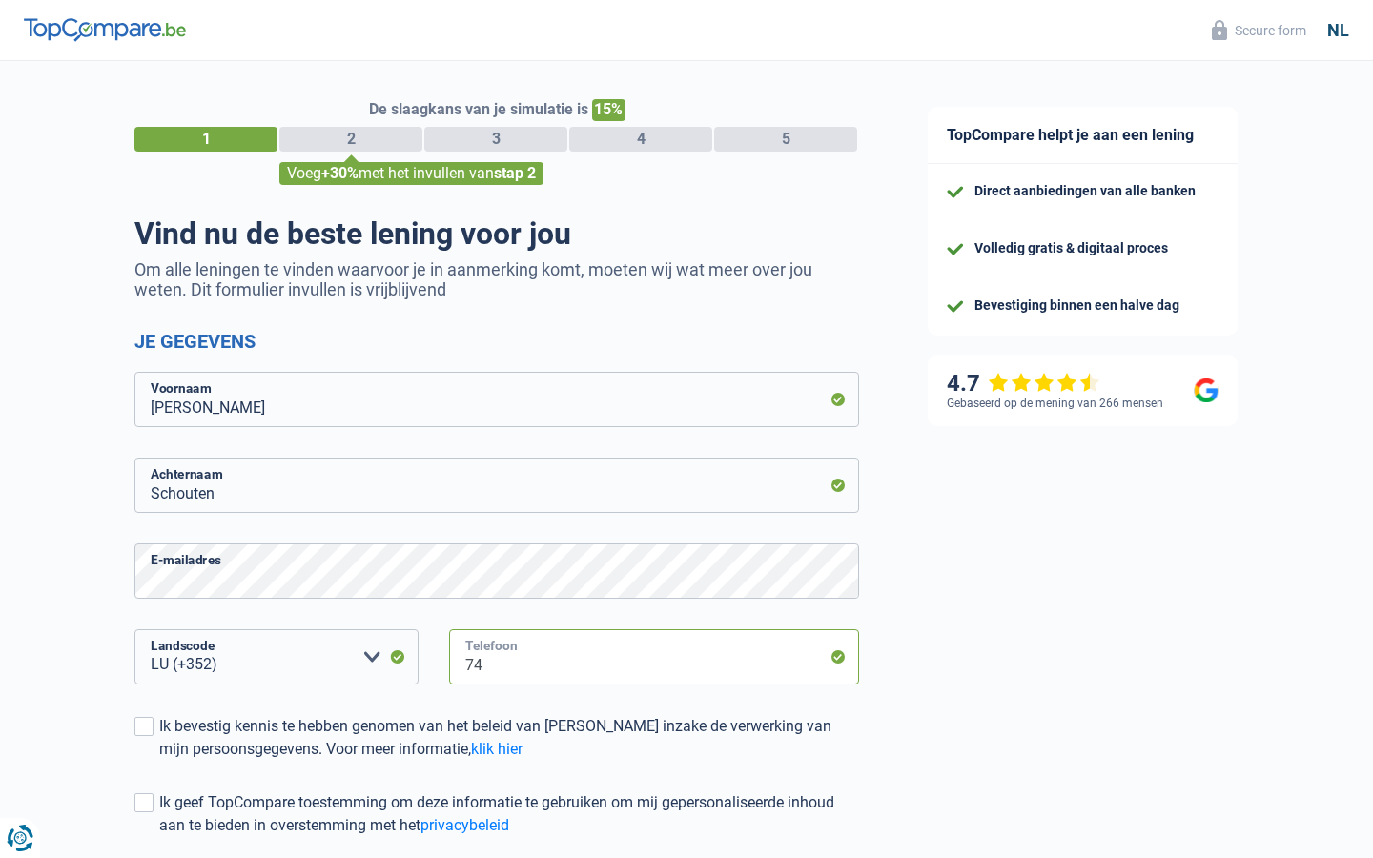
type input "7"
type input "954"
click at [654, 657] on input "Telefoon" at bounding box center [654, 656] width 410 height 55
click at [654, 657] on input "741026810" at bounding box center [654, 656] width 410 height 55
type input "7"
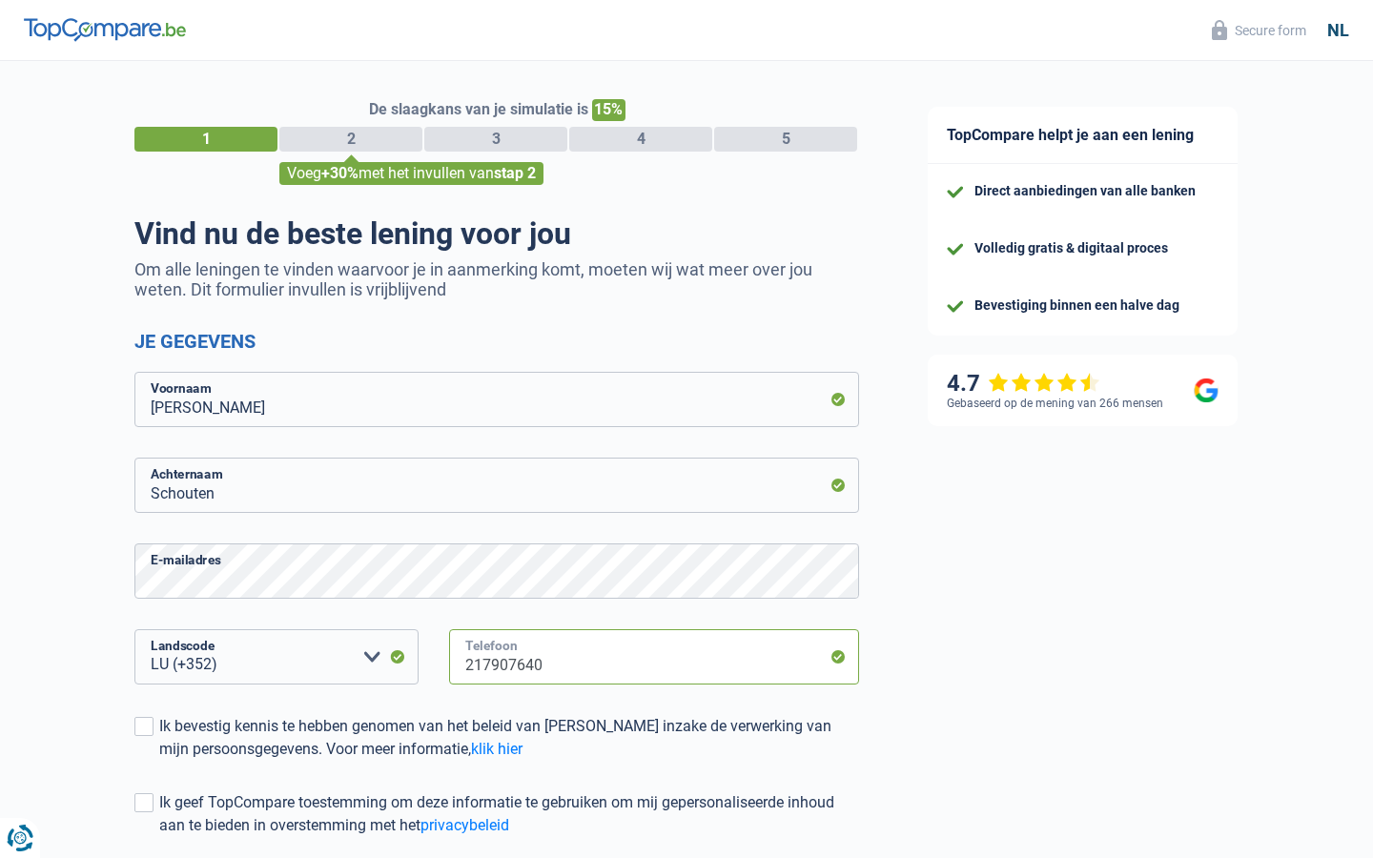
type input "217907640"
click at [654, 657] on input "Telefoon" at bounding box center [654, 656] width 410 height 55
click at [654, 657] on input "741026810" at bounding box center [654, 656] width 410 height 55
type input "7"
type input "129757583"
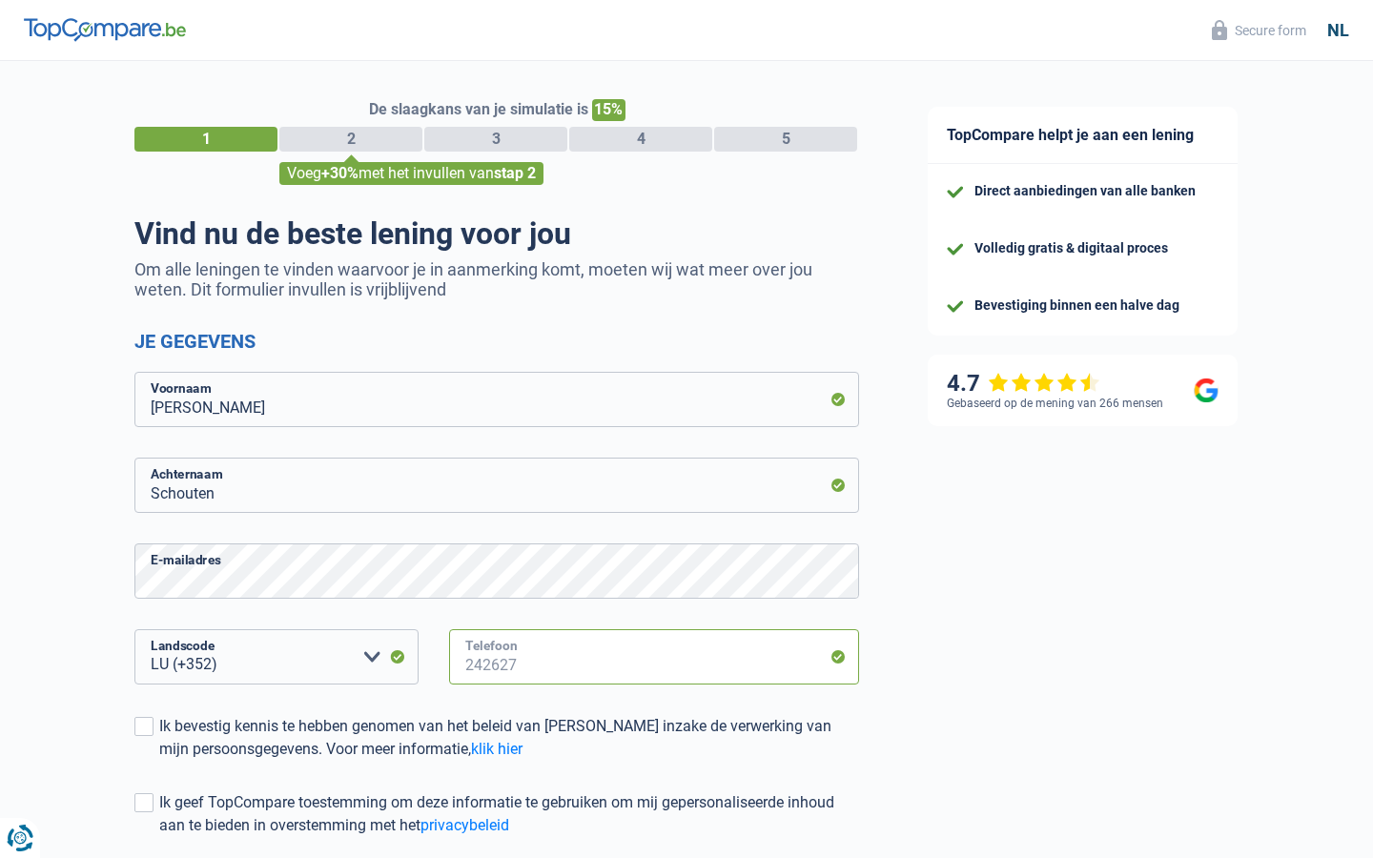
click at [654, 657] on input "Telefoon" at bounding box center [654, 656] width 410 height 55
click at [654, 657] on input "741026810" at bounding box center [654, 656] width 410 height 55
type input "7"
type input "584424"
click at [654, 657] on input "Telefoon" at bounding box center [654, 656] width 410 height 55
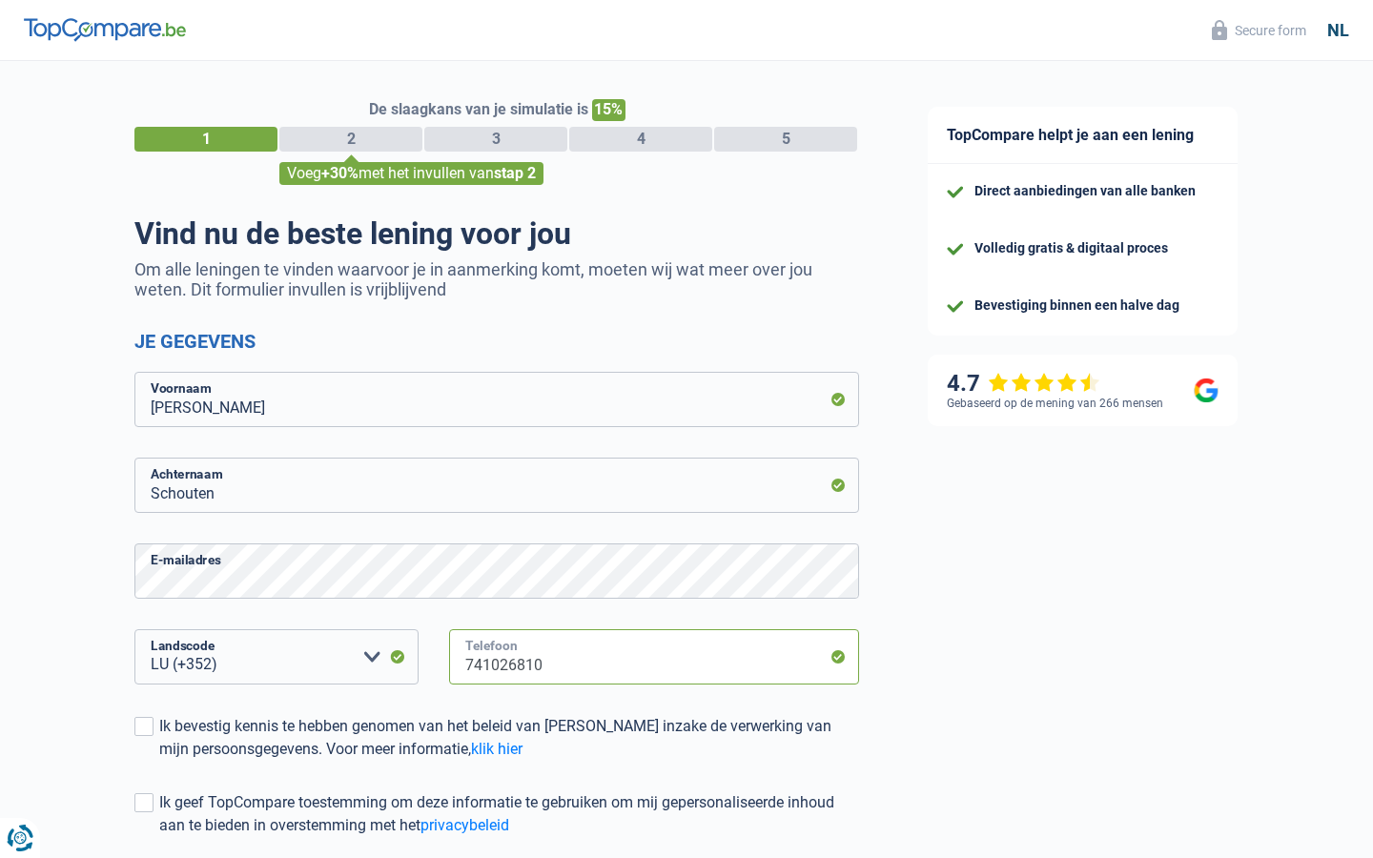
click at [654, 657] on input "741026810" at bounding box center [654, 656] width 410 height 55
type input "7"
type input "57312759"
click at [654, 657] on input "Telefoon" at bounding box center [654, 656] width 410 height 55
click at [654, 657] on input "741026810" at bounding box center [654, 656] width 410 height 55
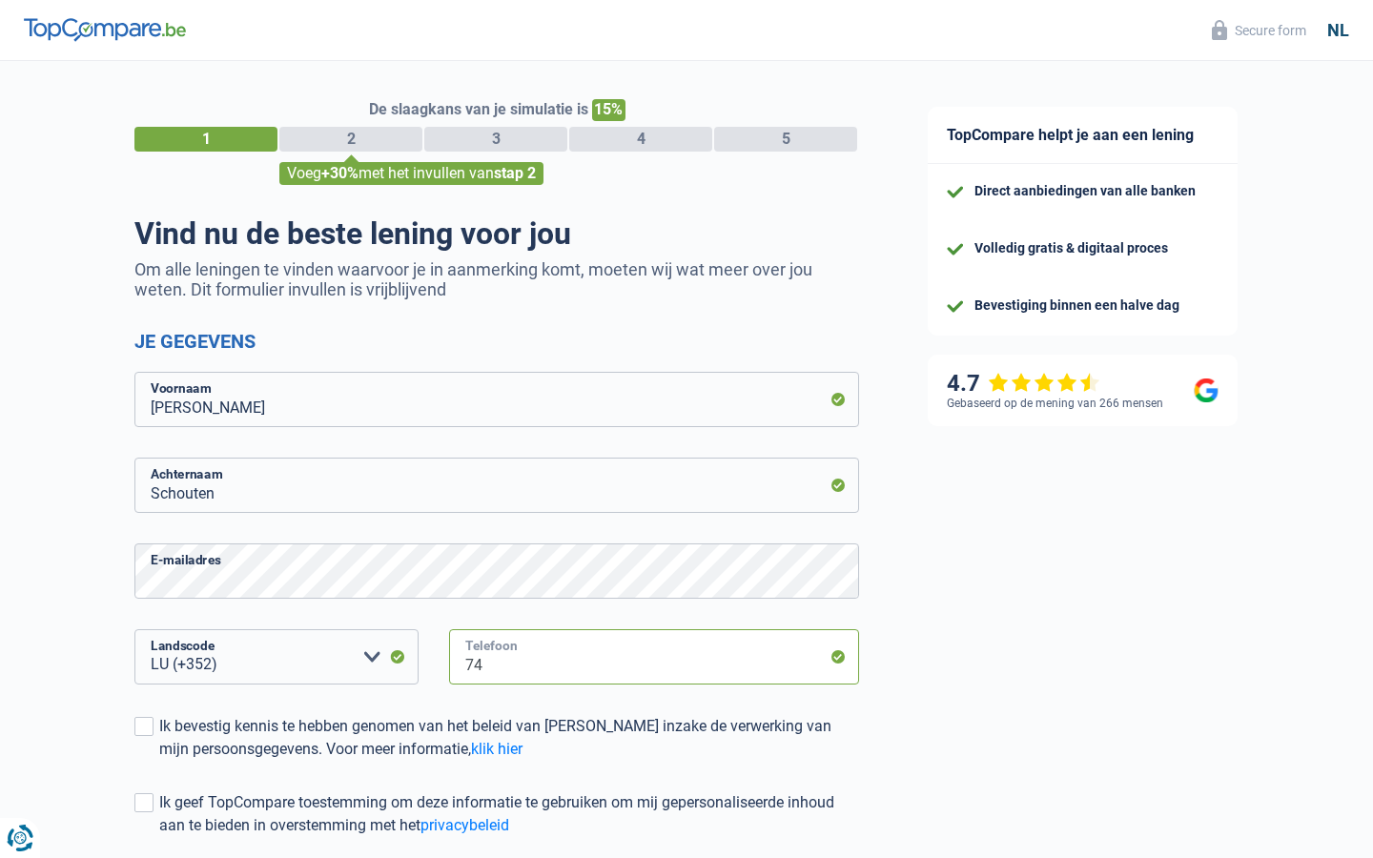
type input "7"
type input "22376"
click at [654, 657] on input "Telefoon" at bounding box center [654, 656] width 410 height 55
click at [654, 657] on input "741026810" at bounding box center [654, 656] width 410 height 55
type input "7"
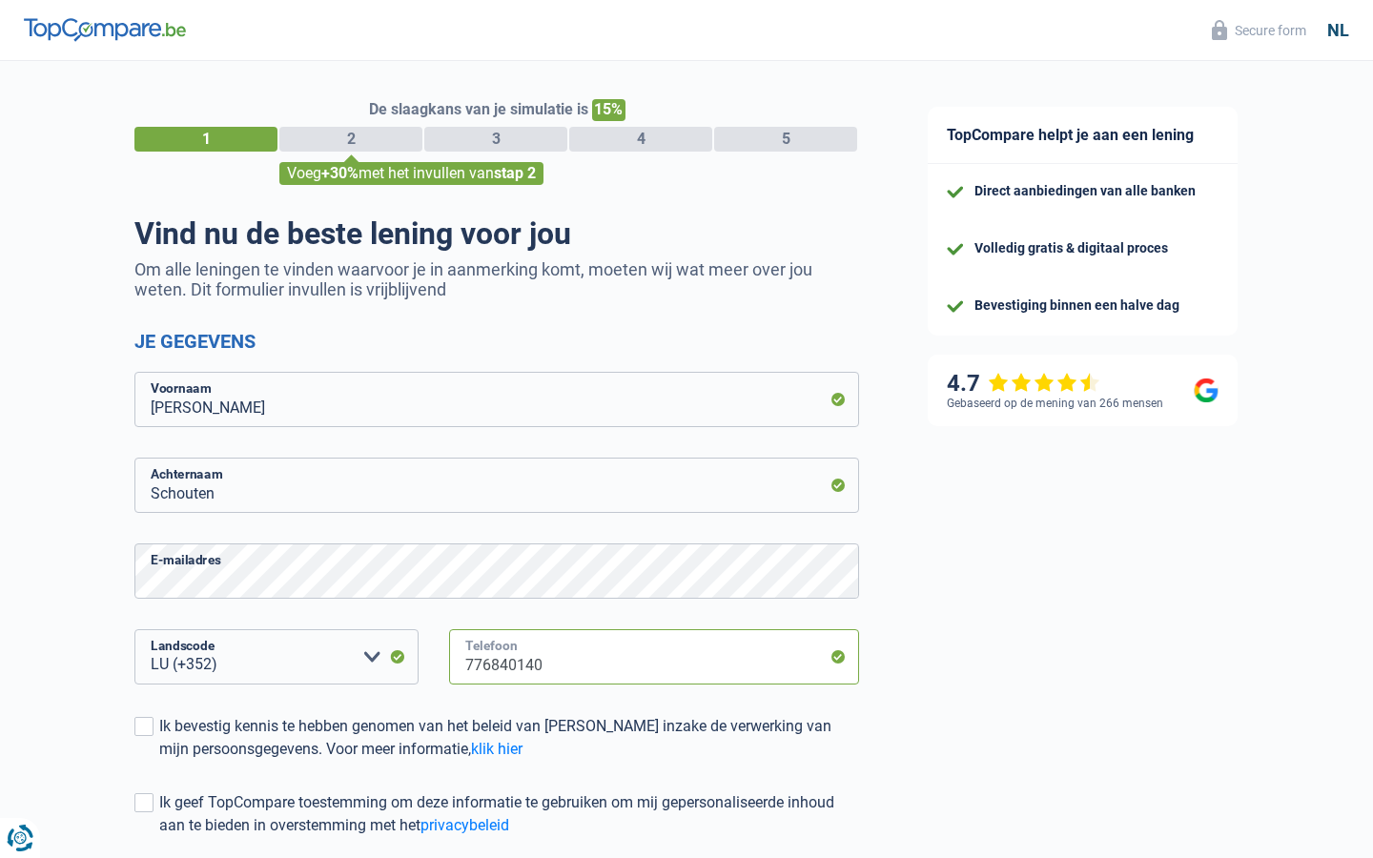
type input "776840140"
click at [654, 657] on input "Telefoon" at bounding box center [654, 656] width 410 height 55
click at [654, 657] on input "741026810" at bounding box center [654, 656] width 410 height 55
type input "7"
type input "6182907"
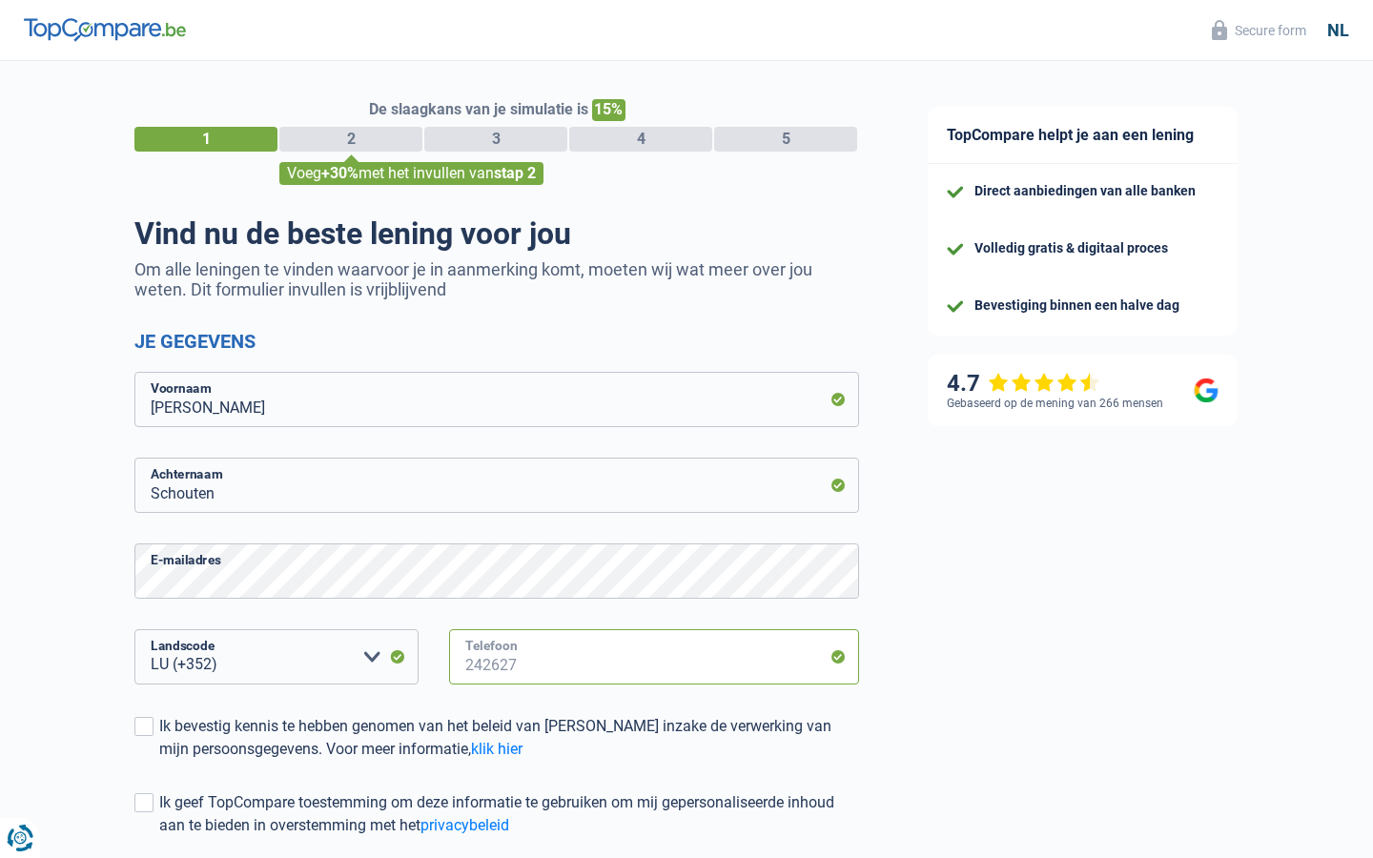
click at [654, 657] on input "Telefoon" at bounding box center [654, 656] width 410 height 55
type input "741026810"
